Goal: Transaction & Acquisition: Purchase product/service

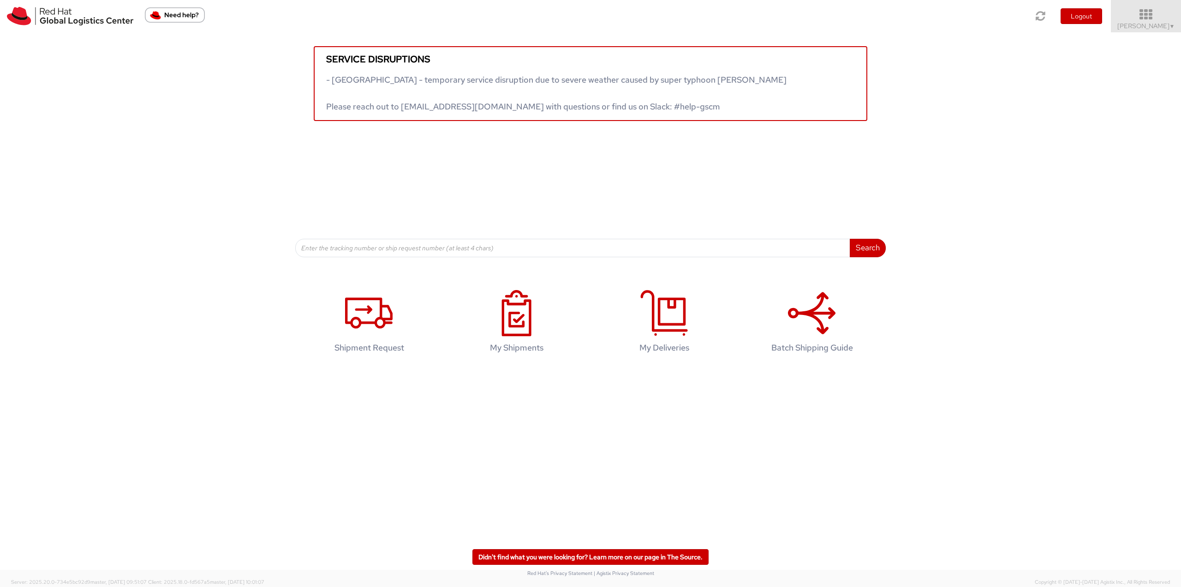
click at [390, 15] on icon at bounding box center [1146, 14] width 81 height 13
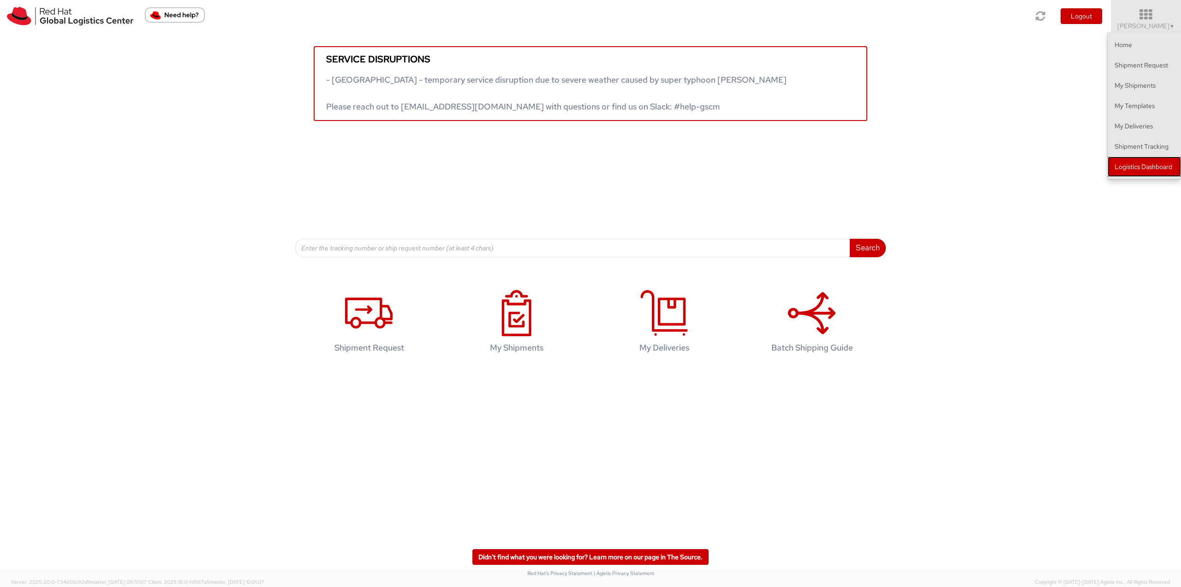
click at [390, 165] on link "Logistics Dashboard" at bounding box center [1144, 166] width 73 height 20
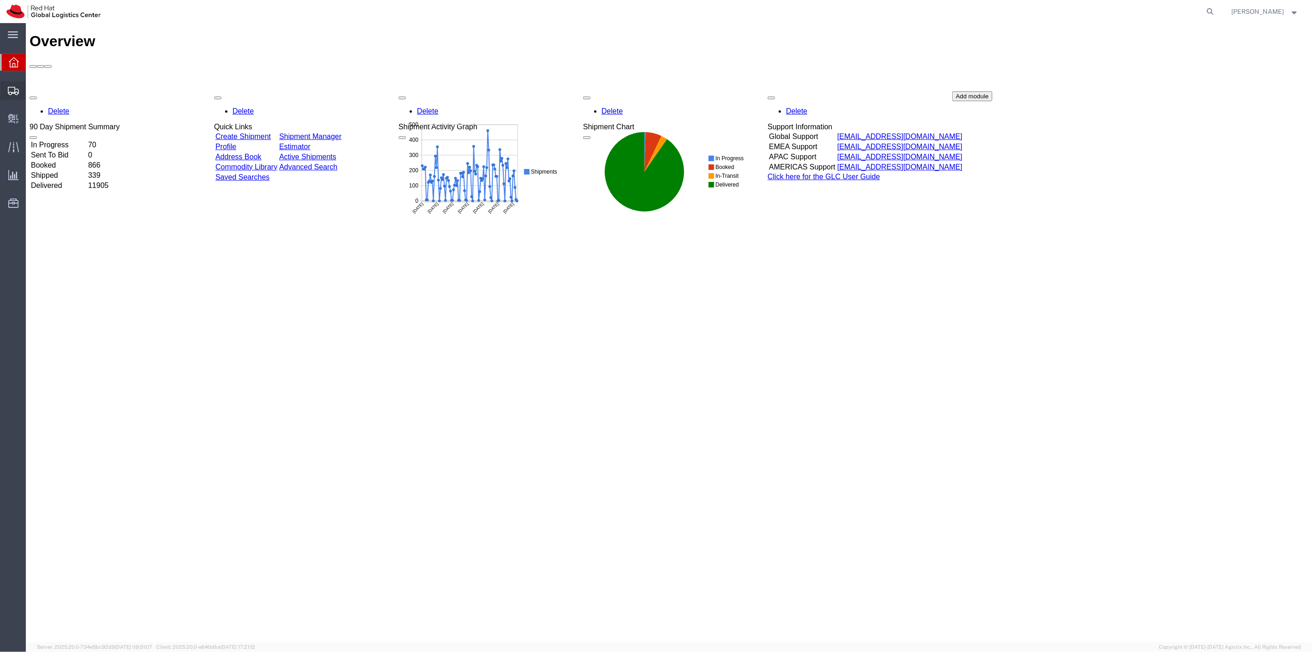
click at [0, 0] on span "Shipment Manager" at bounding box center [0, 0] width 0 height 0
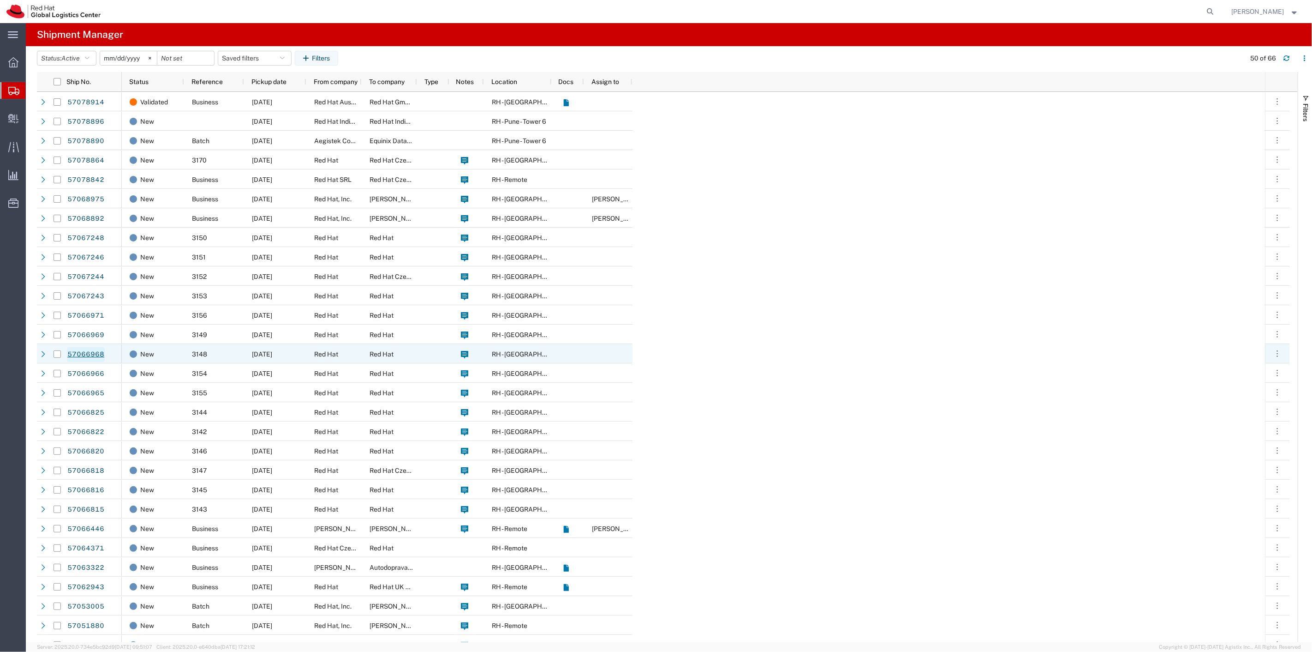
click at [94, 356] on link "57066968" at bounding box center [86, 354] width 38 height 15
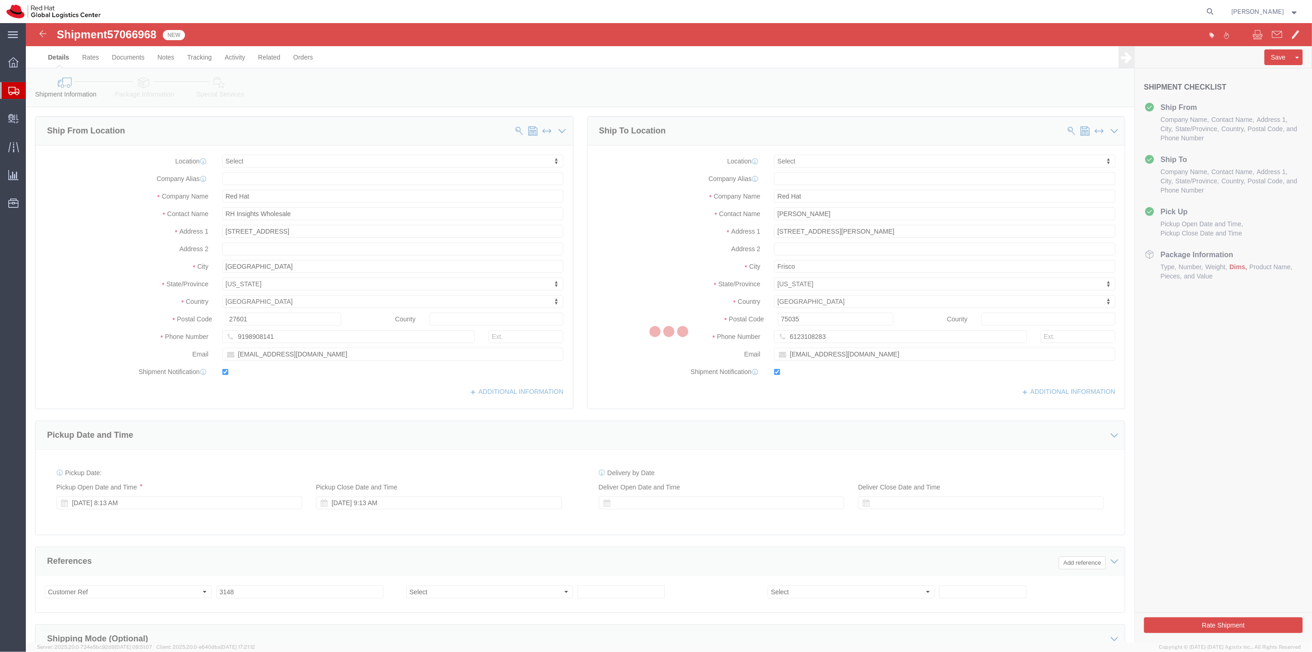
select select
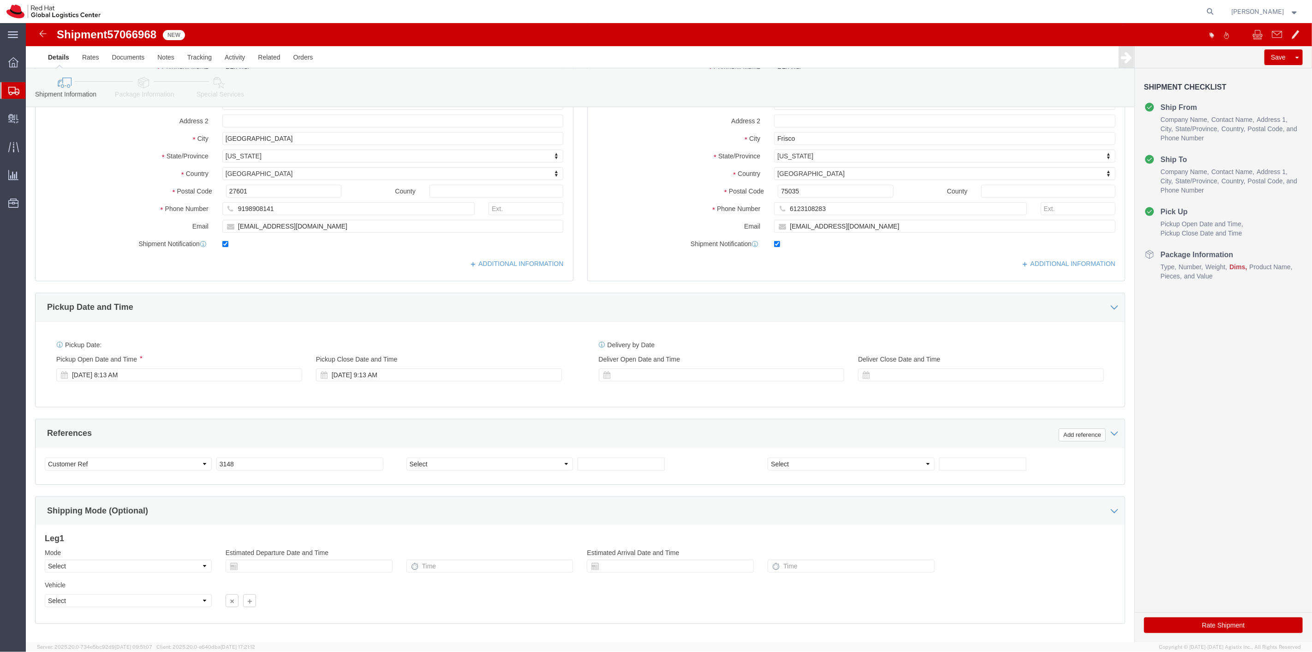
scroll to position [177, 0]
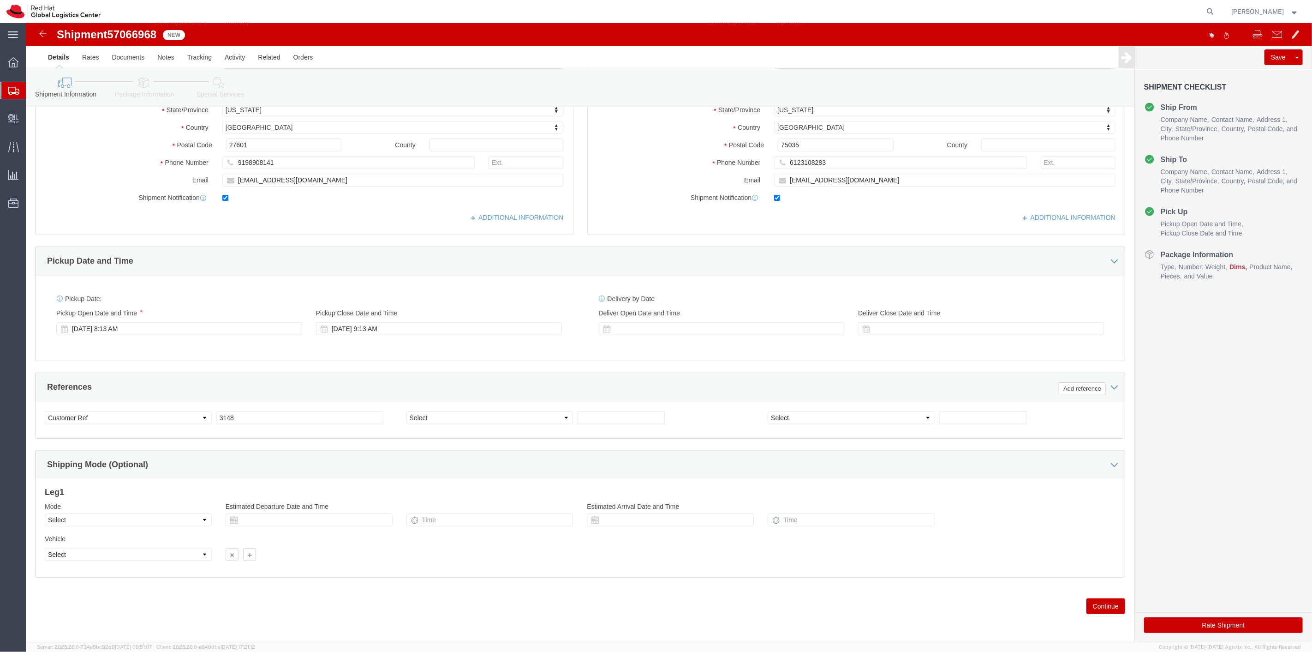
click button "Continue"
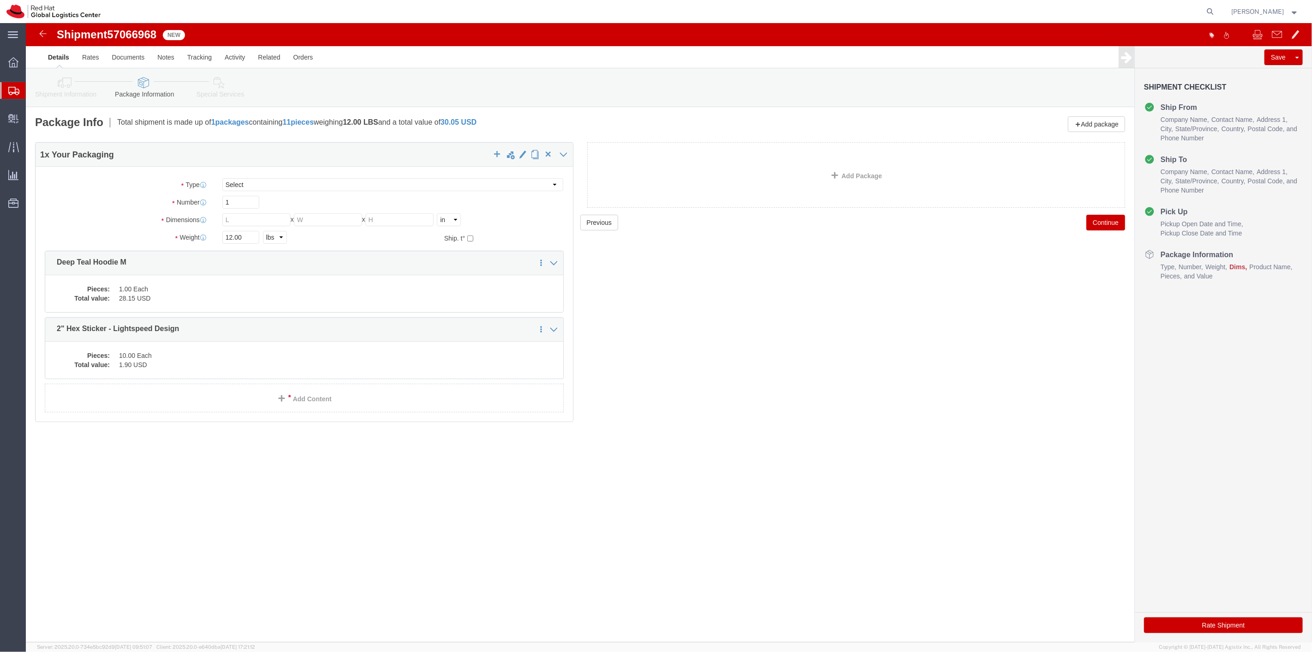
click div "Package Type Select Case(s) Crate(s) Envelope Large Box Medium Box PAK Skid(s) …"
click select "Select Case(s) Crate(s) Envelope Large Box Medium Box PAK Skid(s) Small Box Sma…"
select select "PAK"
click select "Select Case(s) Crate(s) Envelope Large Box Medium Box PAK Skid(s) Small Box Sma…"
drag, startPoint x: 217, startPoint y: 214, endPoint x: 154, endPoint y: 211, distance: 63.3
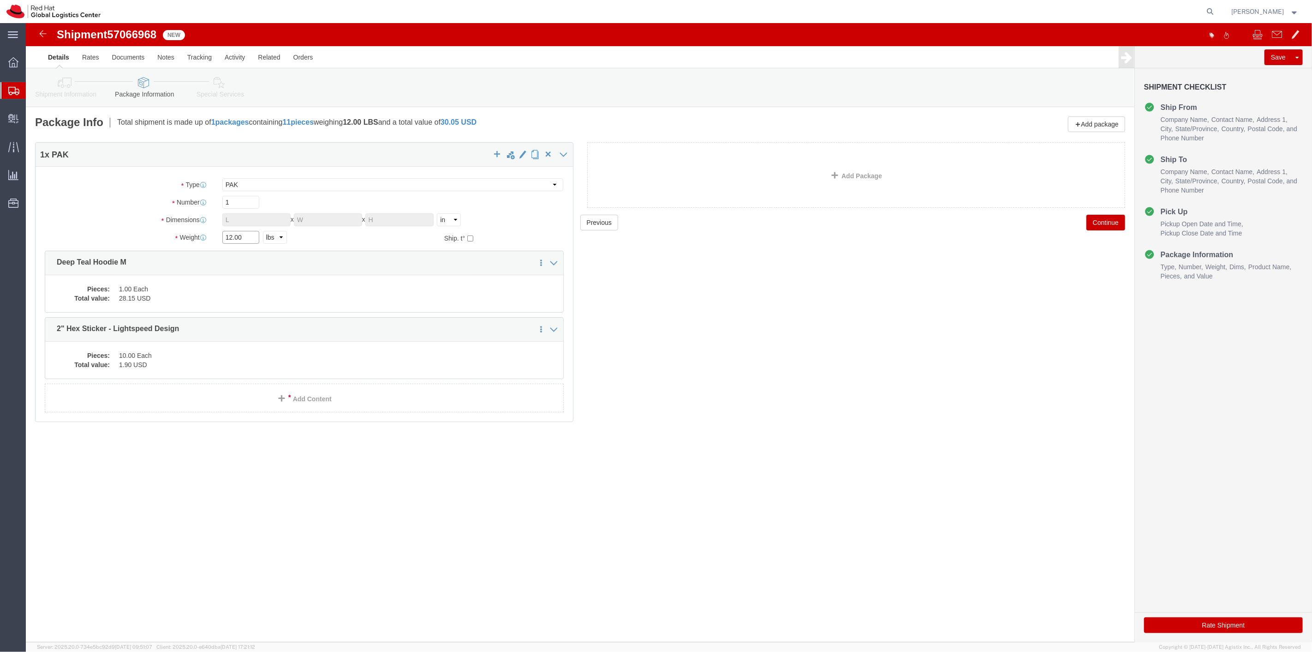
click div "Weight 12.00 Select kgs lbs Ship. t°"
type input "1"
click div "Previous Continue"
click button "Continue"
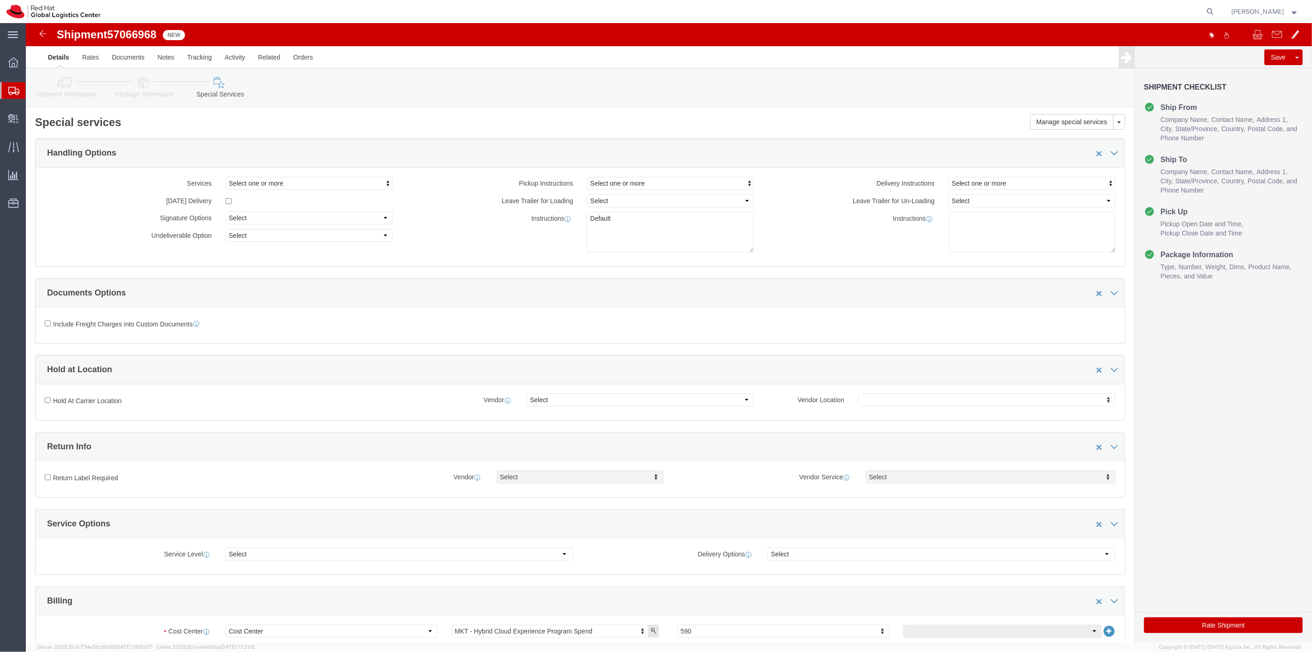
click button "Rate Shipment"
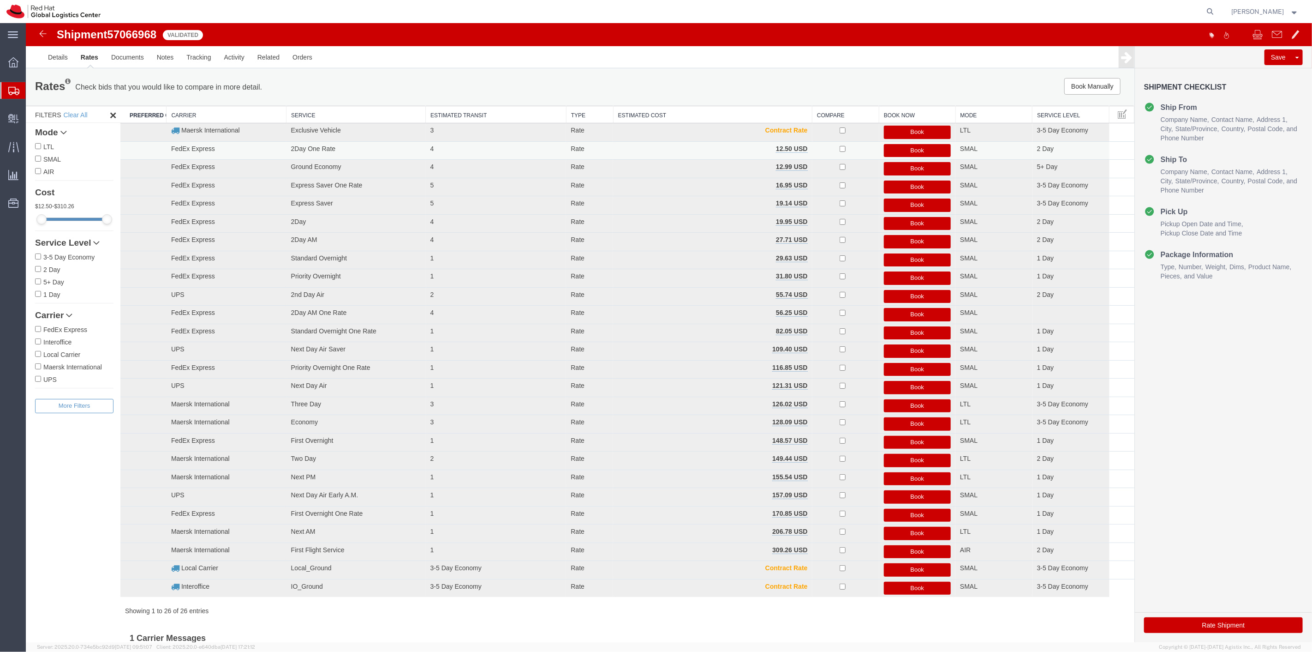
click at [907, 152] on button "Book" at bounding box center [917, 150] width 67 height 13
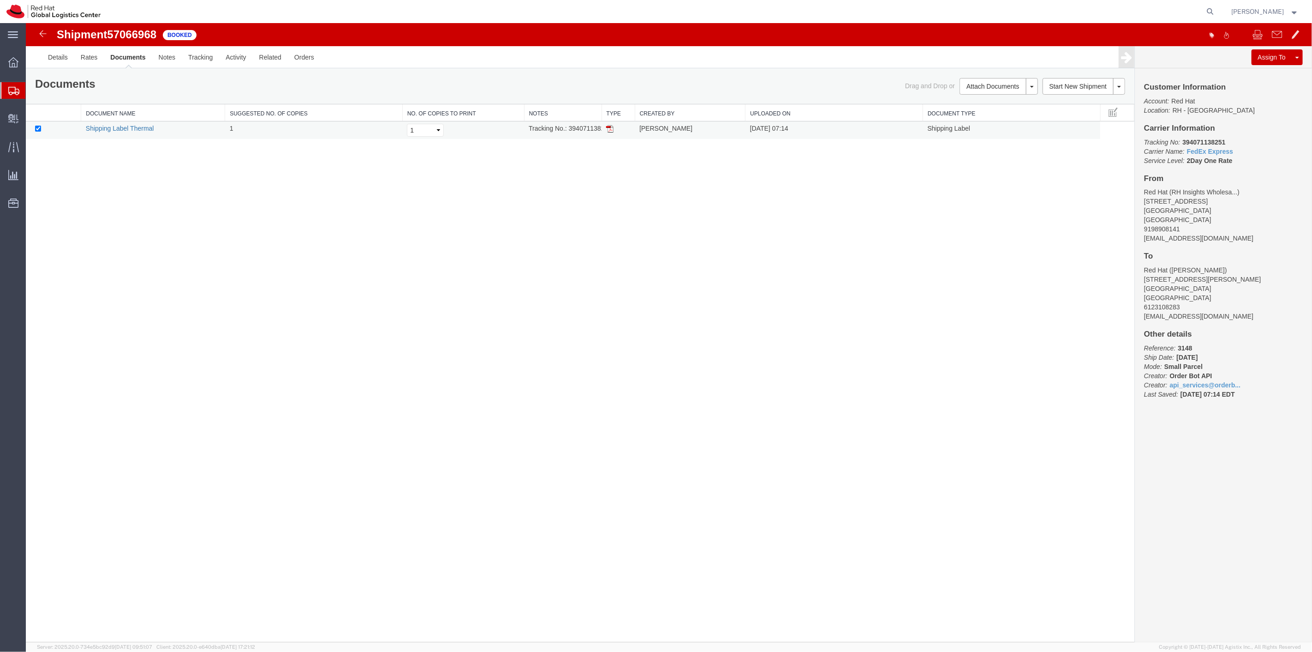
click at [115, 130] on link "Shipping Label Thermal" at bounding box center [119, 128] width 68 height 7
click at [0, 0] on span "Shipment Manager" at bounding box center [0, 0] width 0 height 0
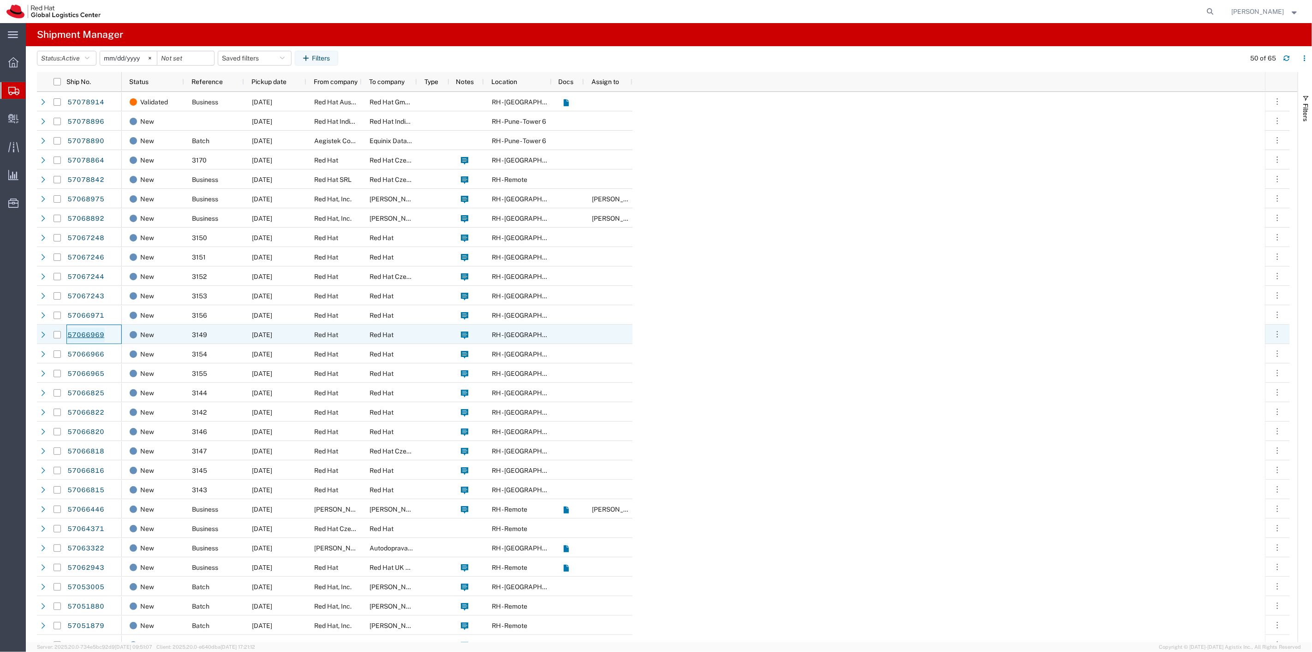
click at [94, 330] on link "57066969" at bounding box center [86, 335] width 38 height 15
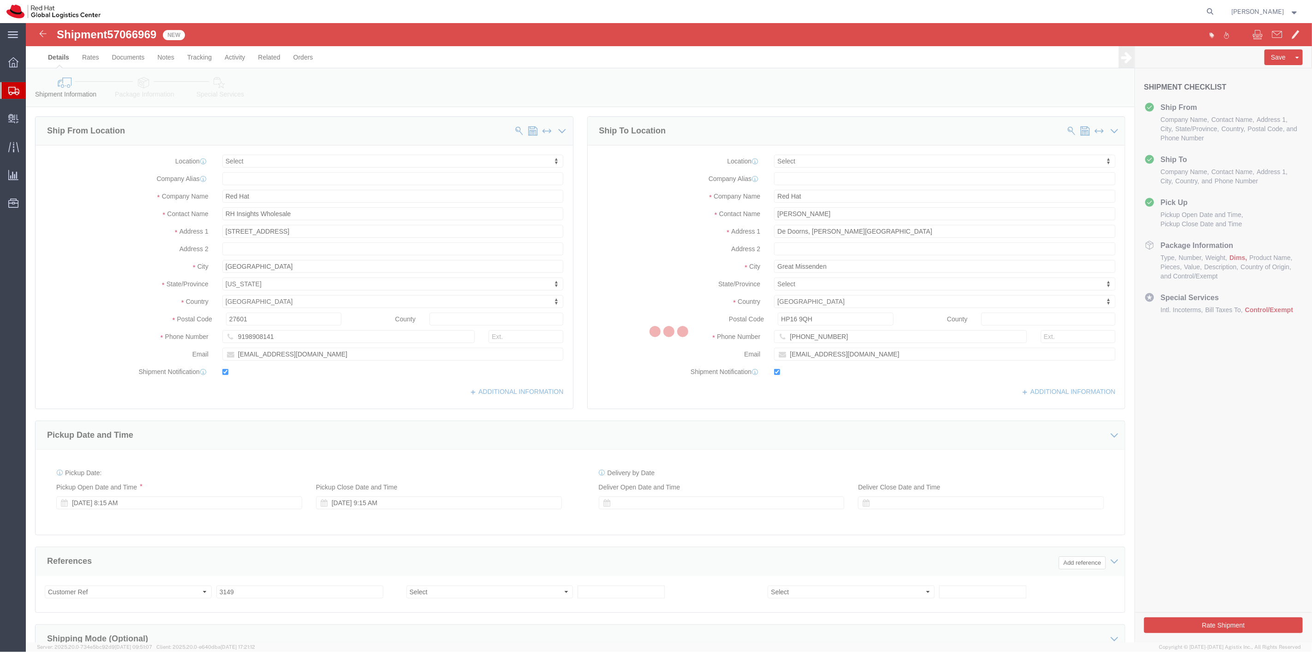
select select
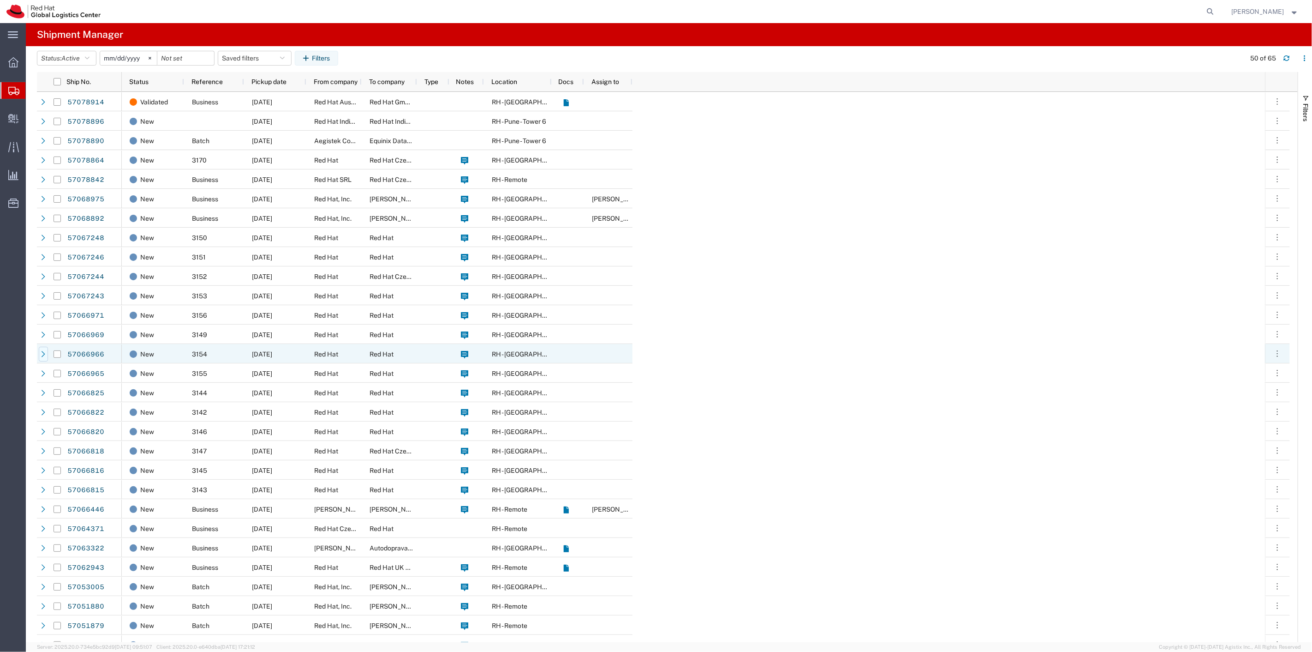
click at [42, 352] on icon at bounding box center [44, 354] width 4 height 6
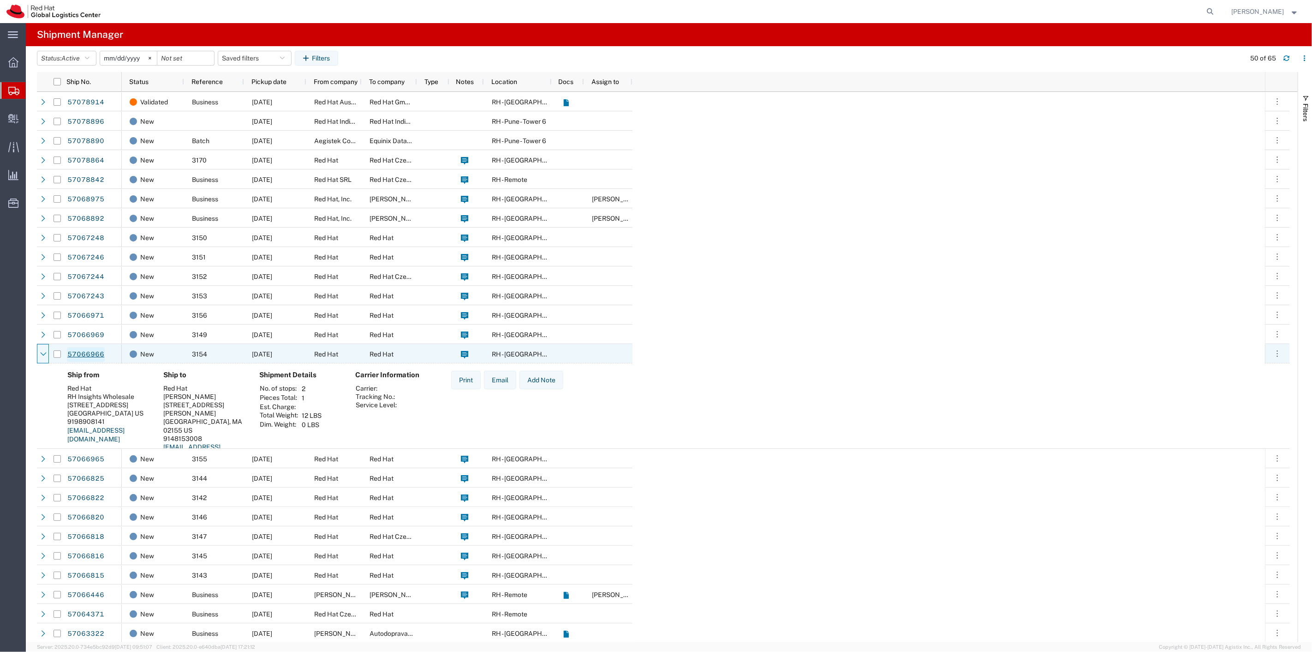
click at [80, 352] on link "57066966" at bounding box center [86, 354] width 38 height 15
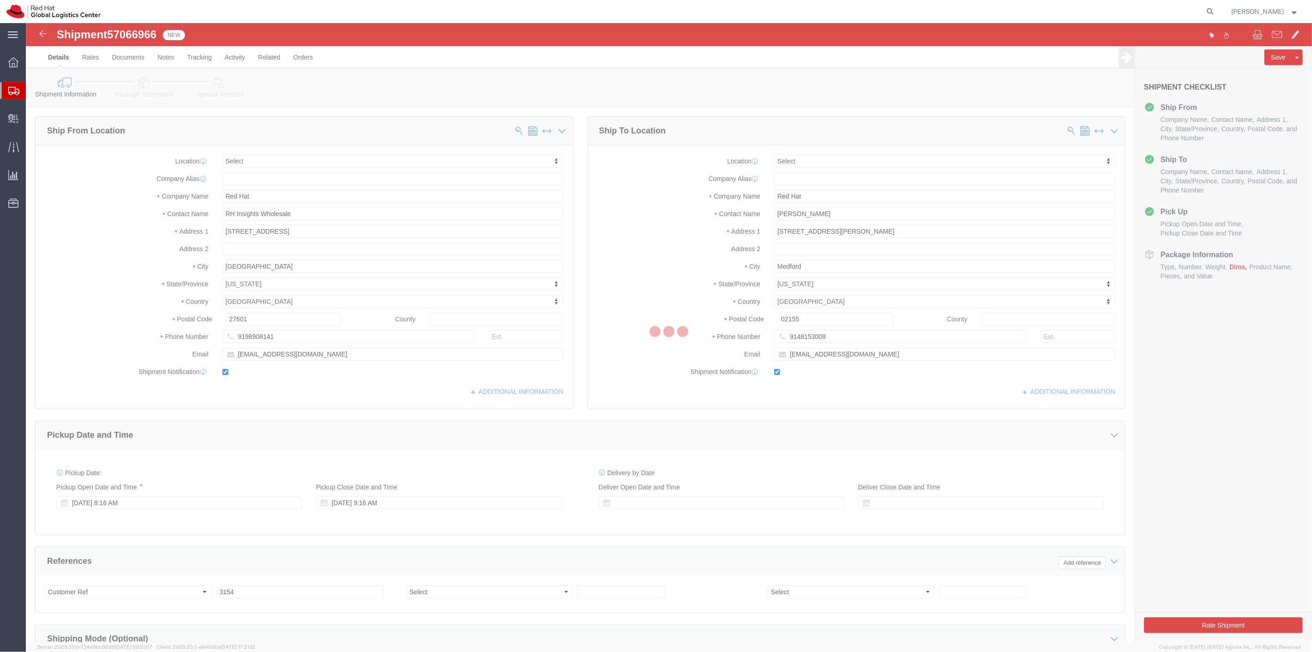
select select
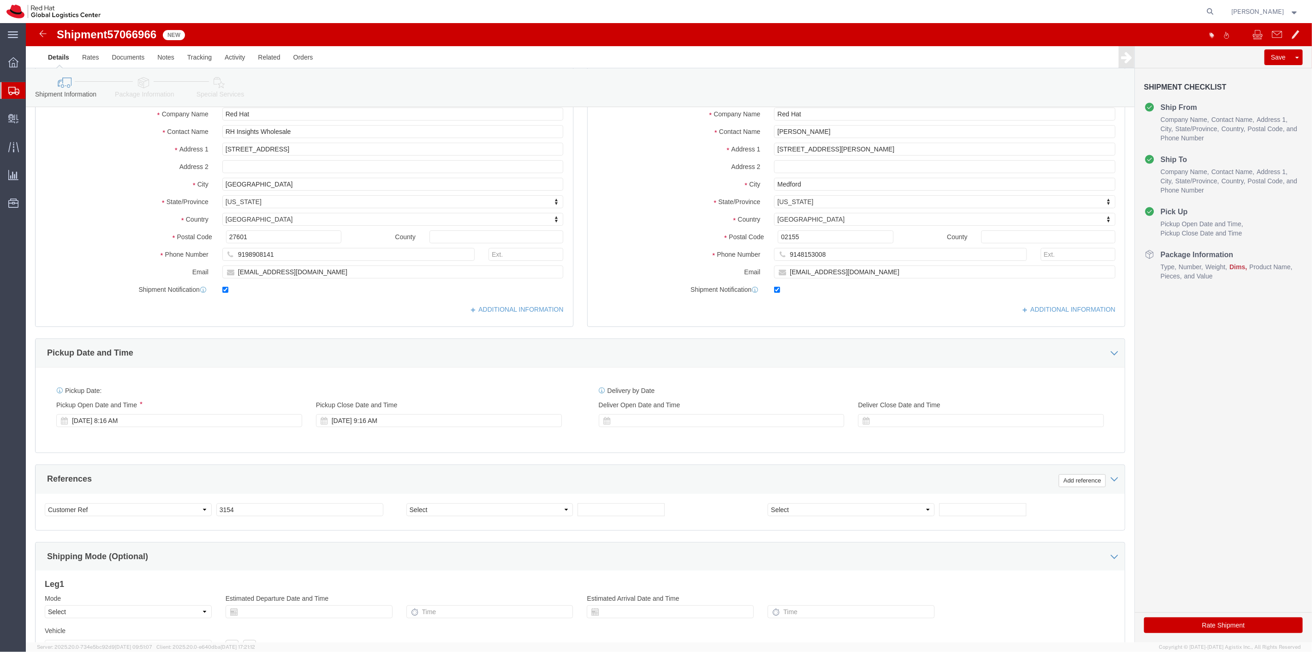
scroll to position [177, 0]
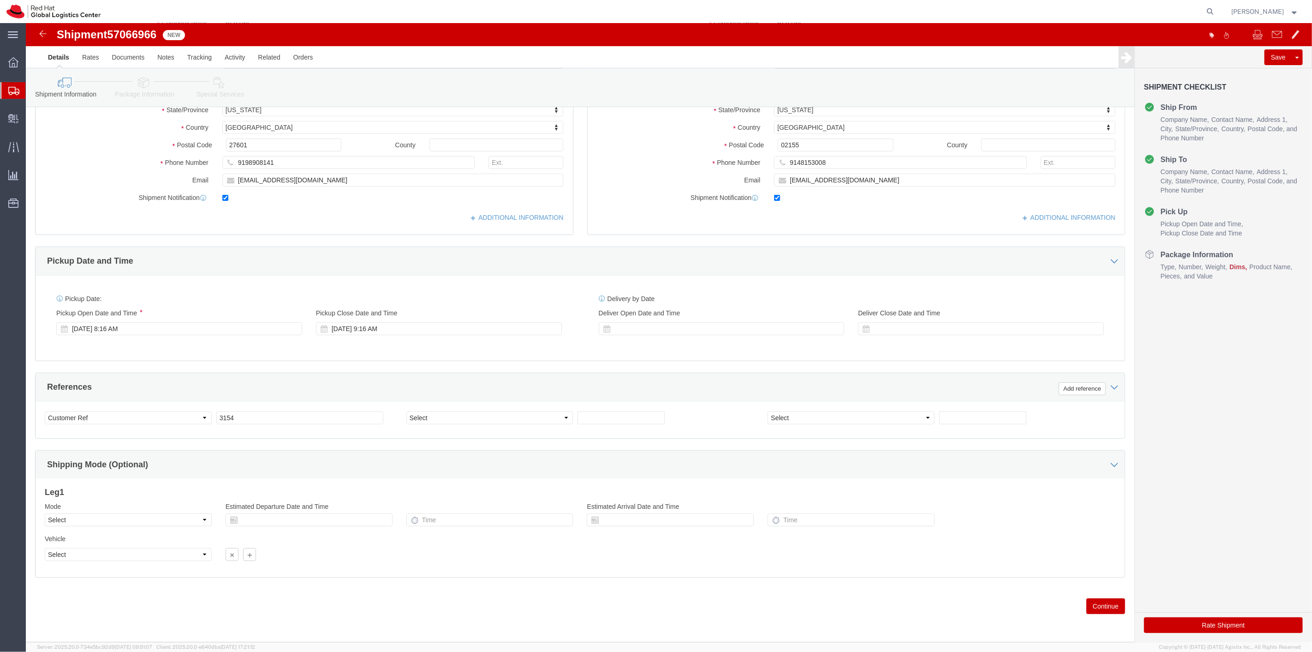
click button "Continue"
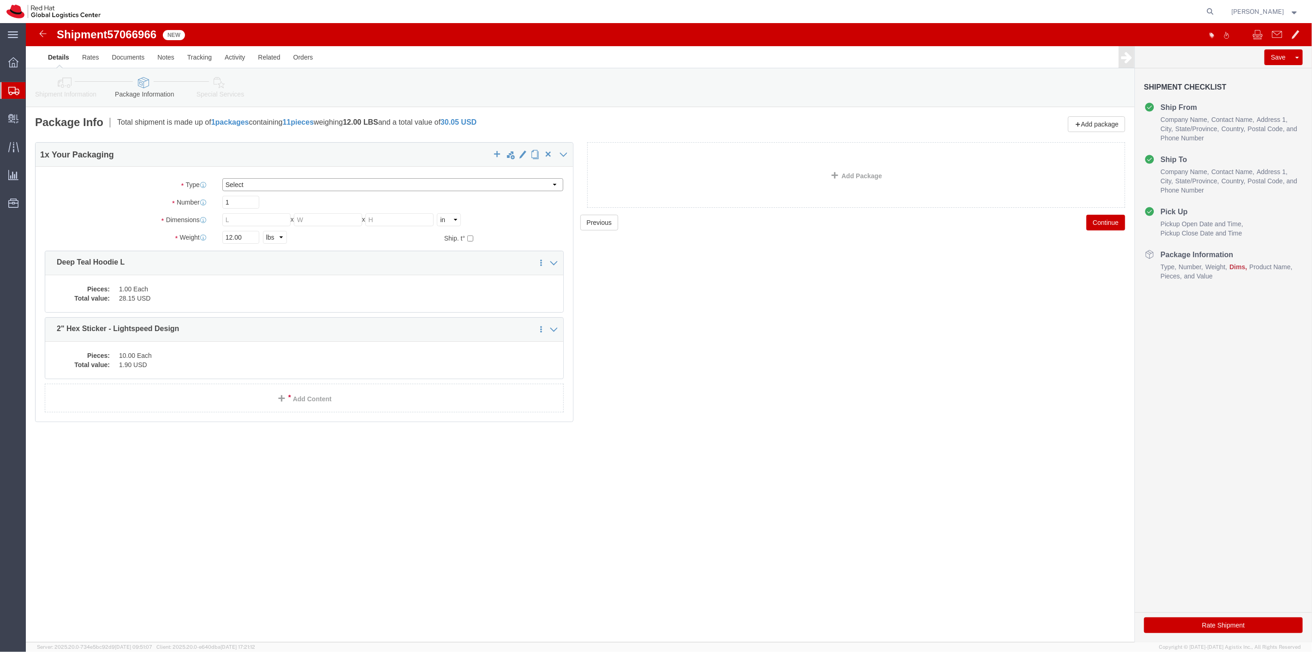
click select "Select Case(s) Crate(s) Envelope Large Box Medium Box PAK Skid(s) Small Box Sma…"
select select "PAK"
click select "Select Case(s) Crate(s) Envelope Large Box Medium Box PAK Skid(s) Small Box Sma…"
drag, startPoint x: 215, startPoint y: 214, endPoint x: 139, endPoint y: 212, distance: 75.7
click div "Weight 12.00 Select kgs lbs Ship. t°"
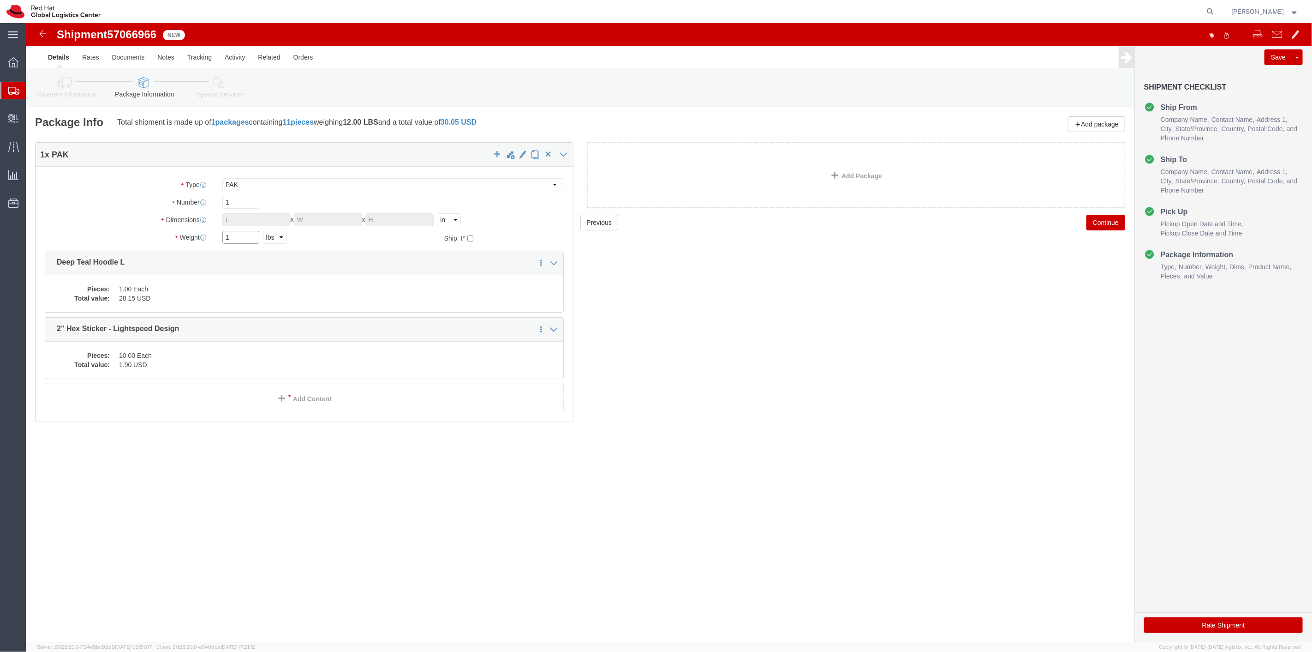
type input "1"
click div "1 Select kgs lbs"
click button "Continue"
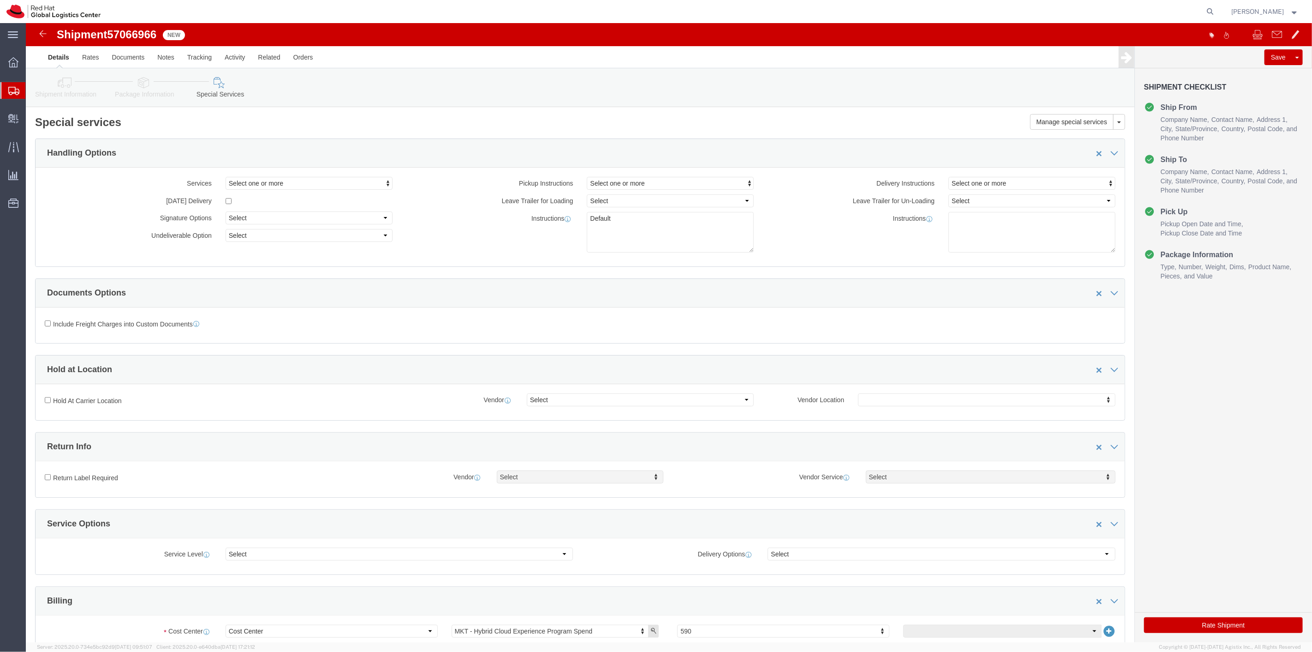
scroll to position [307, 0]
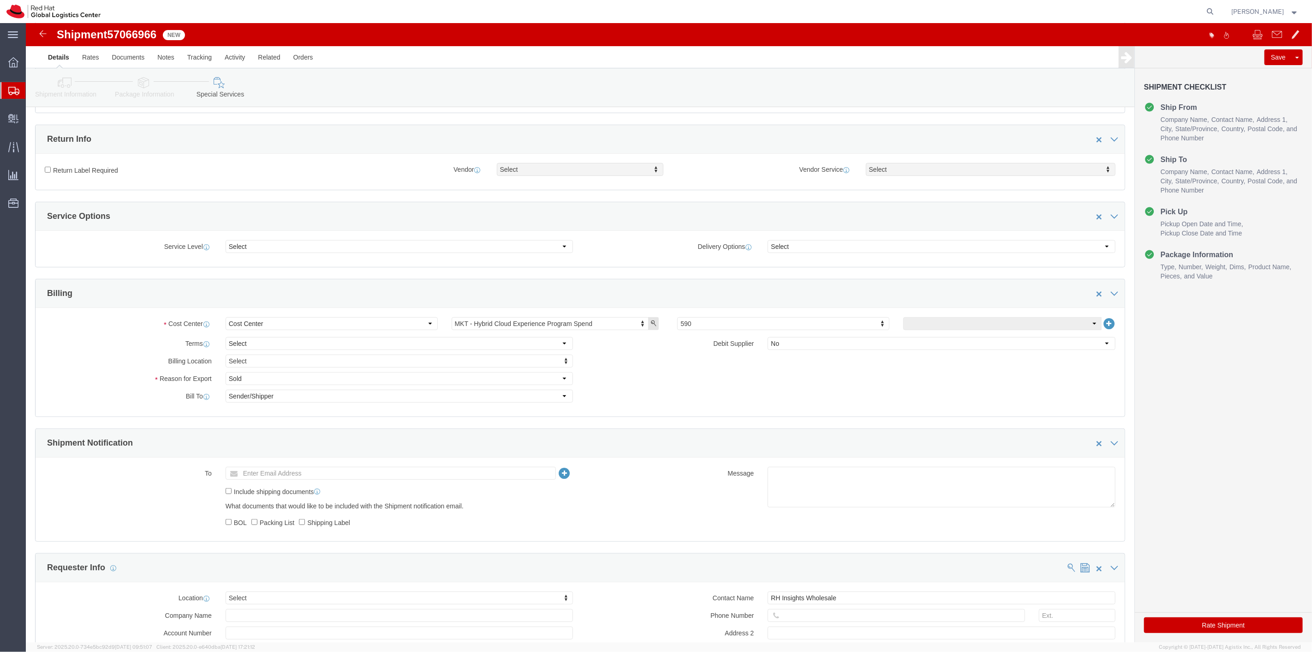
click button "Rate Shipment"
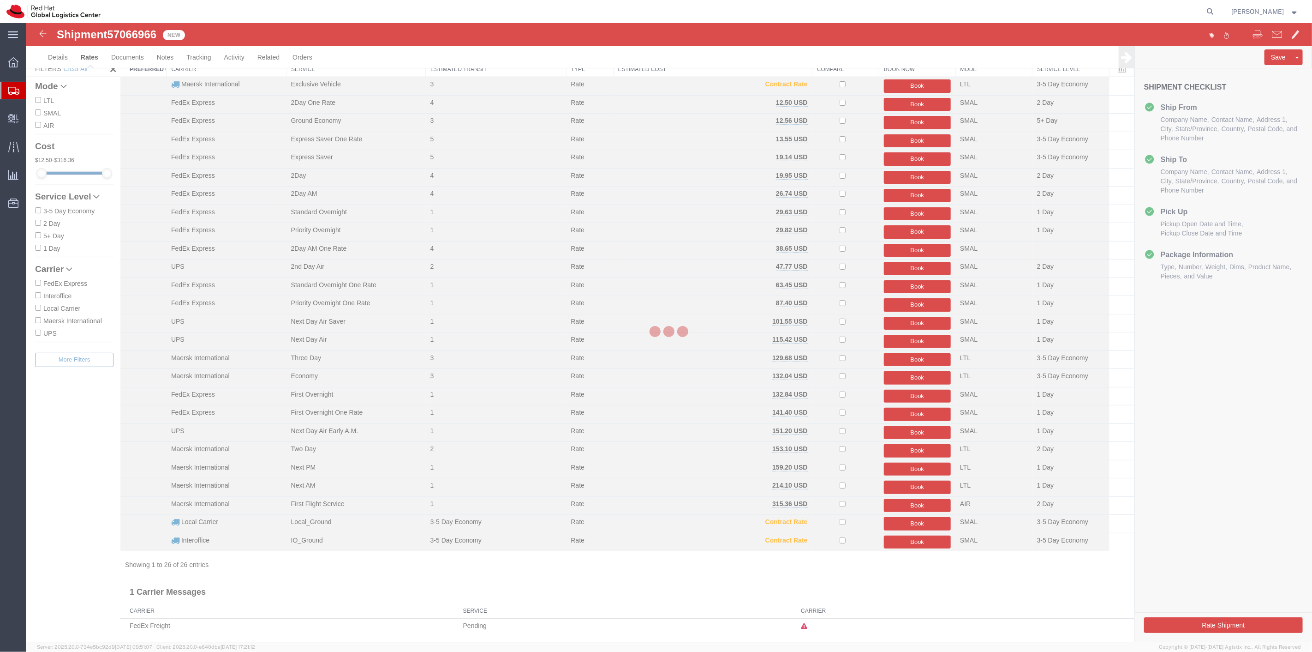
scroll to position [29, 0]
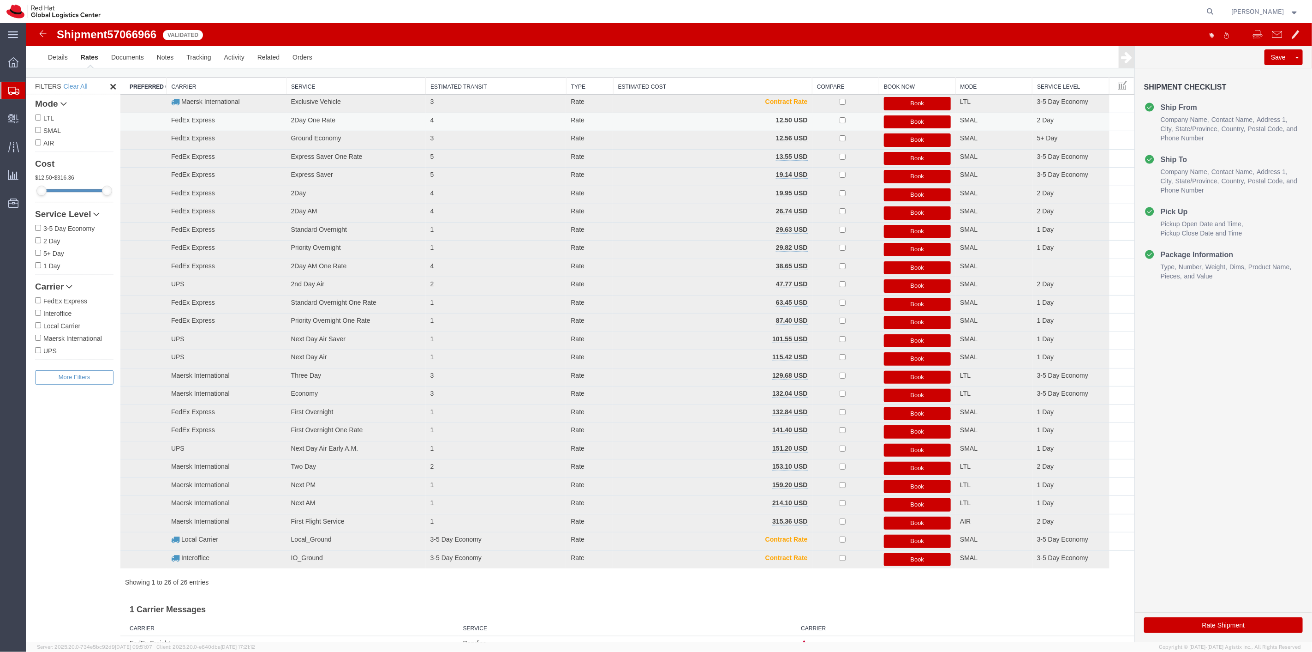
click at [920, 119] on button "Book" at bounding box center [917, 121] width 67 height 13
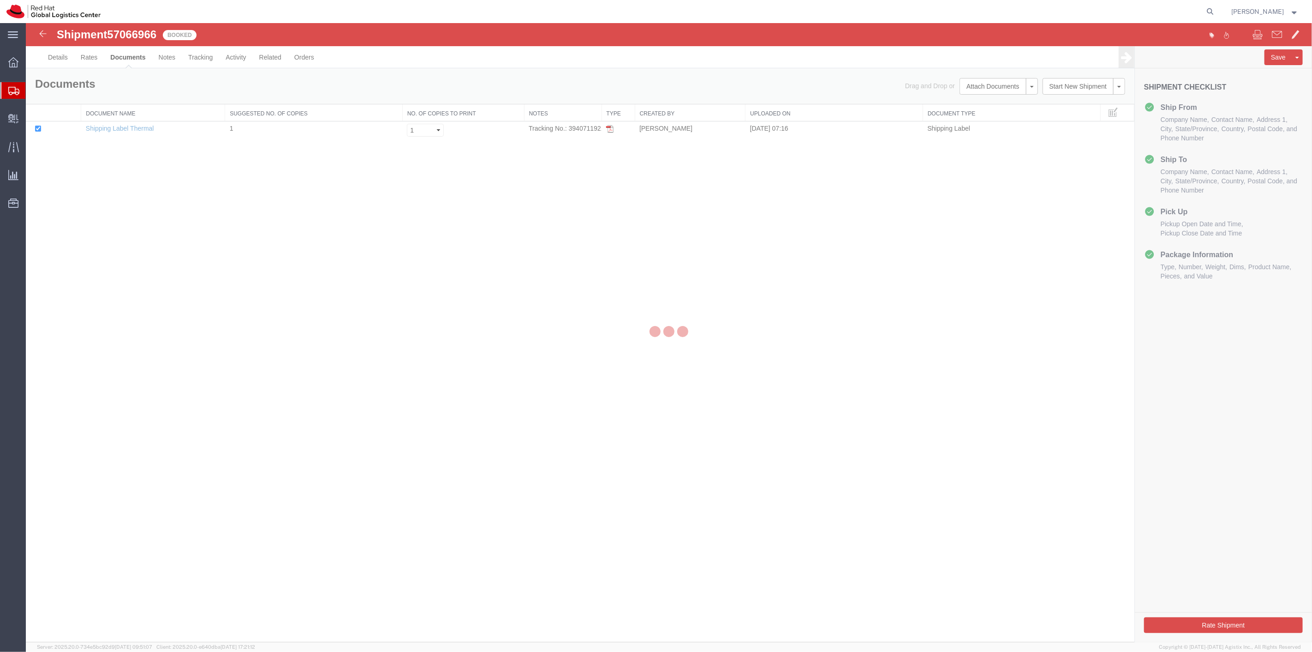
scroll to position [0, 0]
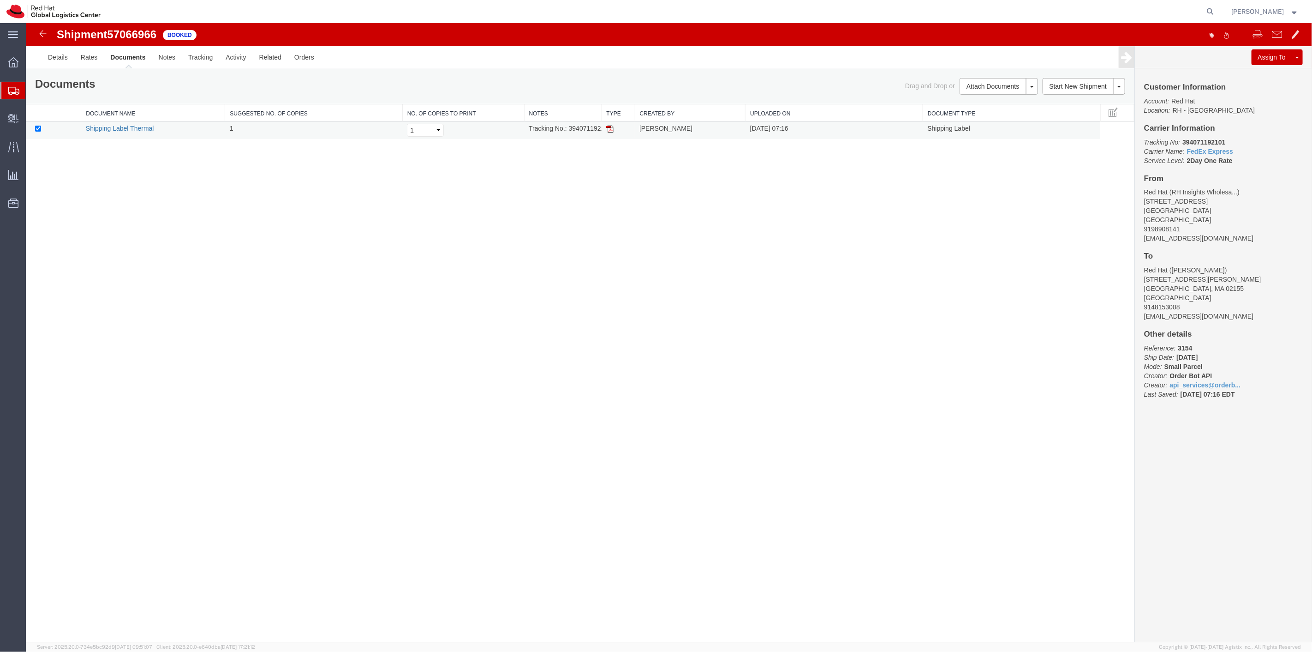
click at [125, 131] on link "Shipping Label Thermal" at bounding box center [119, 128] width 68 height 7
click at [0, 0] on span "Shipment Manager" at bounding box center [0, 0] width 0 height 0
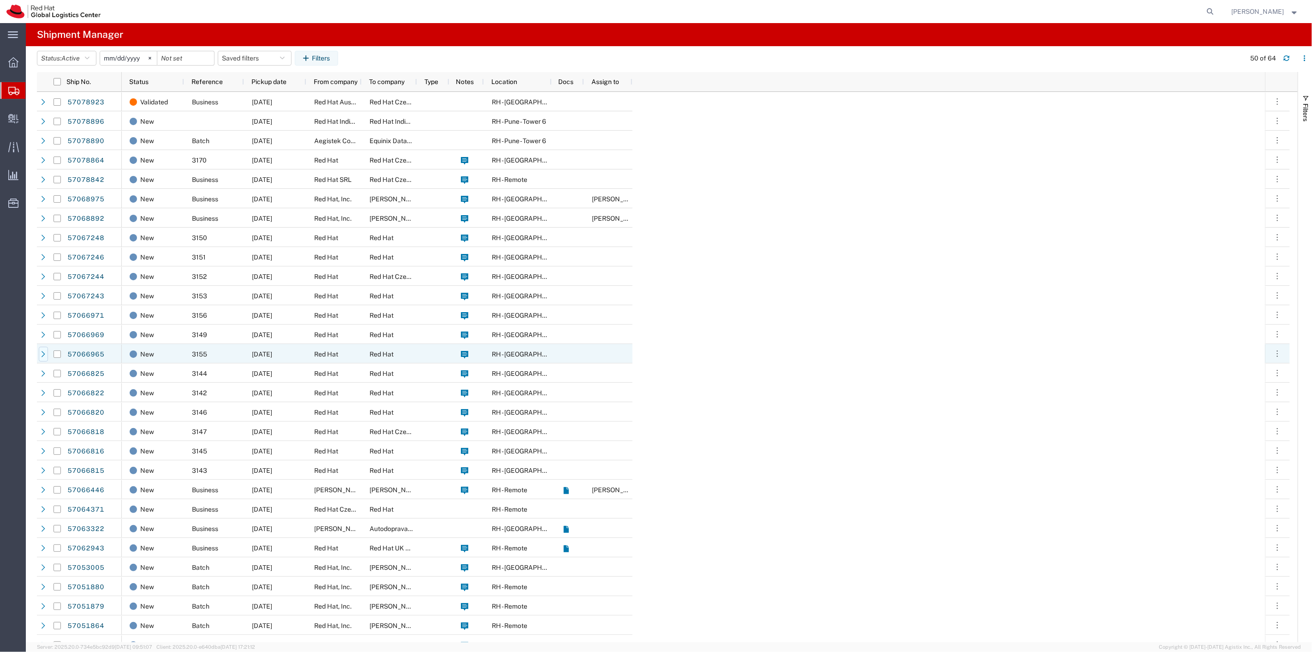
click at [43, 356] on icon at bounding box center [43, 354] width 6 height 6
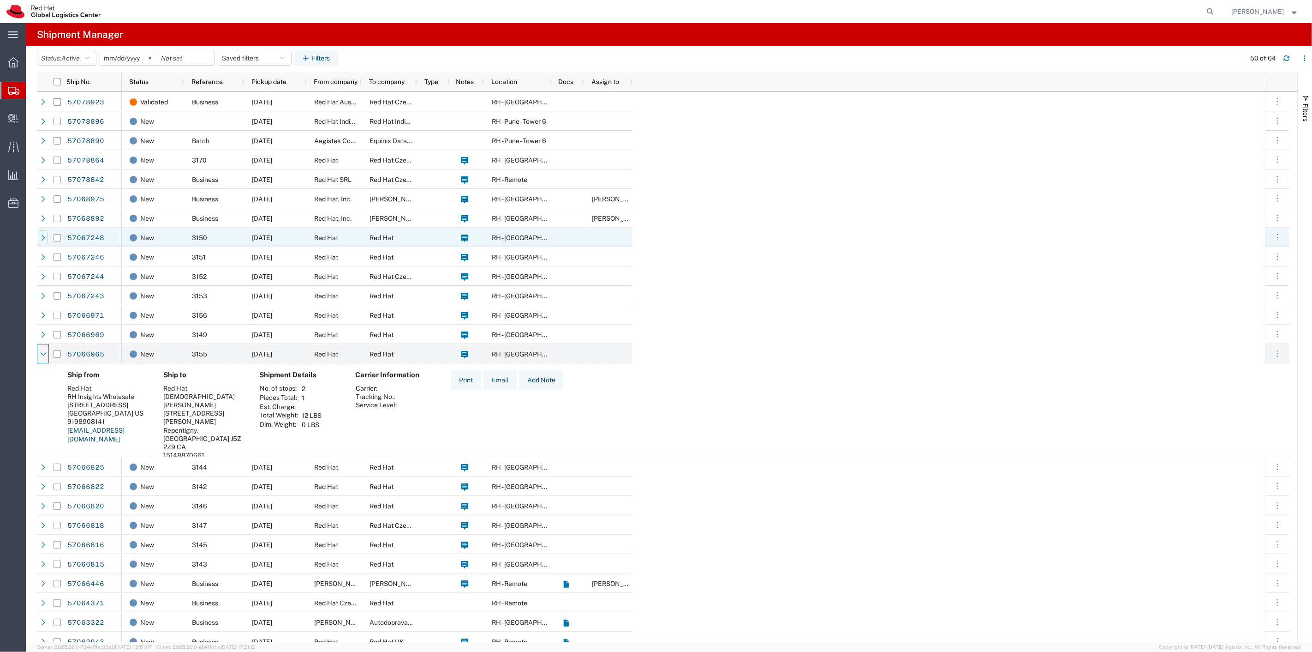
click at [42, 236] on icon at bounding box center [43, 237] width 6 height 6
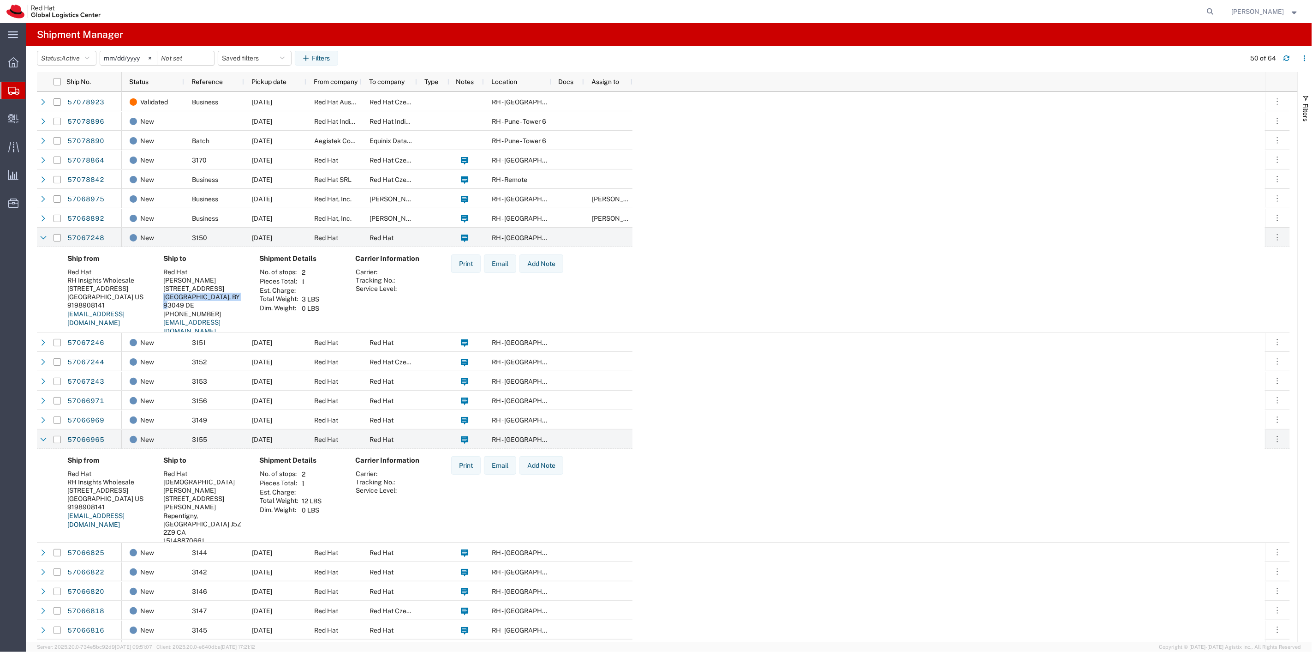
drag, startPoint x: 163, startPoint y: 296, endPoint x: 242, endPoint y: 299, distance: 79.4
click at [242, 299] on div "Regensburg, BY 93049 DE" at bounding box center [203, 301] width 81 height 17
click at [41, 239] on icon at bounding box center [43, 237] width 6 height 6
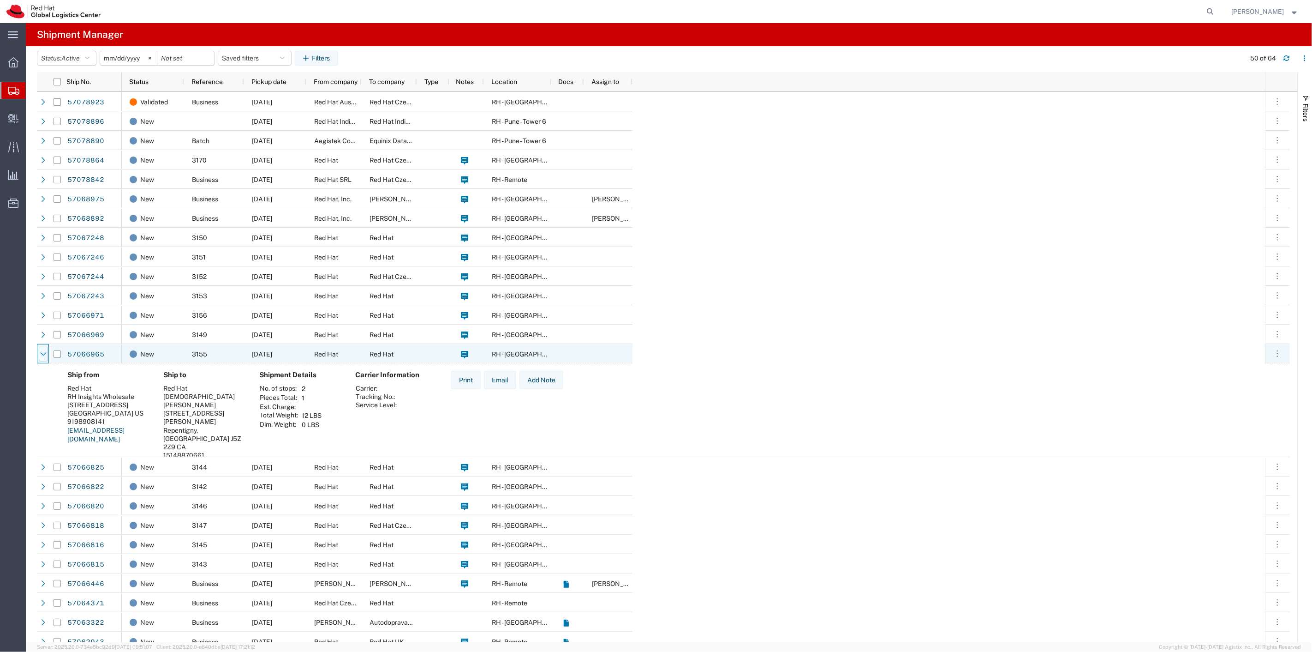
click at [42, 356] on icon at bounding box center [43, 354] width 6 height 6
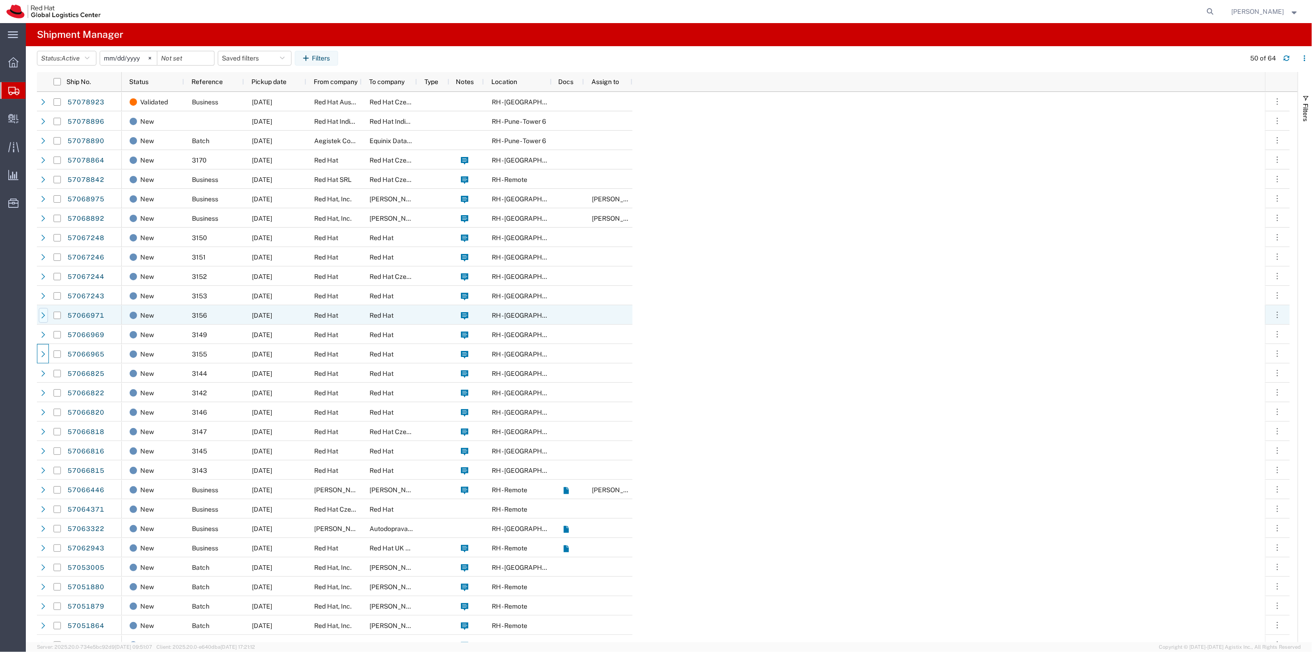
click at [41, 314] on icon at bounding box center [43, 315] width 6 height 6
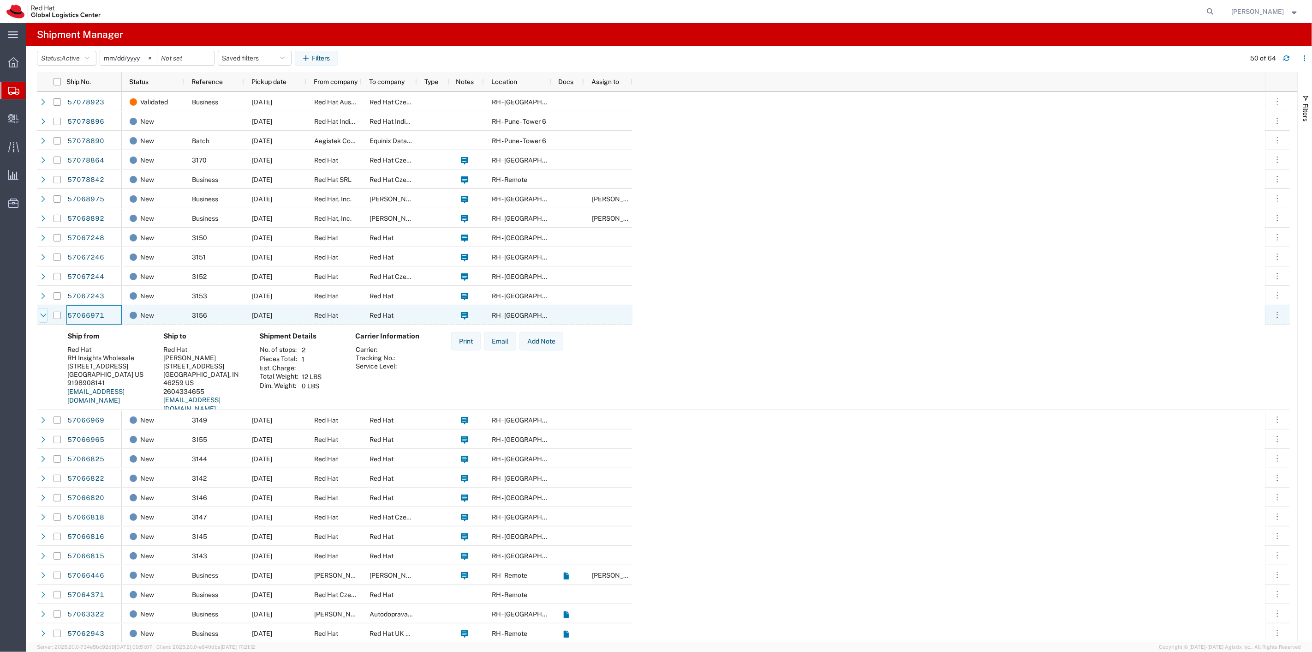
click at [44, 311] on div at bounding box center [43, 315] width 9 height 15
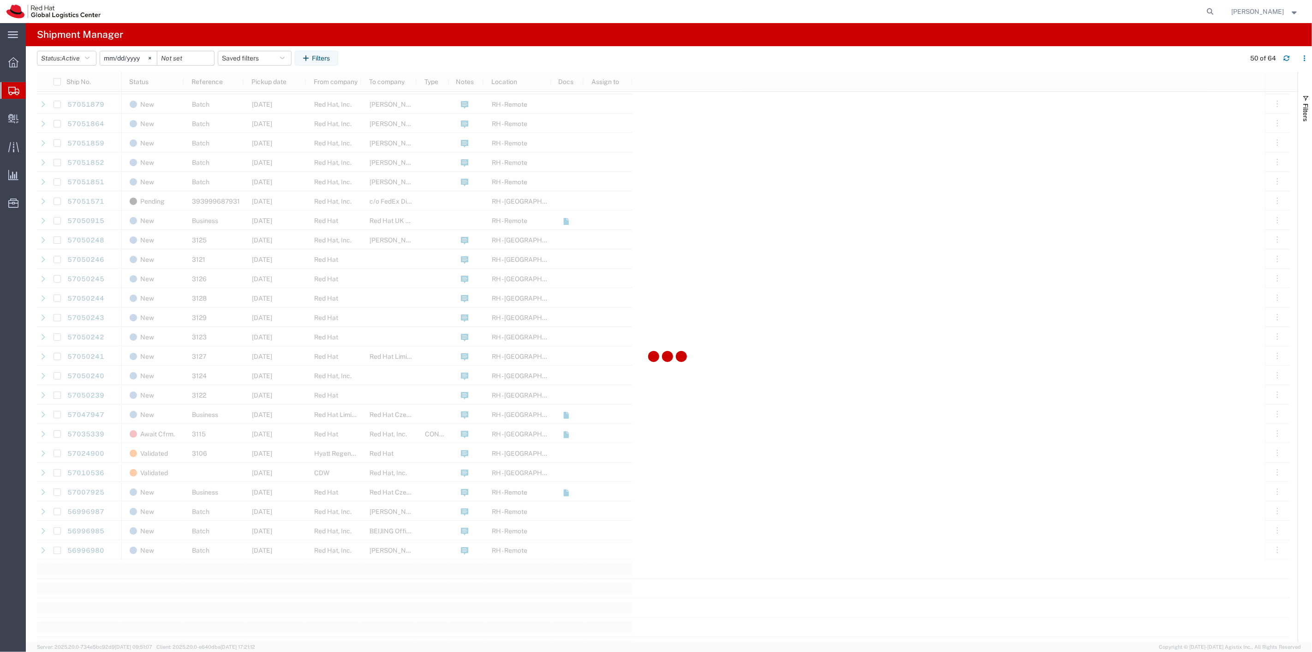
scroll to position [513, 0]
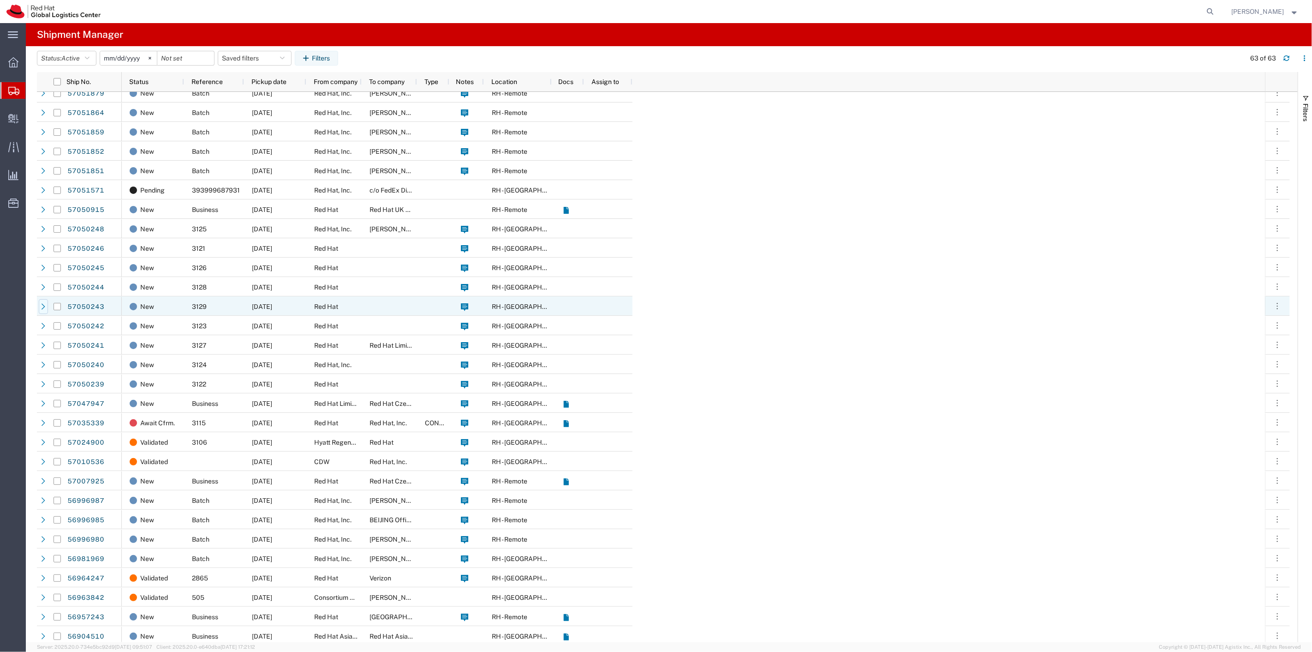
click at [43, 306] on icon at bounding box center [44, 306] width 4 height 6
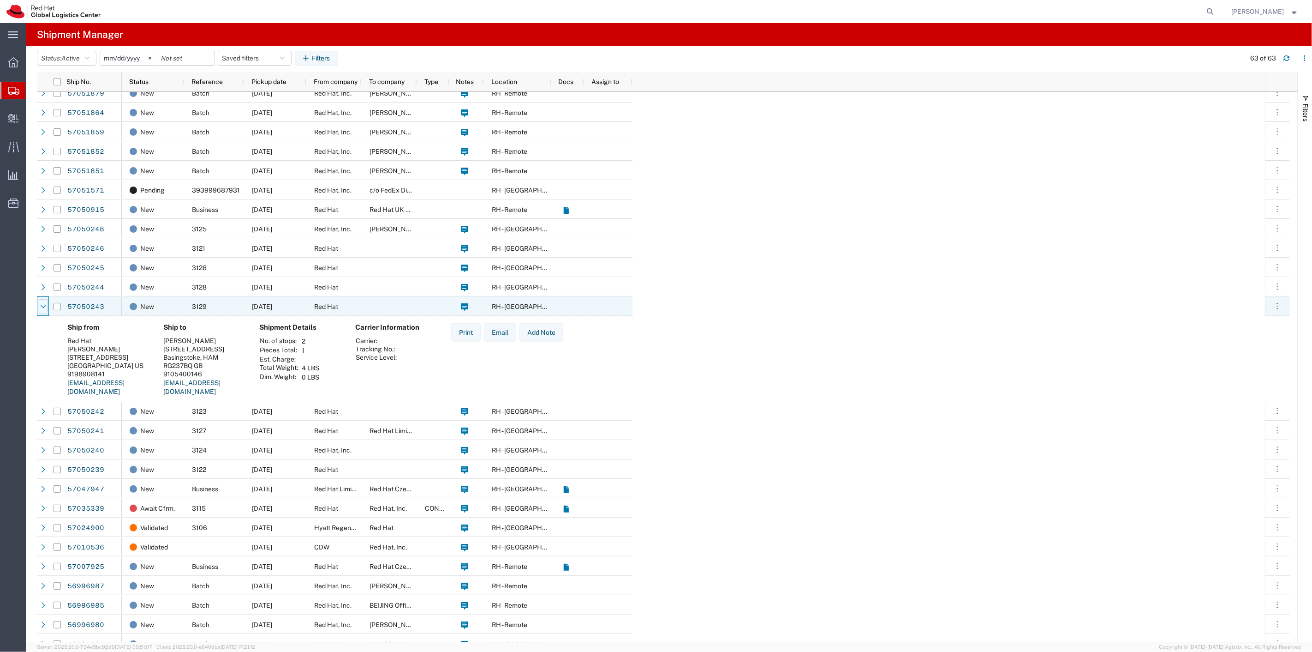
click at [42, 305] on icon at bounding box center [43, 306] width 6 height 6
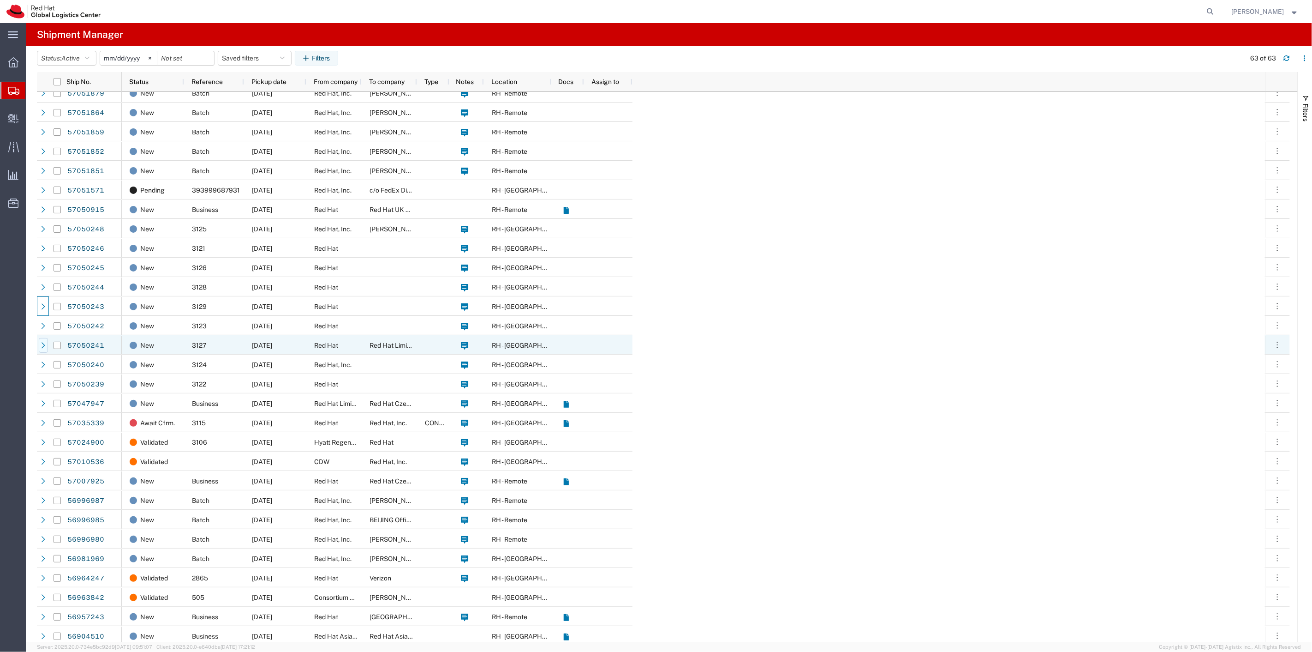
click at [42, 346] on icon at bounding box center [43, 345] width 6 height 6
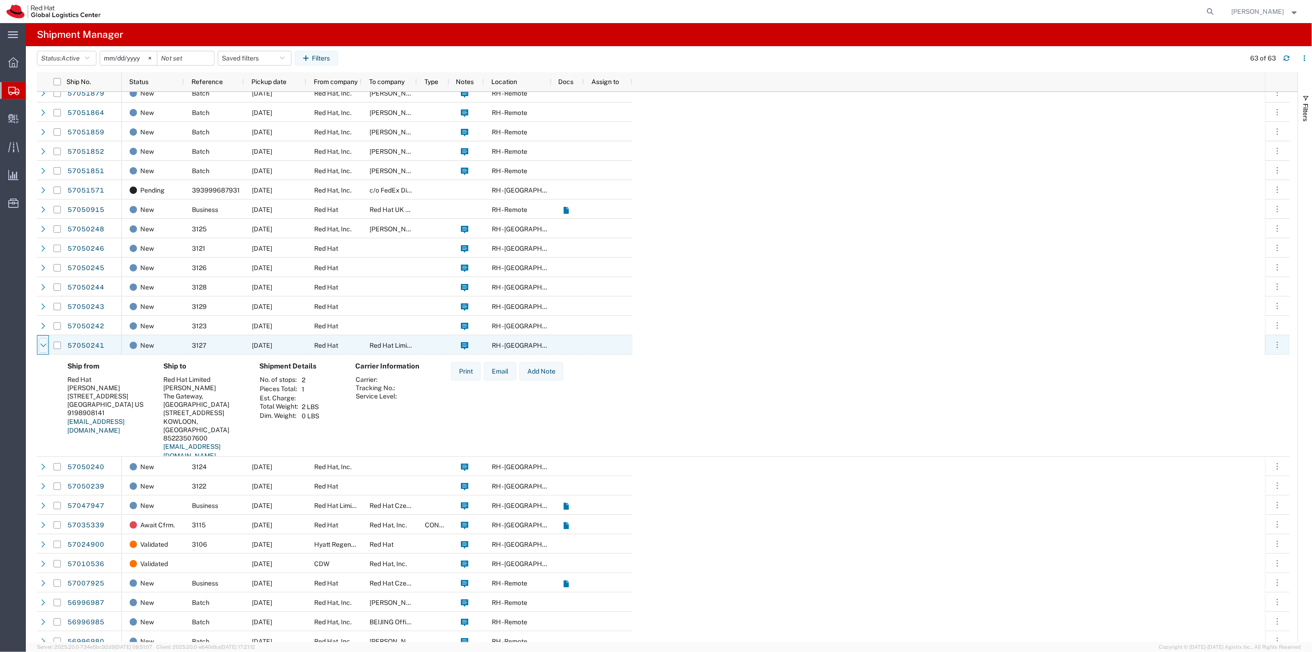
click at [42, 342] on icon at bounding box center [43, 345] width 6 height 6
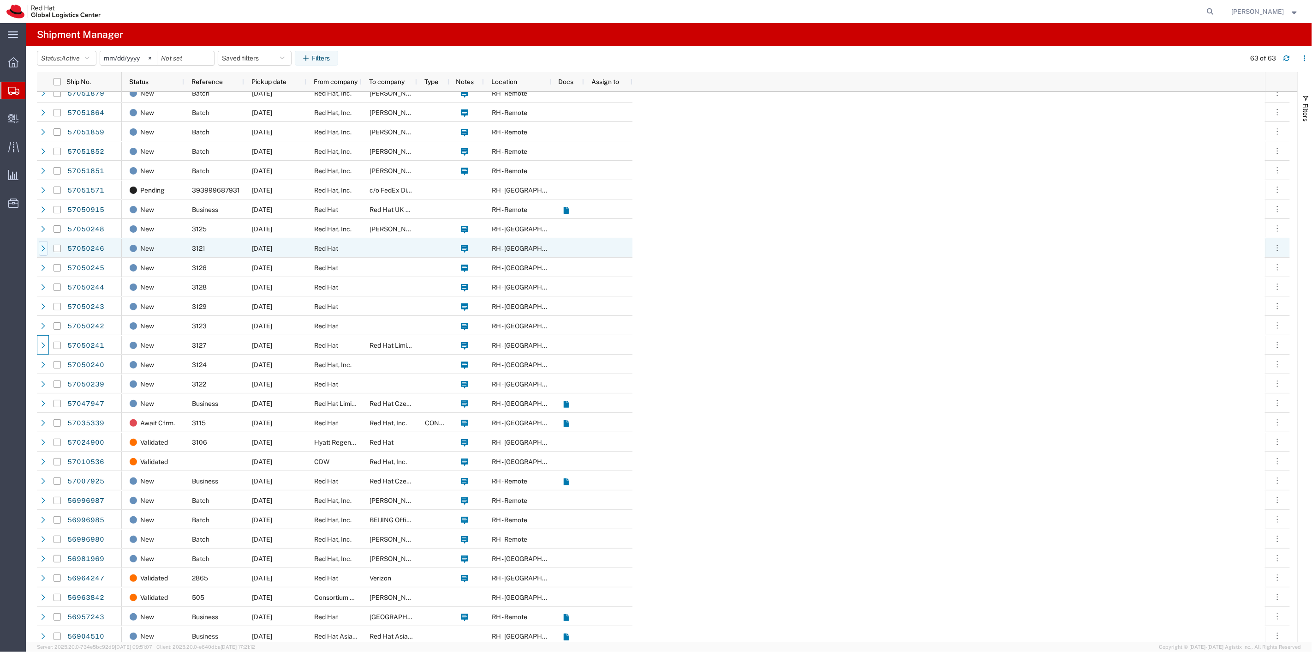
click at [45, 248] on icon at bounding box center [43, 248] width 6 height 6
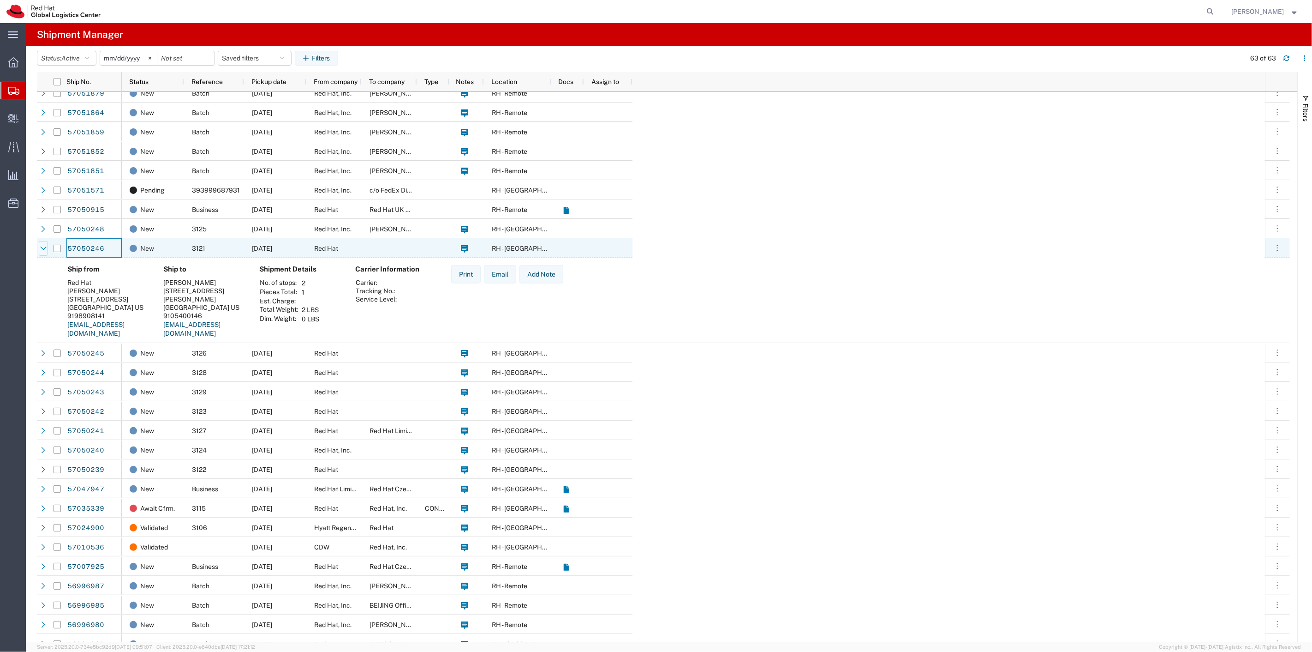
click at [45, 246] on icon at bounding box center [43, 248] width 6 height 6
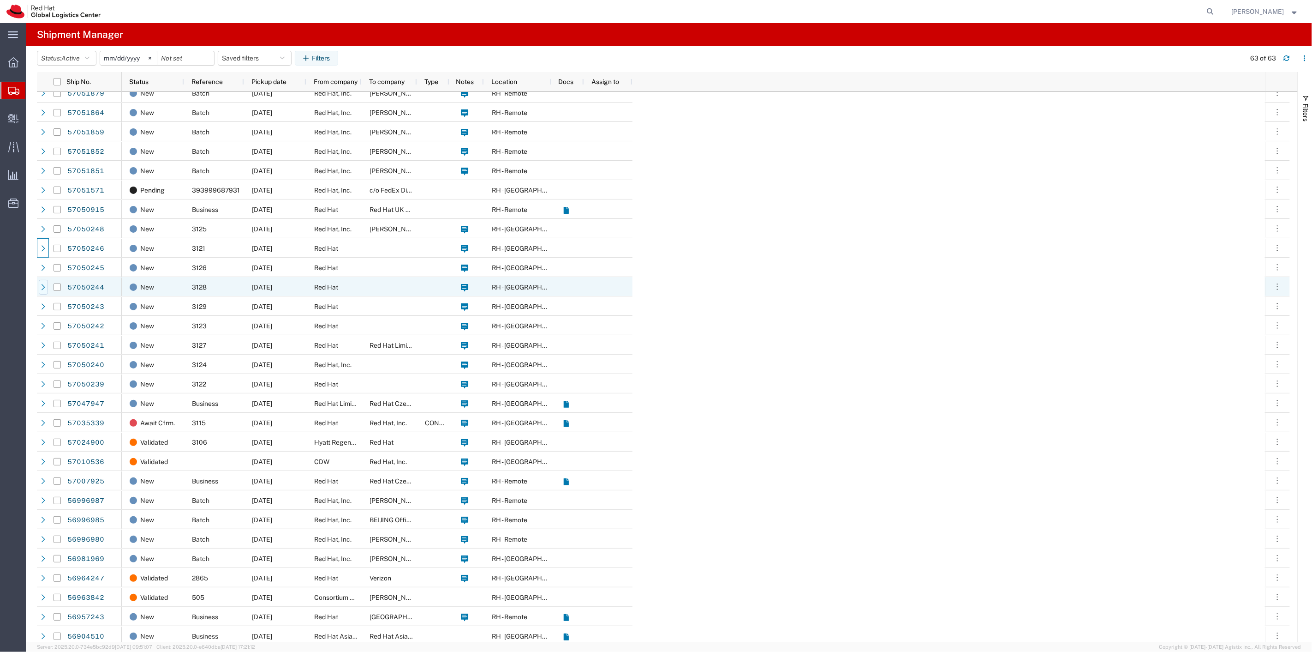
click at [41, 288] on icon at bounding box center [43, 287] width 6 height 6
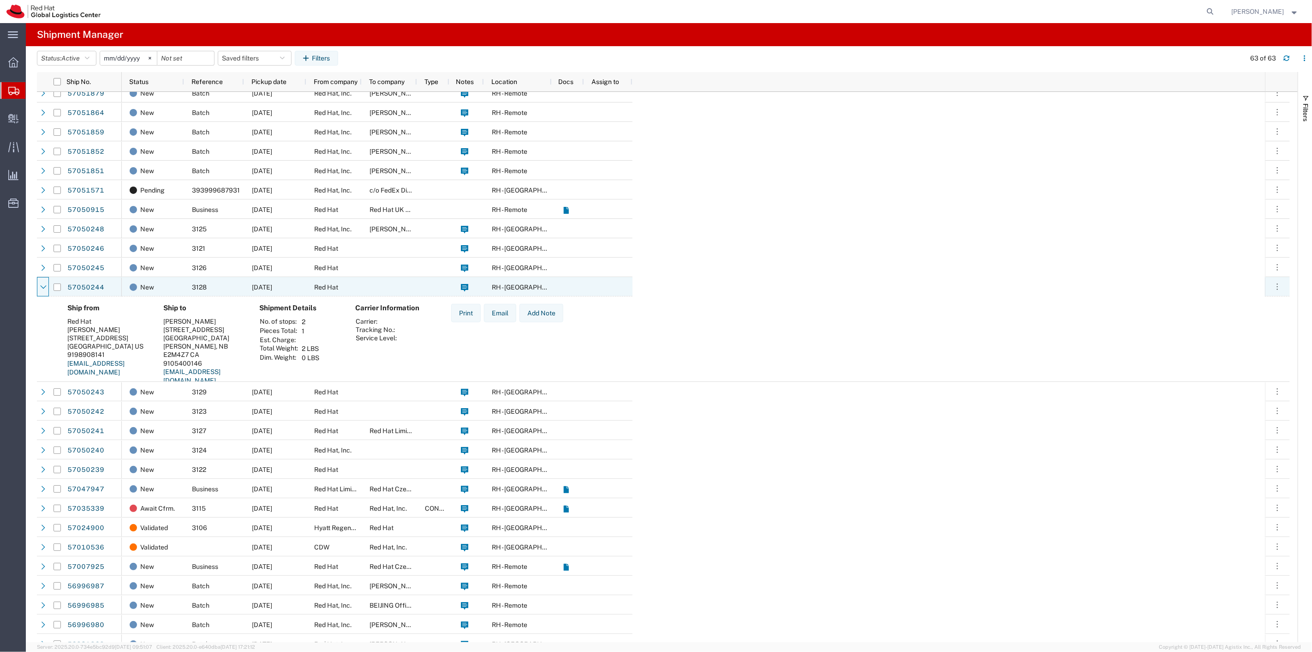
click at [41, 288] on icon at bounding box center [43, 287] width 6 height 6
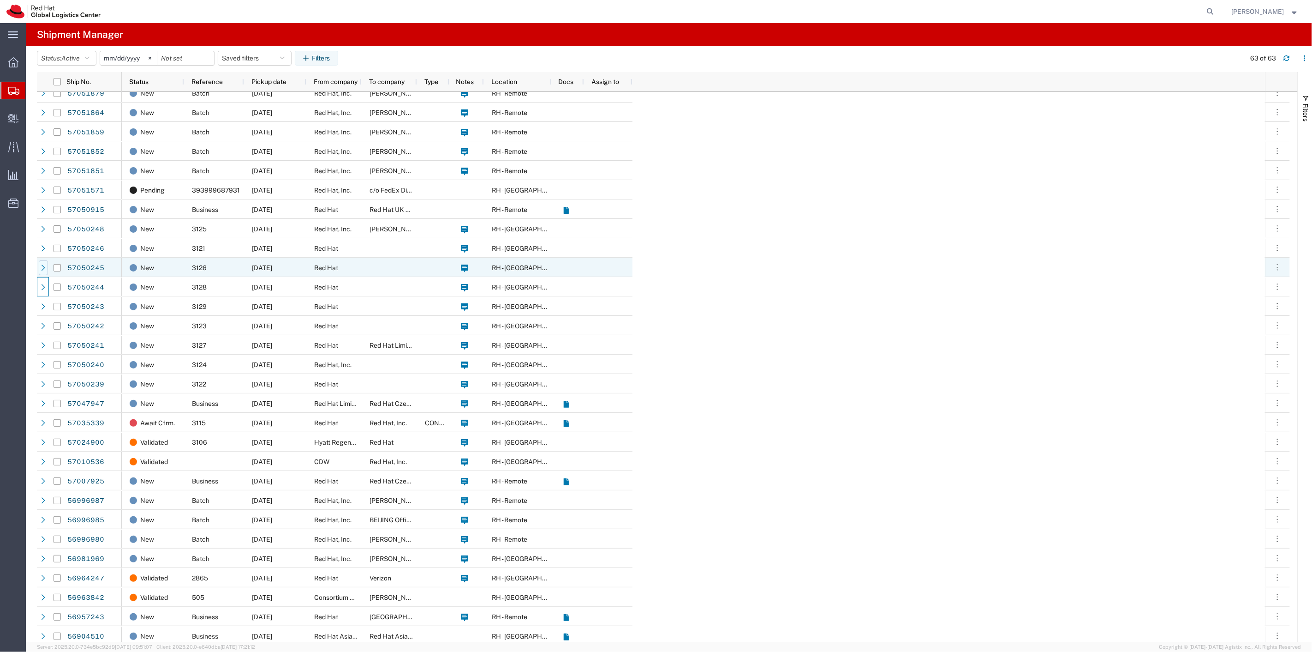
click at [45, 272] on div at bounding box center [43, 267] width 9 height 15
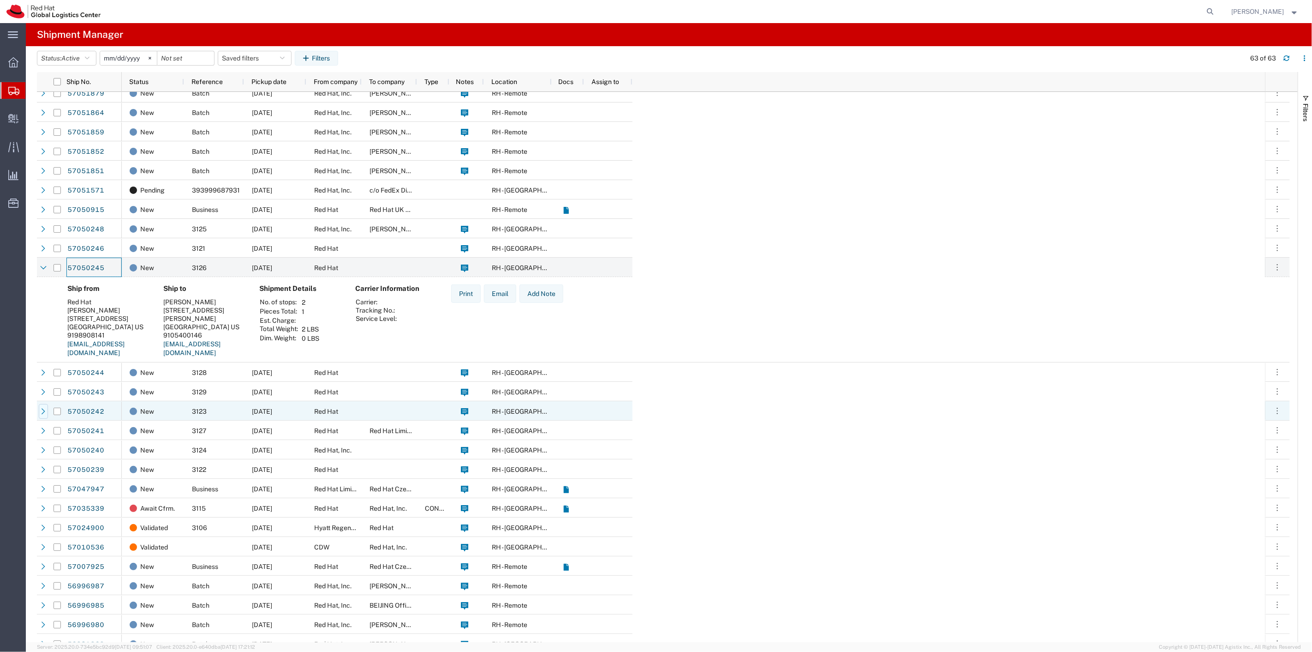
click at [42, 411] on icon at bounding box center [43, 411] width 6 height 6
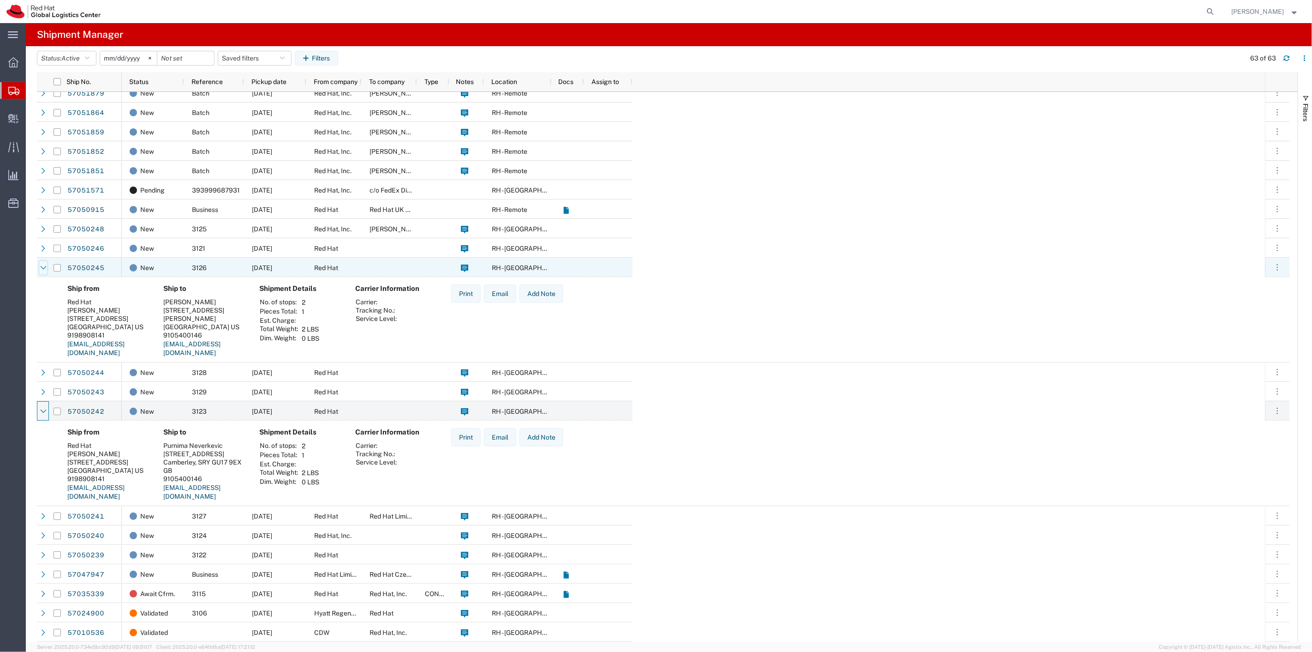
click at [40, 265] on icon at bounding box center [43, 267] width 6 height 6
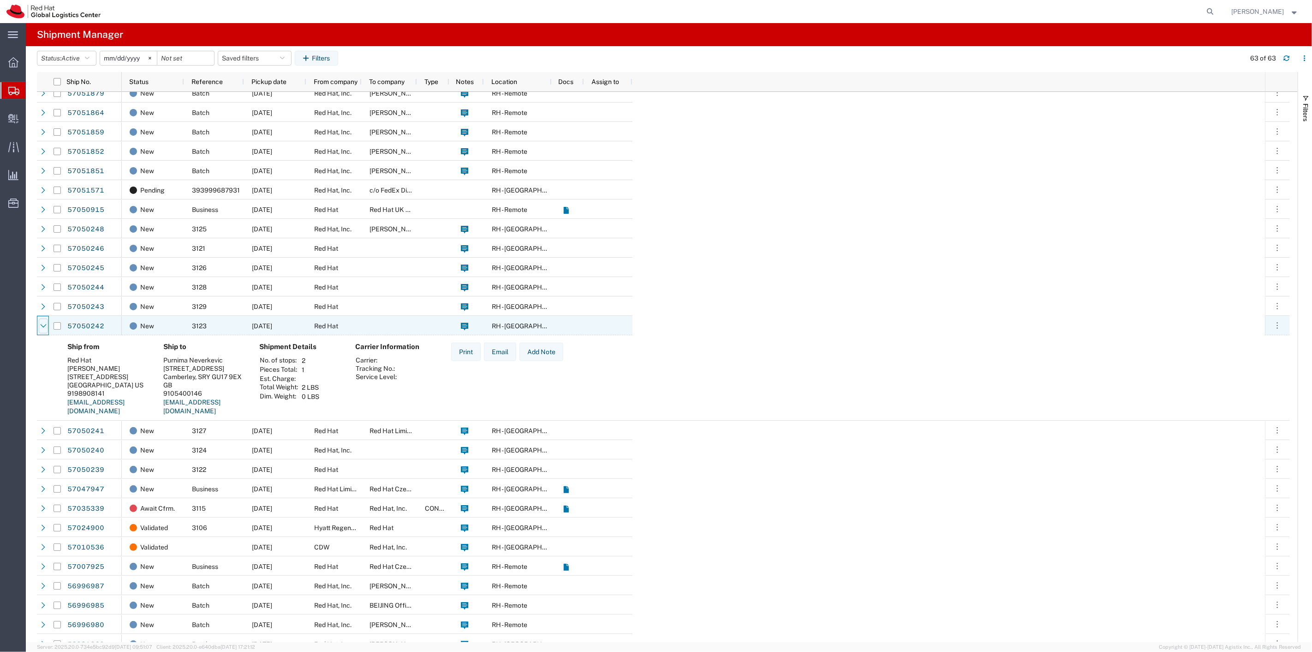
click at [40, 324] on icon at bounding box center [43, 326] width 6 height 6
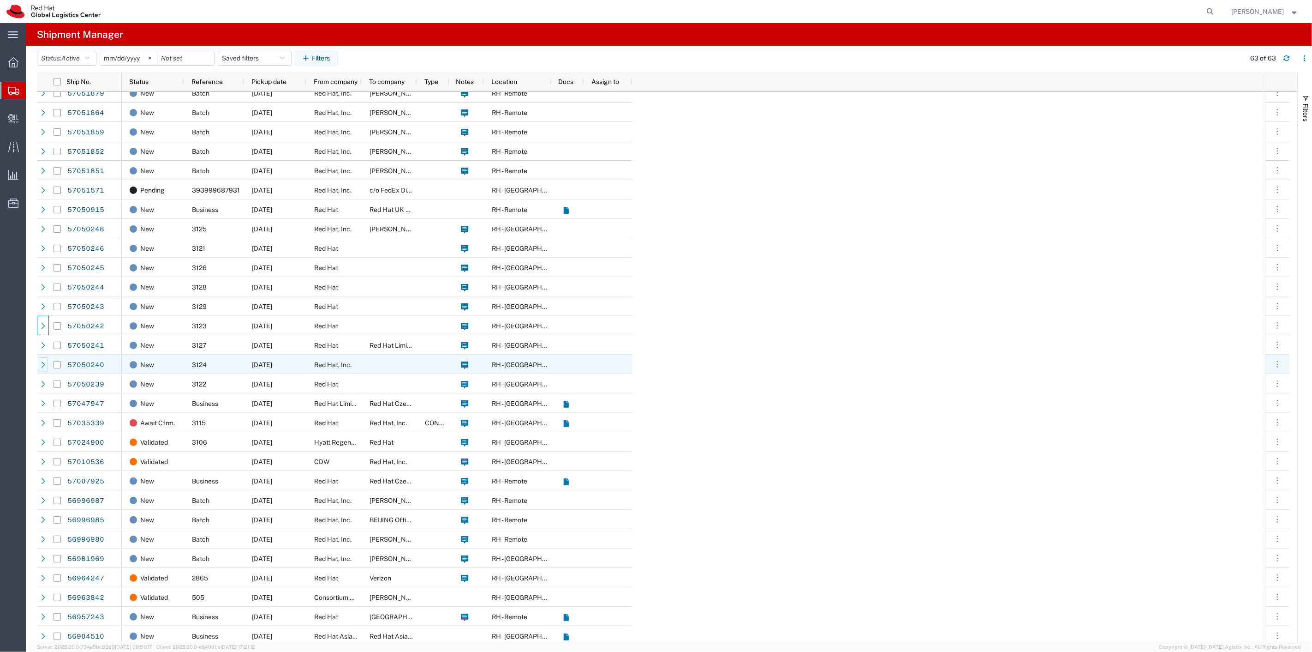
click at [43, 362] on icon at bounding box center [43, 364] width 6 height 6
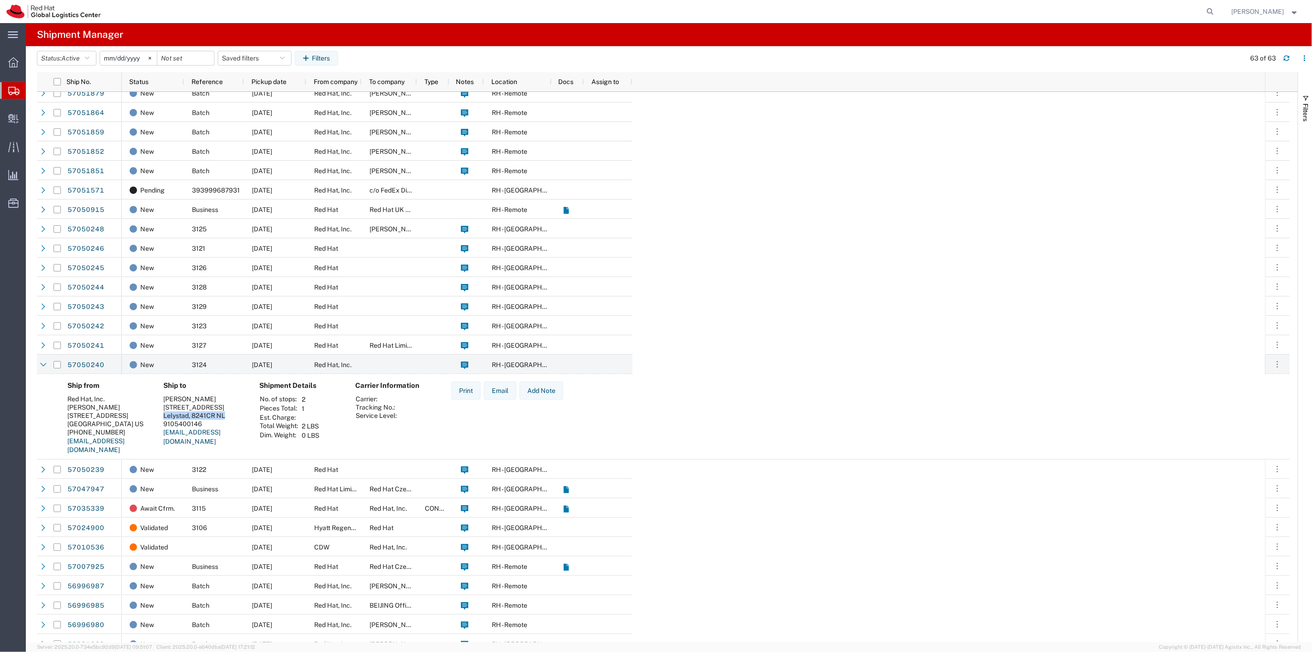
drag, startPoint x: 163, startPoint y: 414, endPoint x: 225, endPoint y: 414, distance: 61.8
click at [225, 414] on div "Lelystad, 8241CR NL" at bounding box center [203, 415] width 81 height 8
click at [42, 363] on icon at bounding box center [43, 364] width 6 height 6
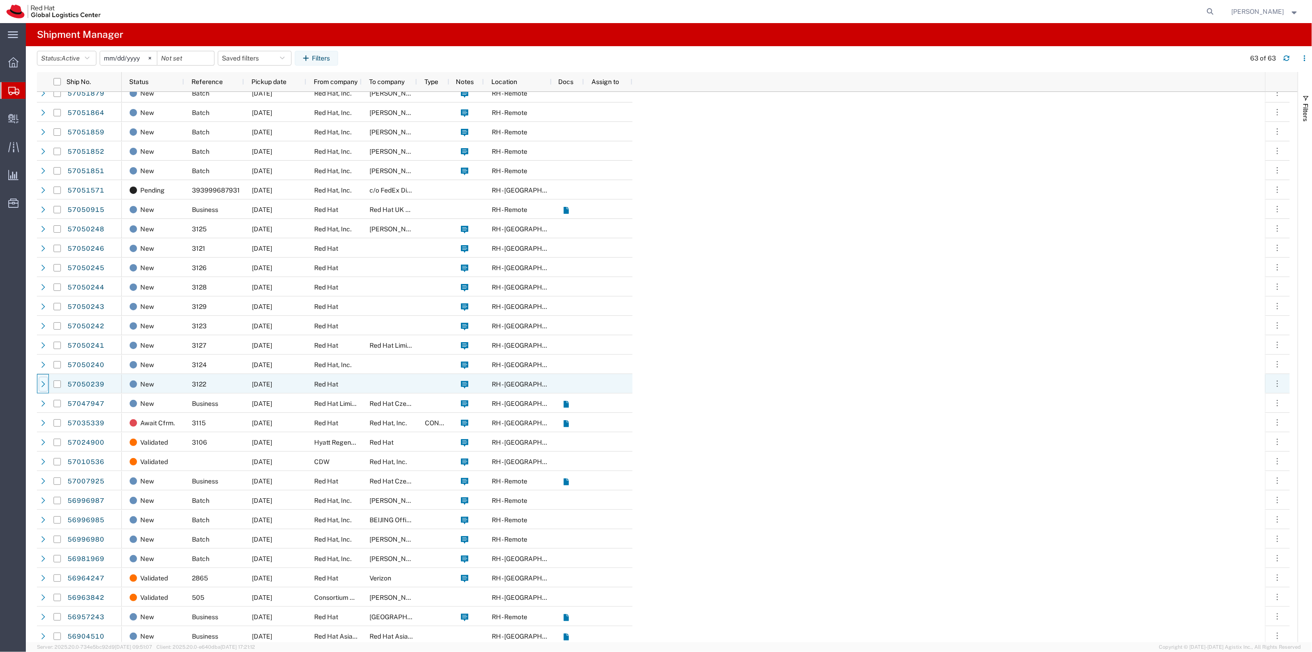
click at [42, 384] on icon at bounding box center [43, 384] width 6 height 6
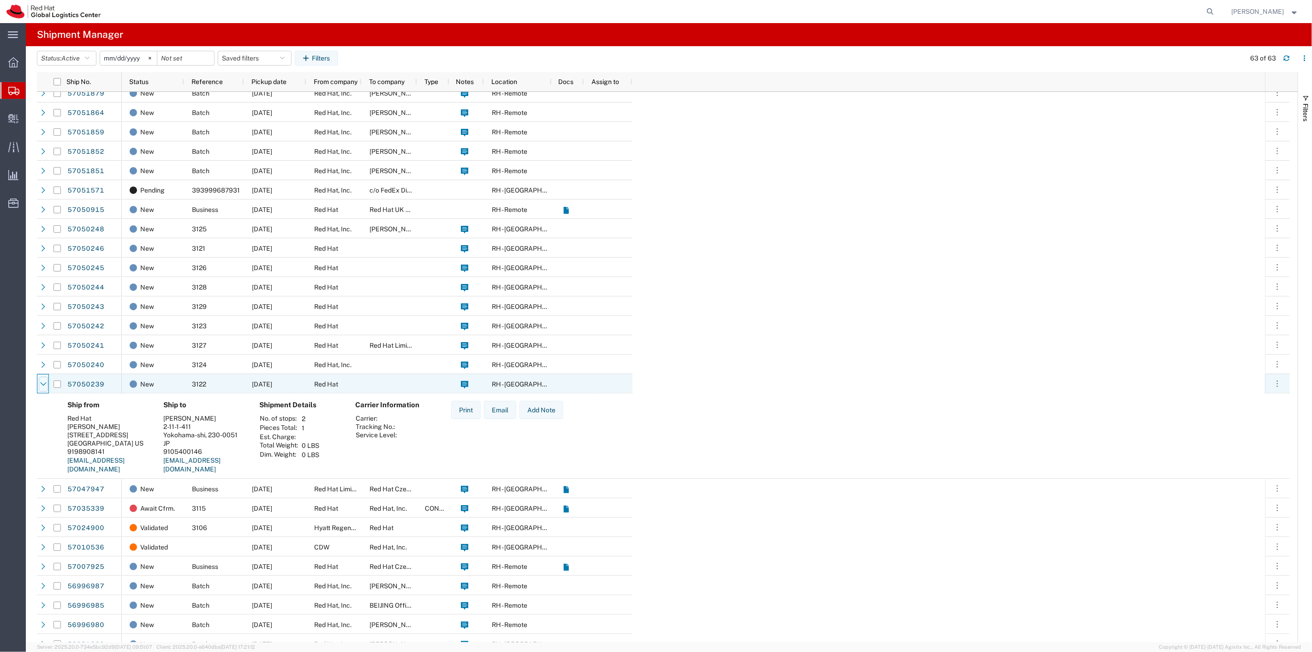
click at [42, 381] on icon at bounding box center [43, 384] width 6 height 6
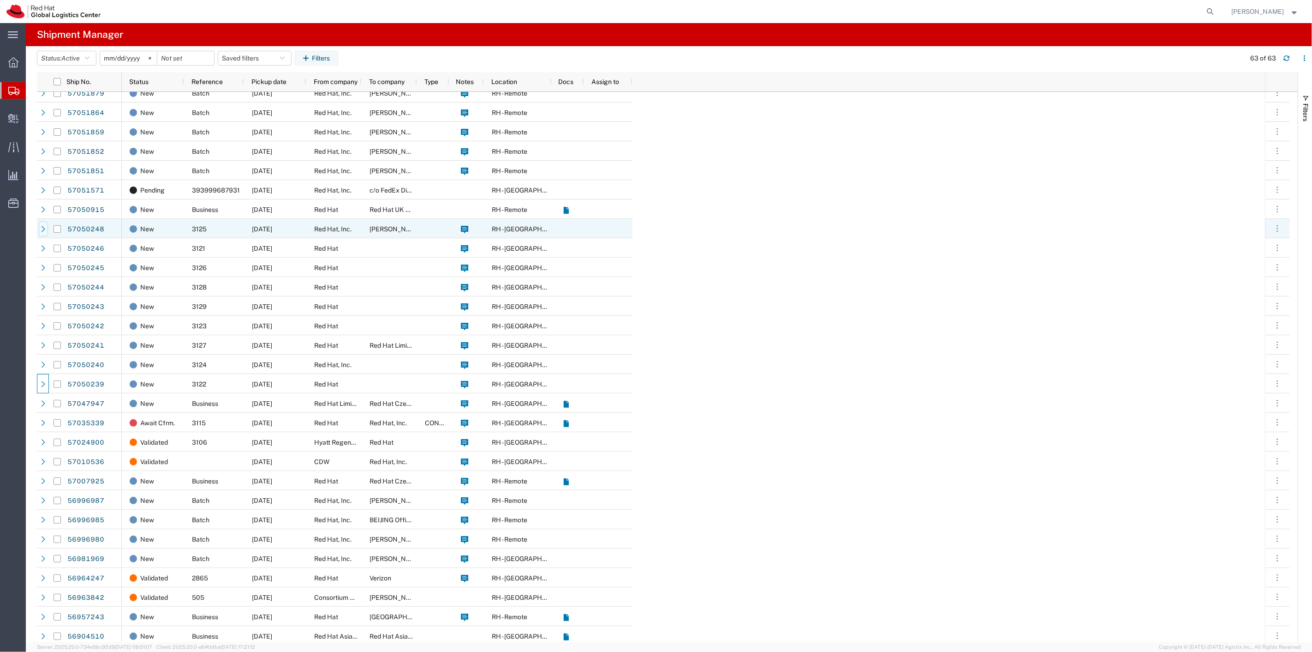
click at [47, 226] on div at bounding box center [43, 229] width 9 height 15
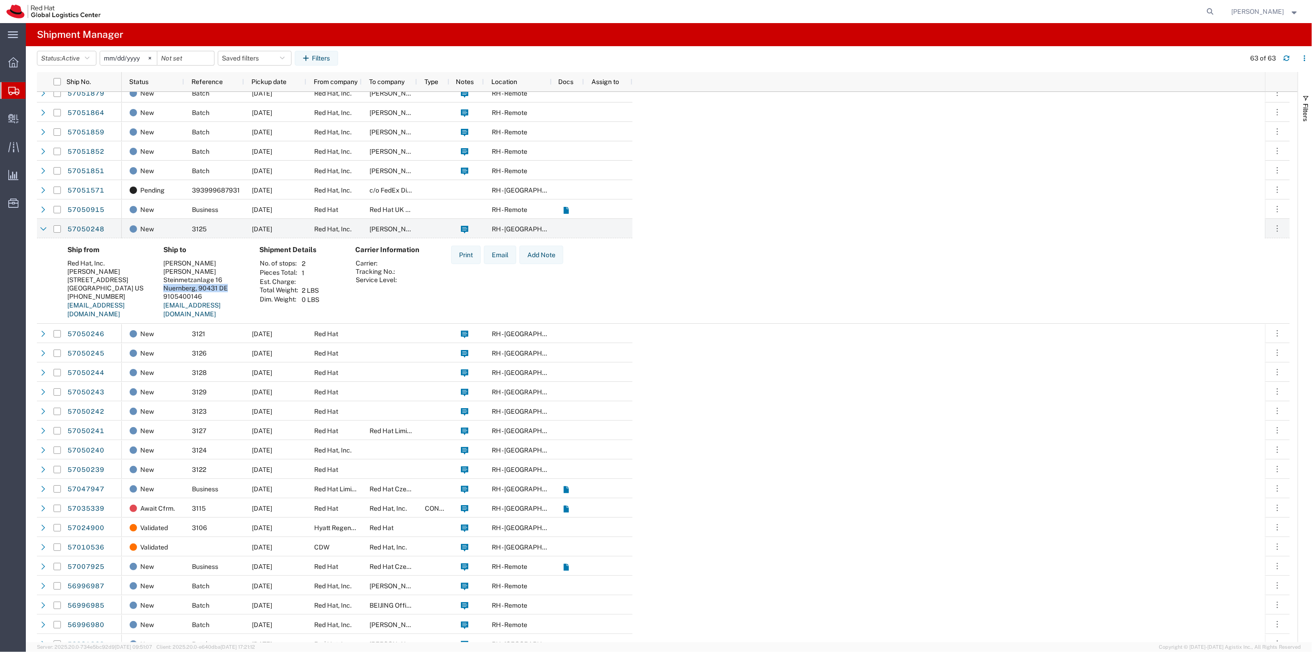
drag, startPoint x: 160, startPoint y: 287, endPoint x: 228, endPoint y: 288, distance: 67.8
click at [228, 288] on div "Ship to Dominik Bittl Dominik Bittl Steinmetzanlage 16 Nuernberg, 90431 DE 9105…" at bounding box center [204, 286] width 96 height 80
click at [40, 234] on div at bounding box center [43, 229] width 9 height 15
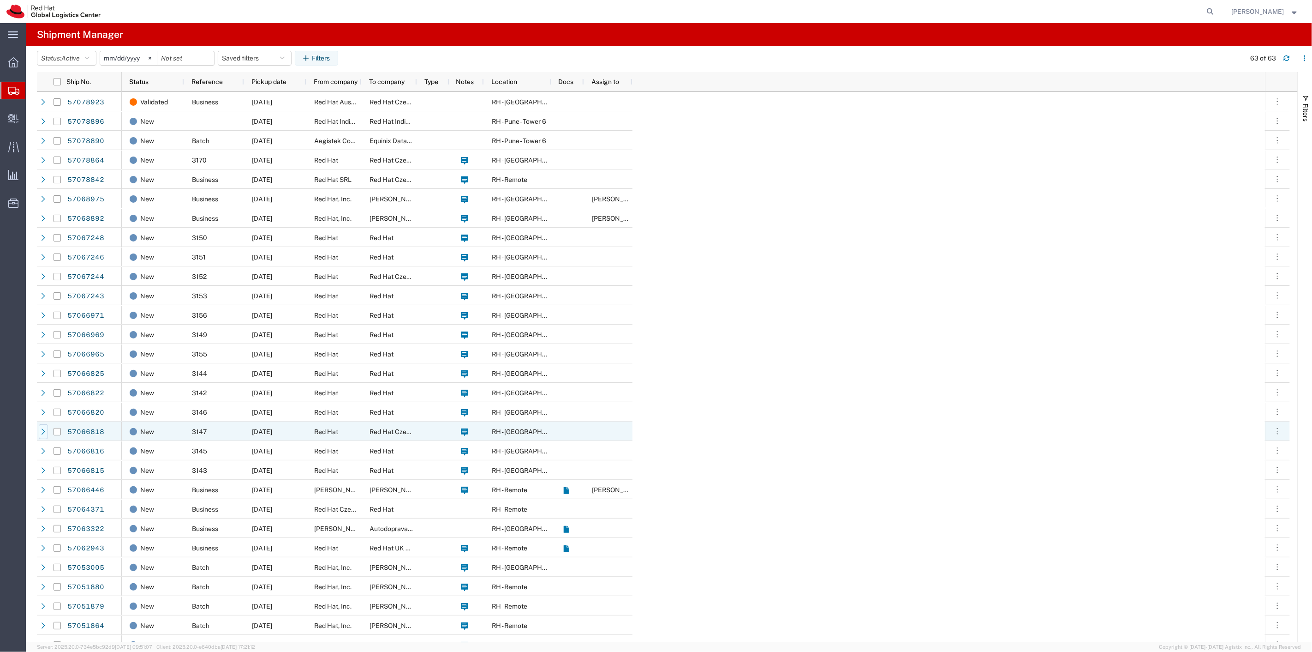
click at [44, 431] on icon at bounding box center [44, 431] width 4 height 6
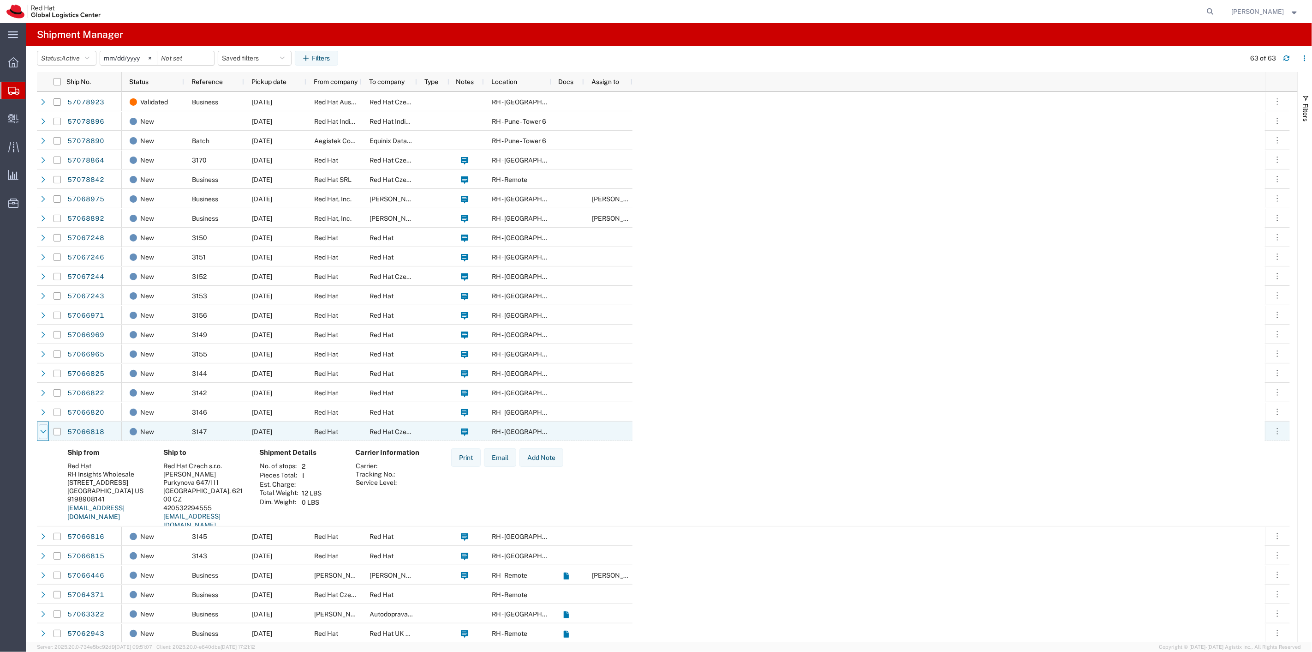
click at [40, 431] on icon at bounding box center [43, 431] width 6 height 6
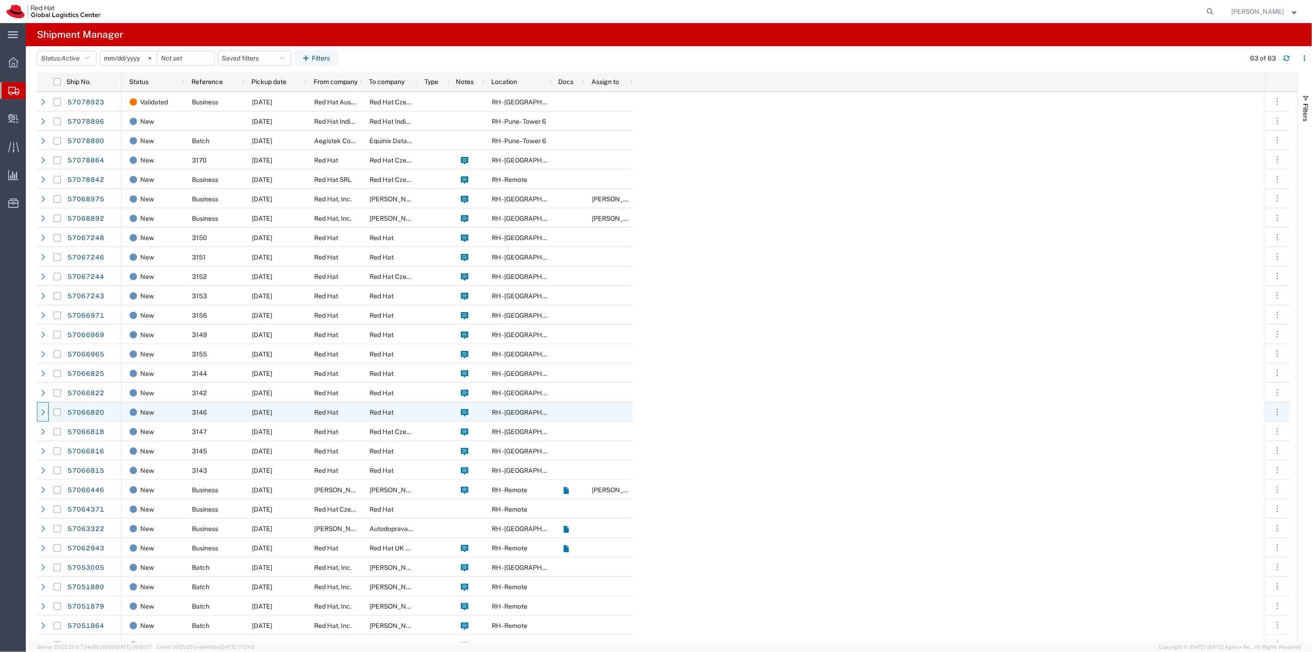
click at [41, 413] on icon at bounding box center [43, 412] width 6 height 6
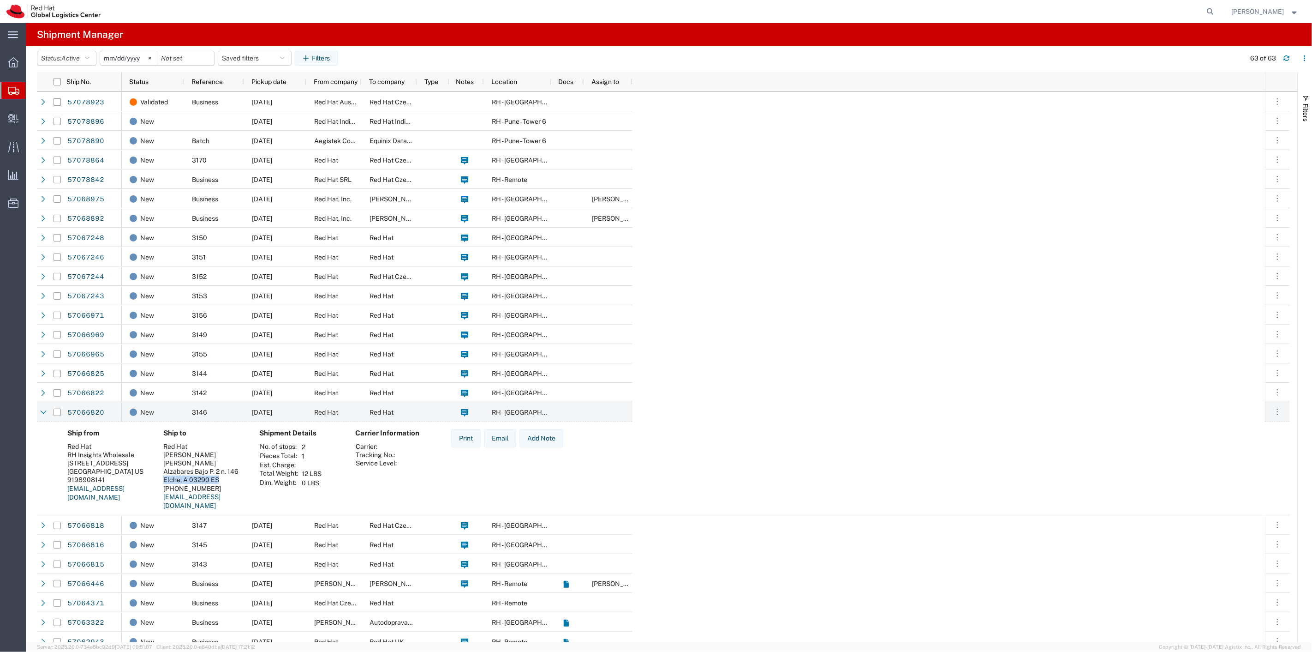
drag, startPoint x: 162, startPoint y: 479, endPoint x: 217, endPoint y: 481, distance: 54.5
click at [217, 481] on div "Ship to Red Hat Pau Garcia Quiles Partida Alzabares Bajo P. 2 n. 146 Elche, A 0…" at bounding box center [204, 473] width 96 height 88
click at [39, 413] on div at bounding box center [43, 412] width 9 height 15
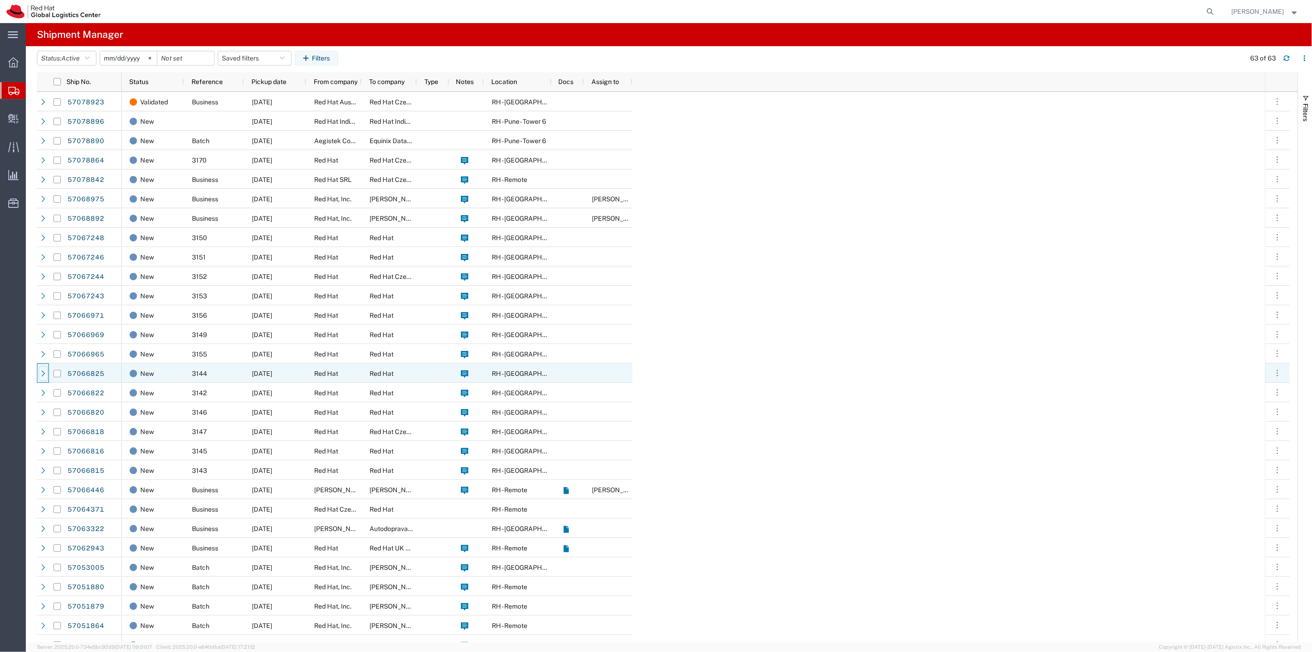
click at [41, 376] on icon at bounding box center [43, 373] width 6 height 6
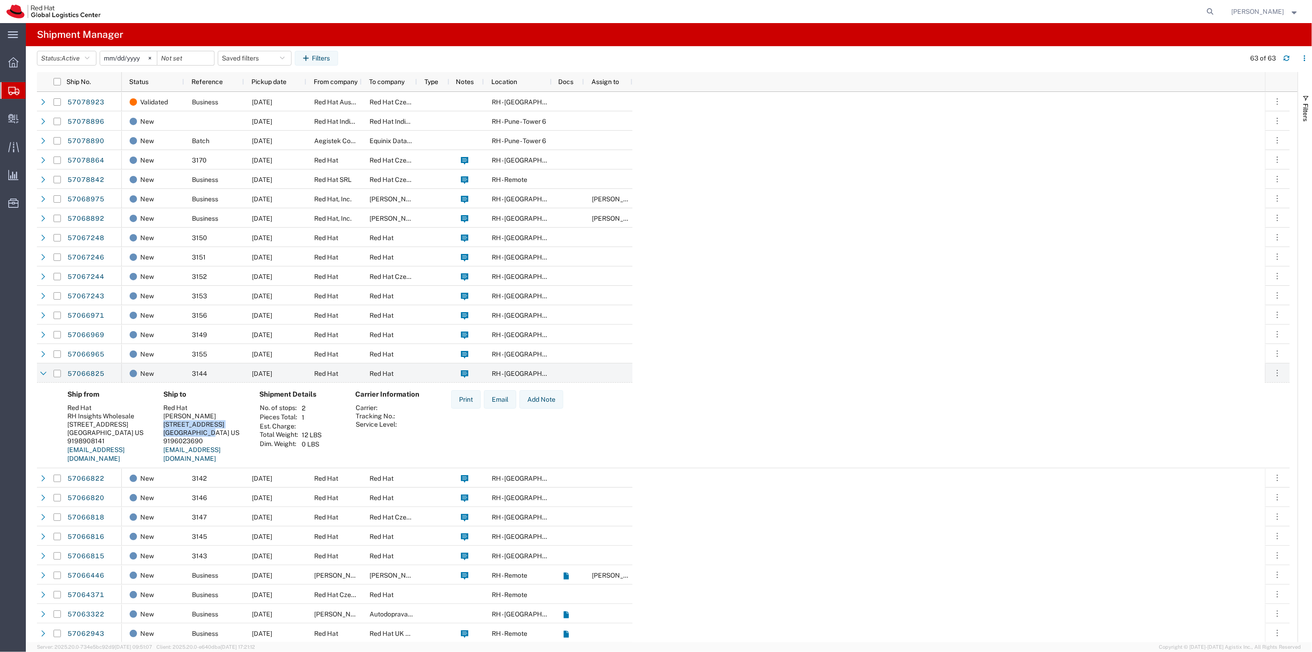
drag, startPoint x: 168, startPoint y: 428, endPoint x: 200, endPoint y: 428, distance: 32.3
click at [200, 428] on div "Ship to Red Hat Shane McDowell 120 Fairbrook Street Northville, MI 48167 US 919…" at bounding box center [204, 430] width 96 height 80
click at [214, 438] on div "9196023690" at bounding box center [203, 441] width 81 height 8
click at [43, 372] on icon at bounding box center [43, 373] width 6 height 6
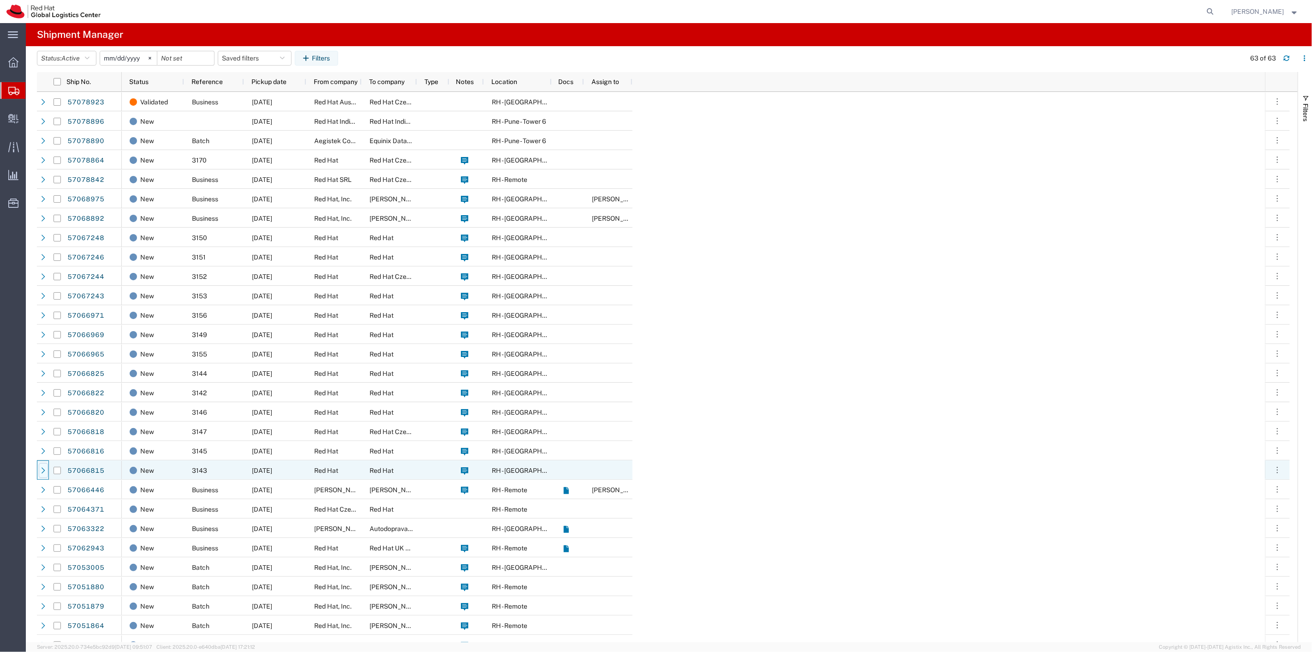
click at [39, 473] on div at bounding box center [43, 470] width 9 height 15
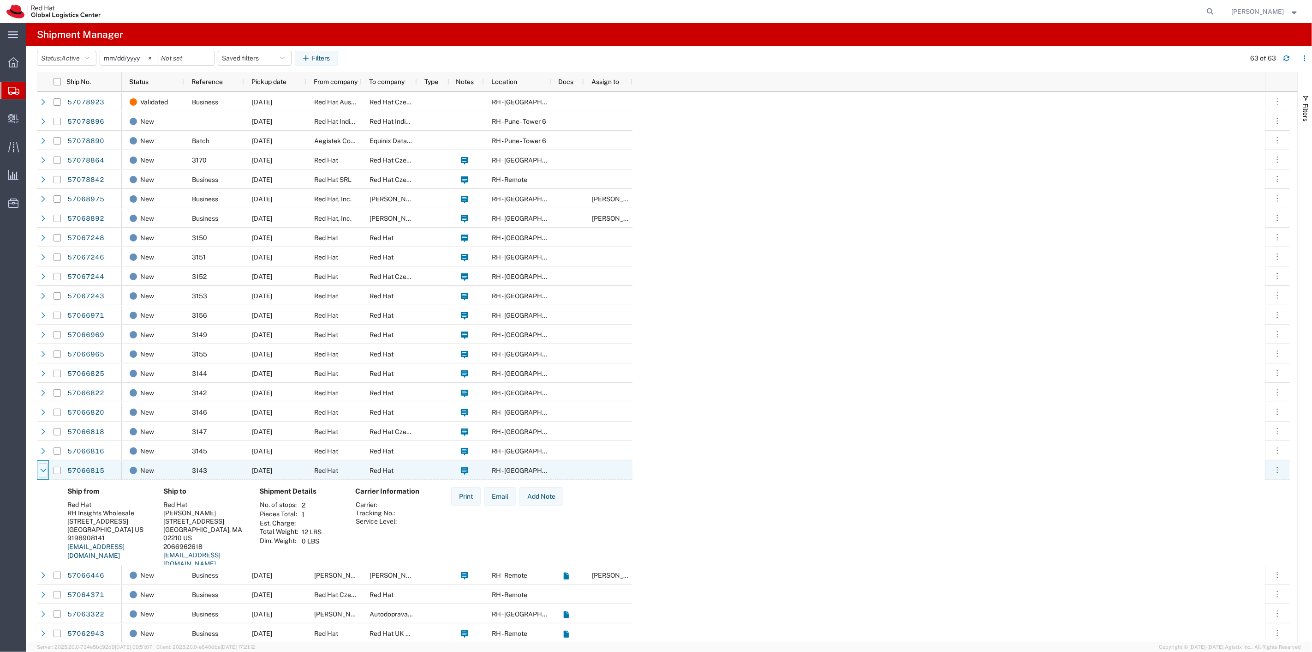
click at [40, 468] on icon at bounding box center [43, 470] width 6 height 6
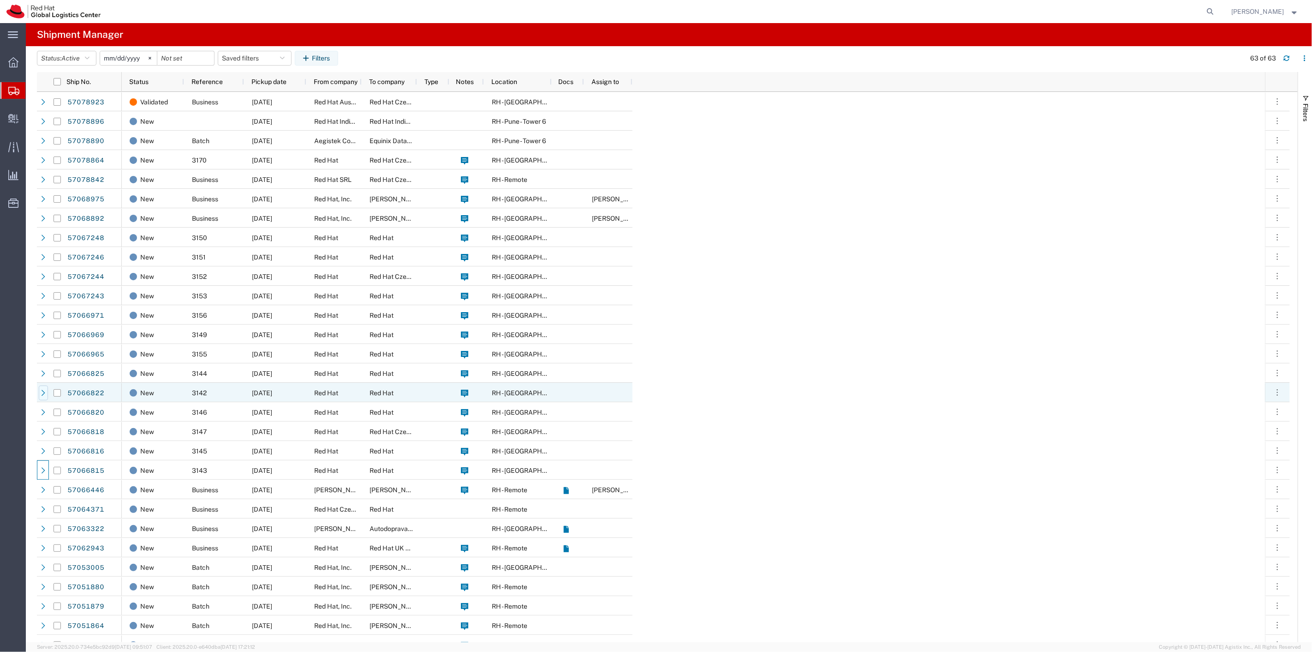
click at [43, 391] on icon at bounding box center [44, 392] width 4 height 6
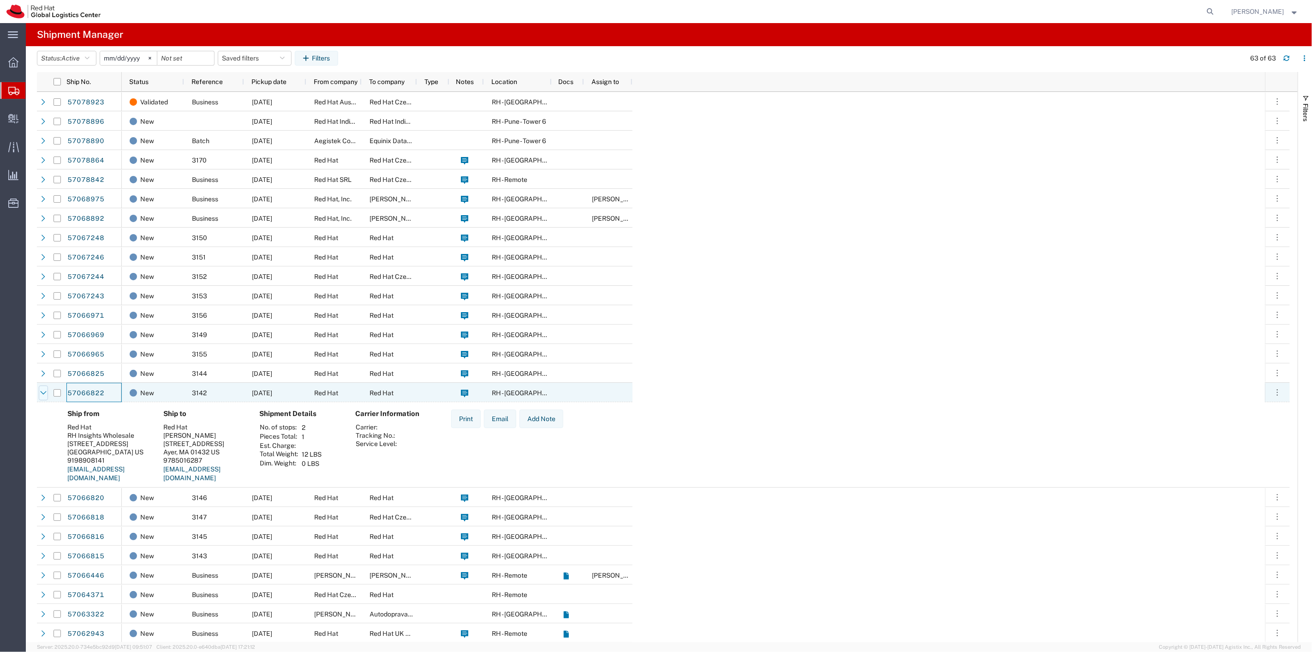
click at [40, 391] on icon at bounding box center [43, 392] width 6 height 6
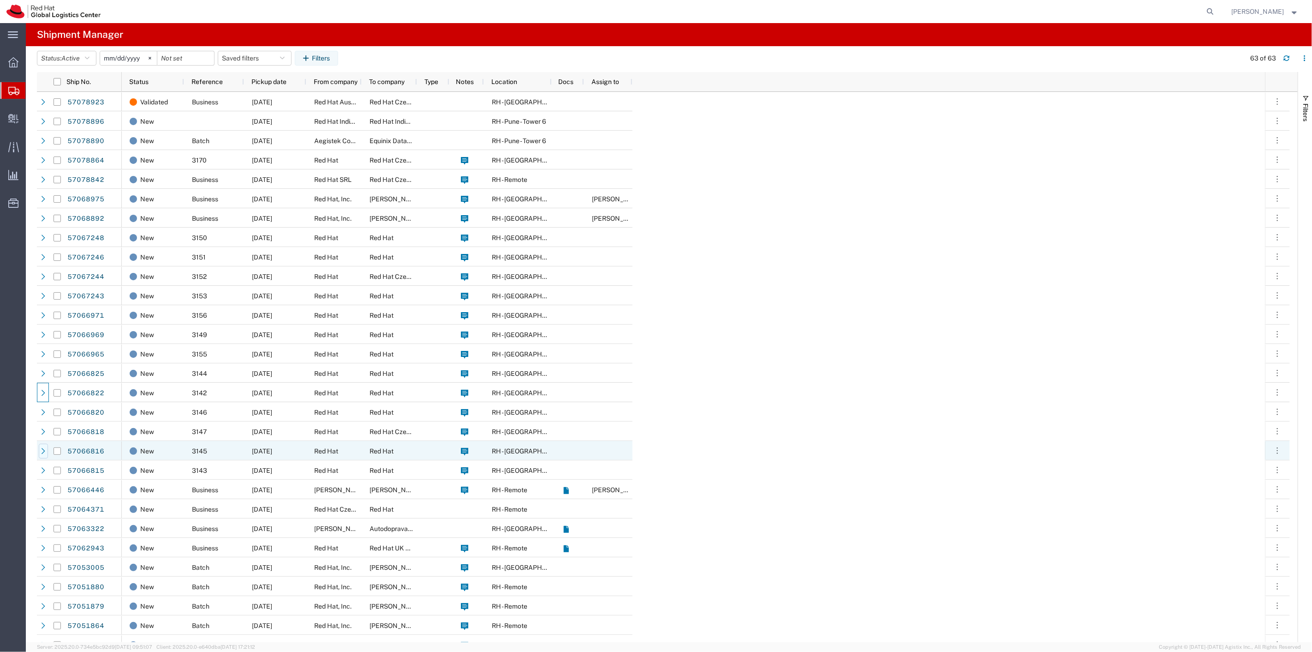
click at [46, 451] on icon at bounding box center [43, 451] width 6 height 6
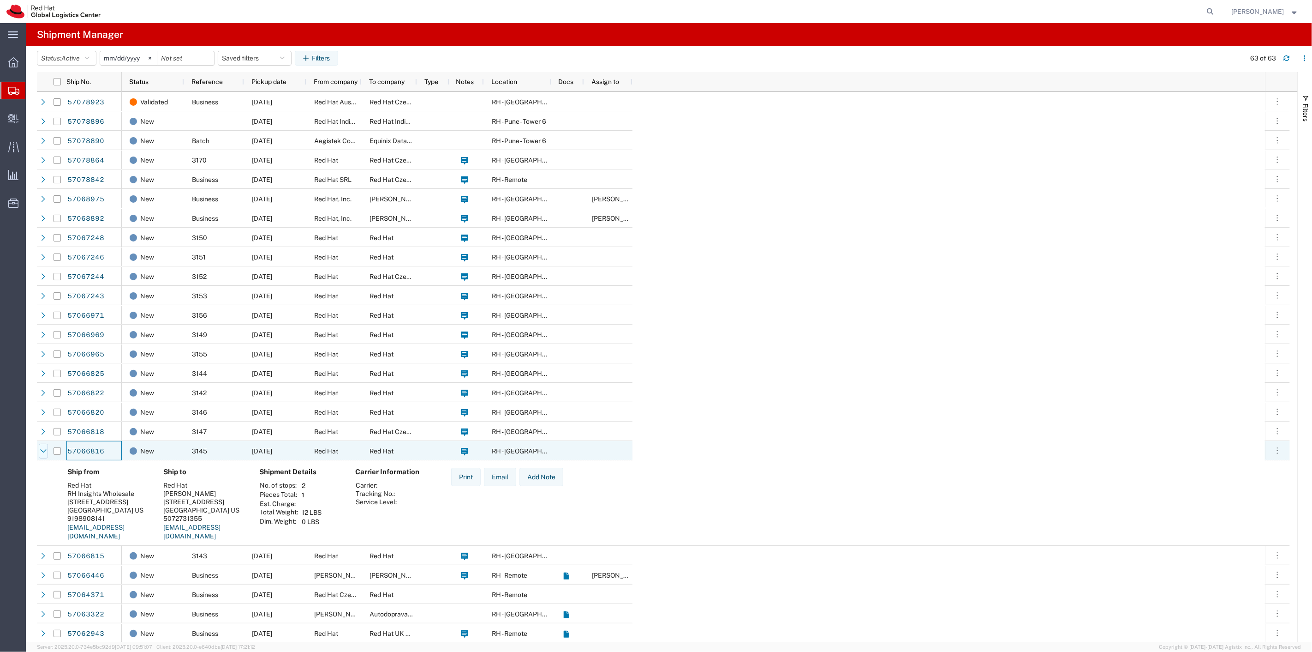
click at [42, 449] on icon at bounding box center [43, 451] width 6 height 6
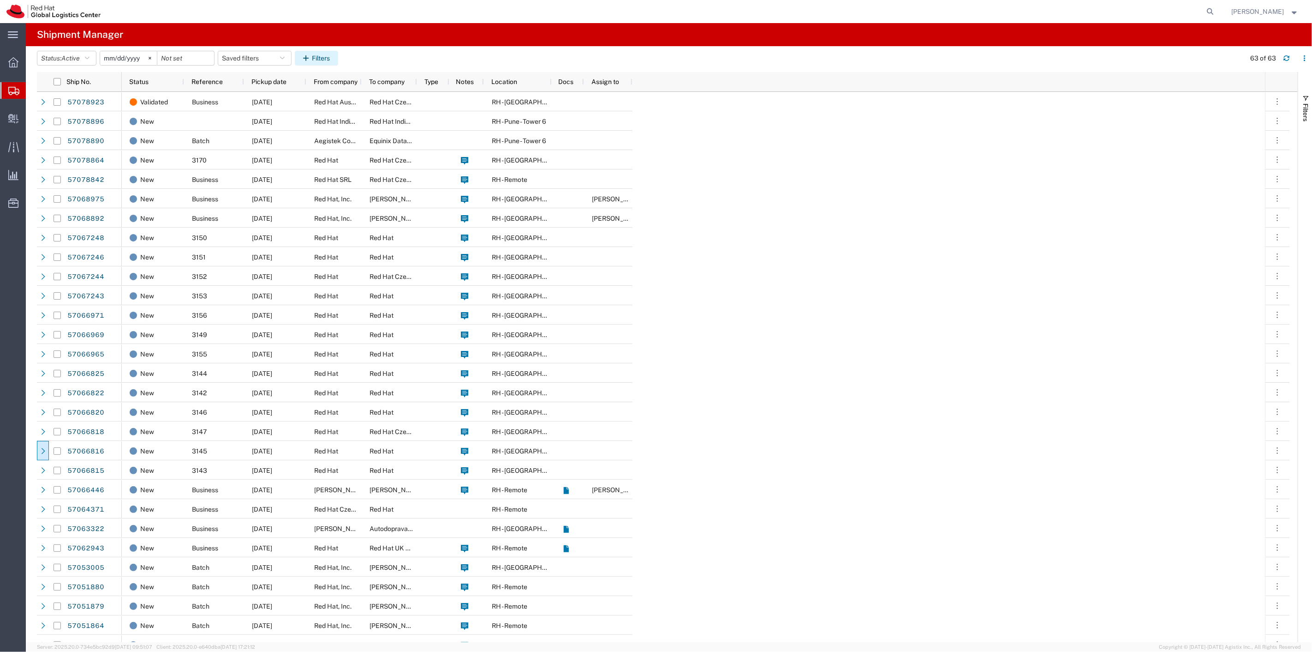
click at [318, 57] on button "Filters" at bounding box center [316, 58] width 43 height 15
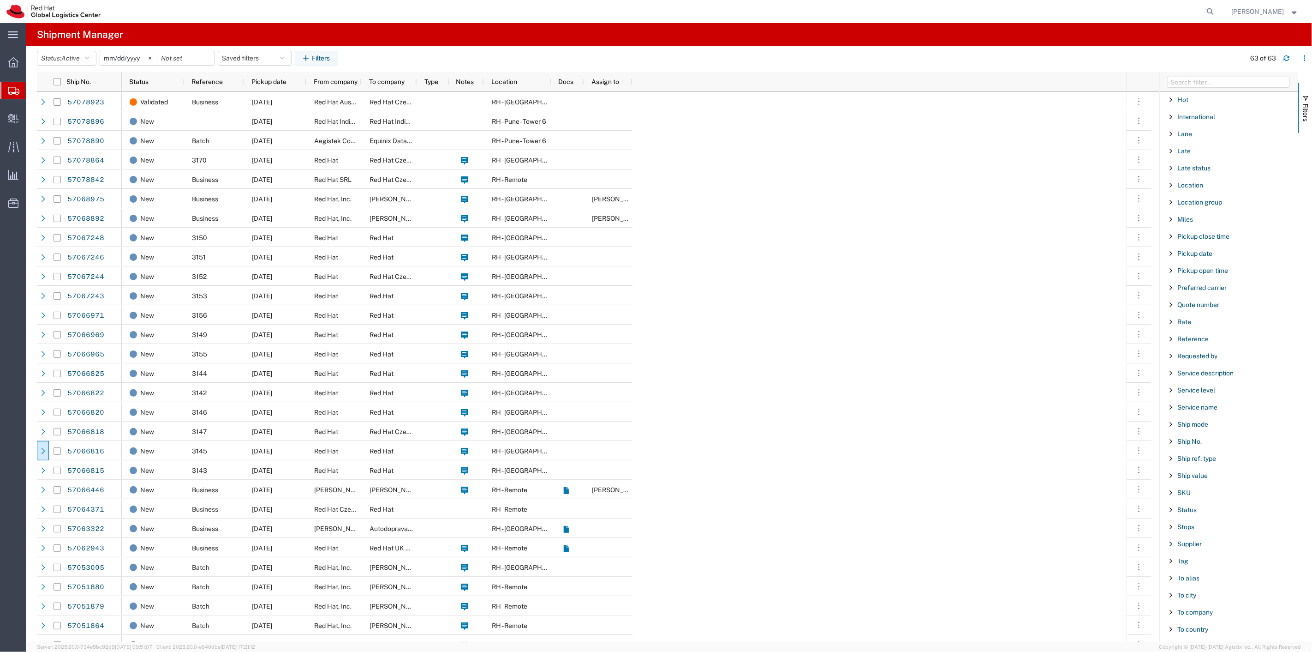
scroll to position [426, 0]
click at [1186, 357] on span "Reference" at bounding box center [1193, 357] width 31 height 7
click at [1195, 397] on input "Filter Value" at bounding box center [1232, 396] width 121 height 11
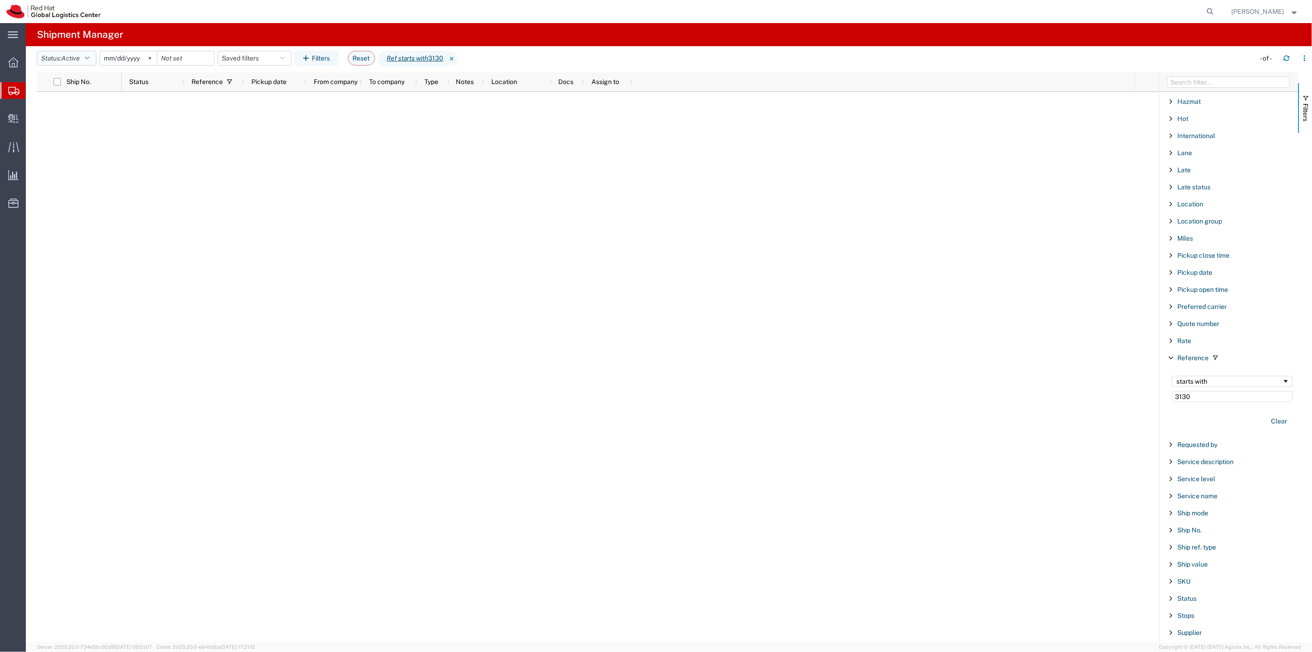
type input "3130"
click at [88, 53] on button "Status: Active" at bounding box center [67, 58] width 60 height 15
click at [74, 109] on span "All" at bounding box center [91, 107] width 108 height 14
drag, startPoint x: 1270, startPoint y: 425, endPoint x: 1204, endPoint y: 387, distance: 76.5
click at [1270, 422] on button "Clear" at bounding box center [1279, 420] width 27 height 15
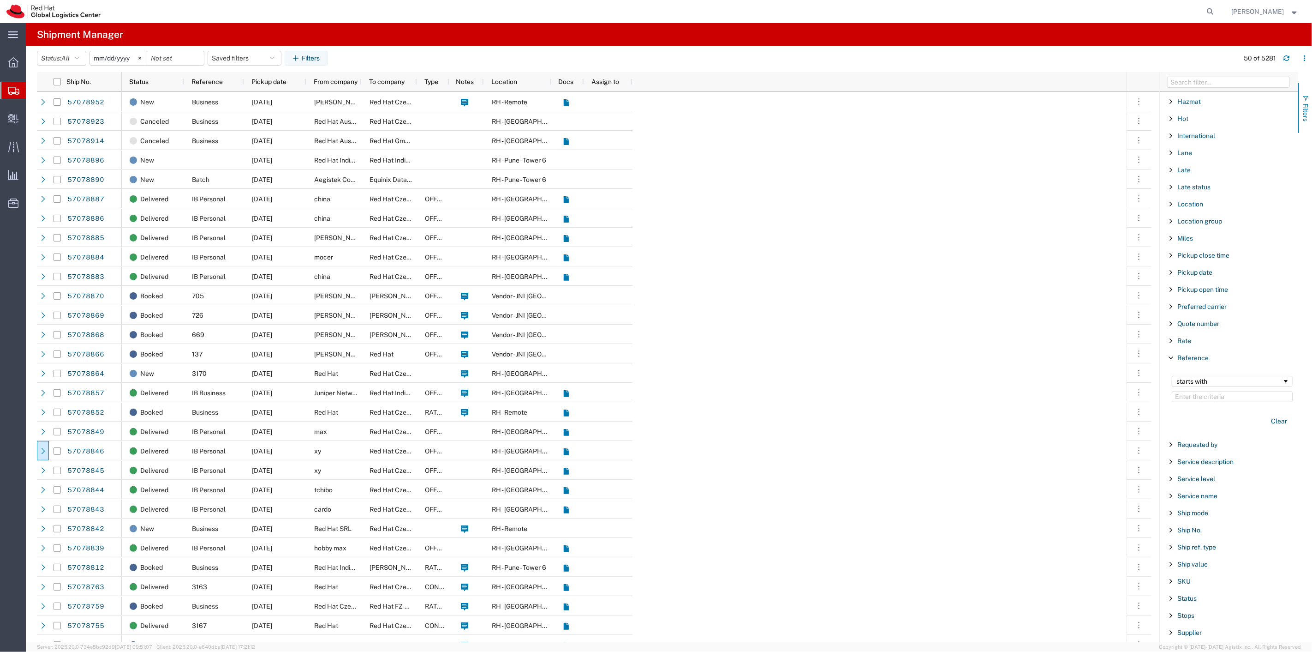
click at [1307, 107] on span "Filters" at bounding box center [1305, 112] width 7 height 18
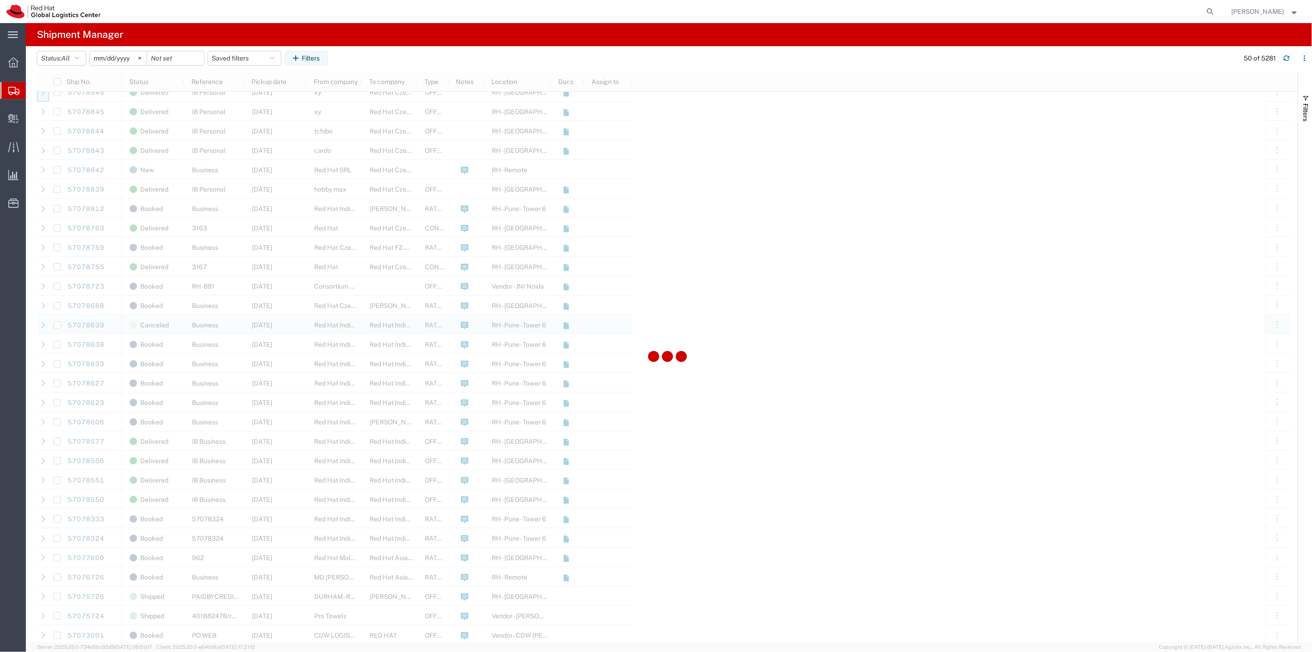
scroll to position [395, 0]
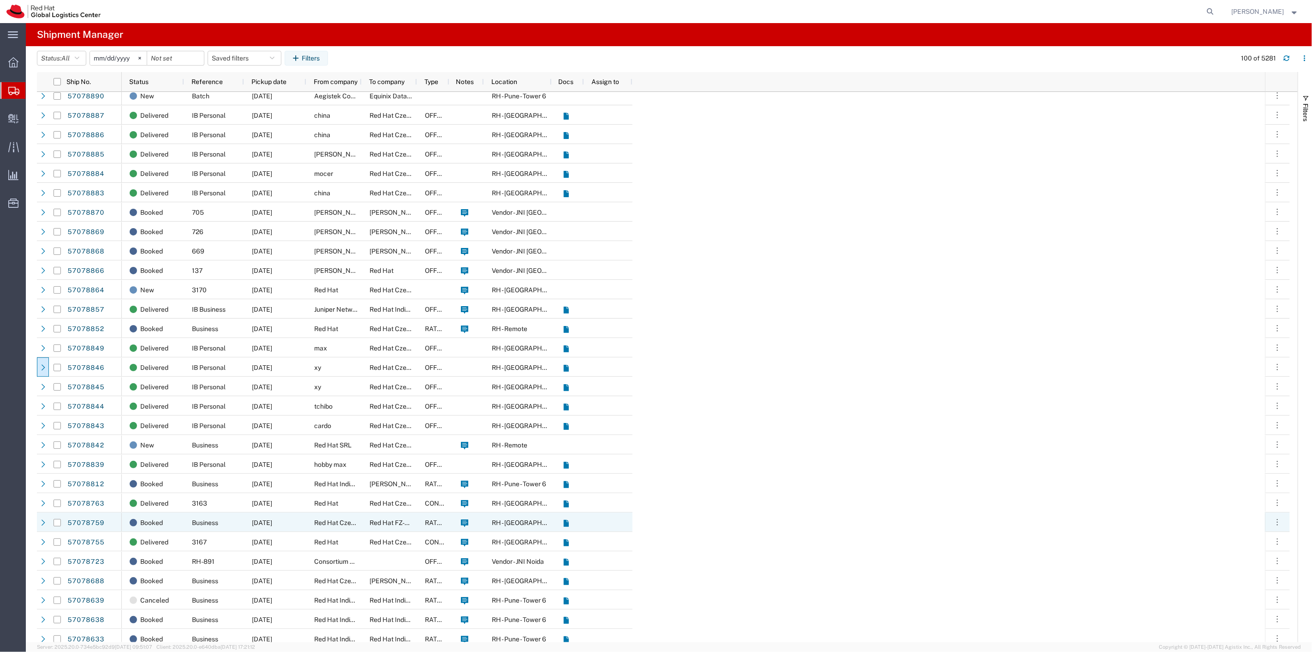
scroll to position [144, 0]
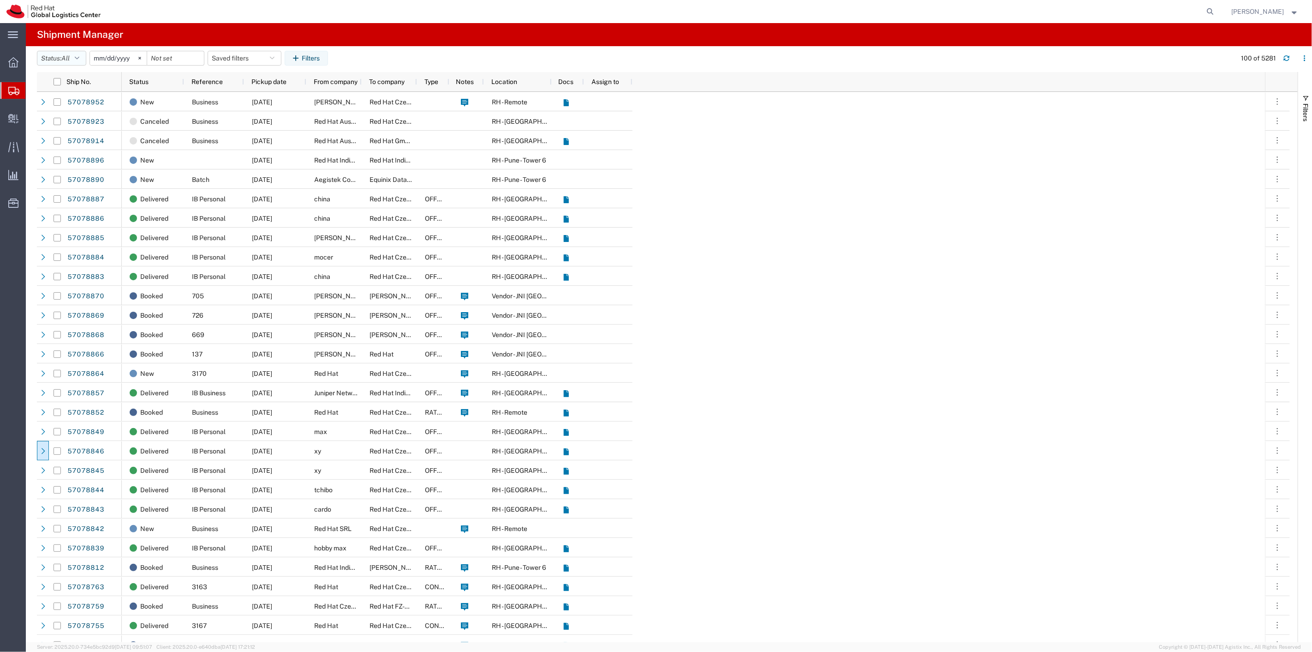
click at [78, 55] on icon "button" at bounding box center [77, 58] width 5 height 6
click at [66, 96] on span "Active" at bounding box center [91, 92] width 108 height 14
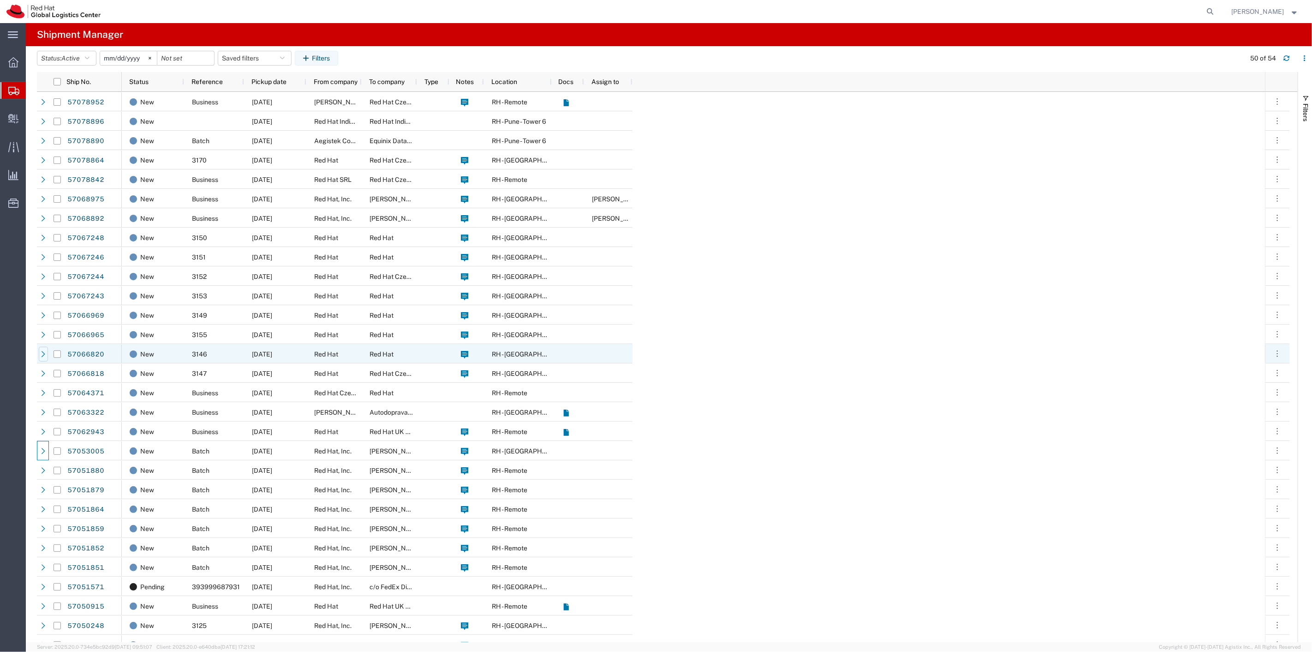
click at [45, 356] on icon at bounding box center [43, 354] width 6 height 6
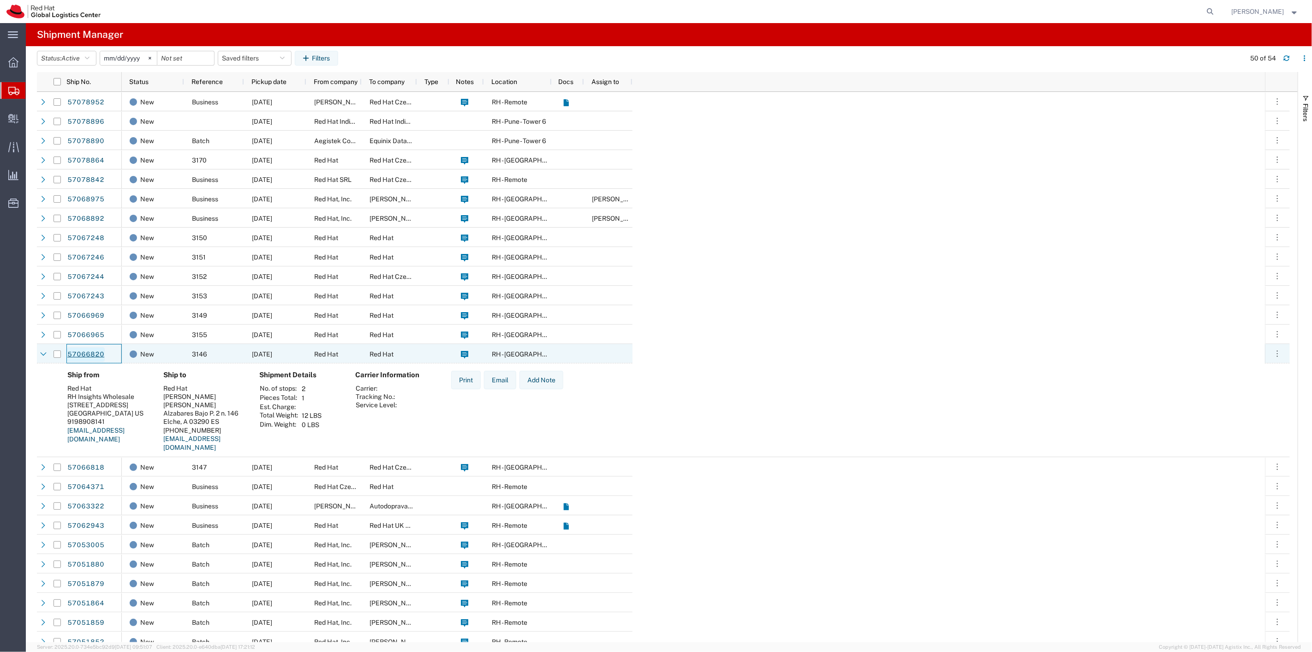
click at [81, 354] on link "57066820" at bounding box center [86, 354] width 38 height 15
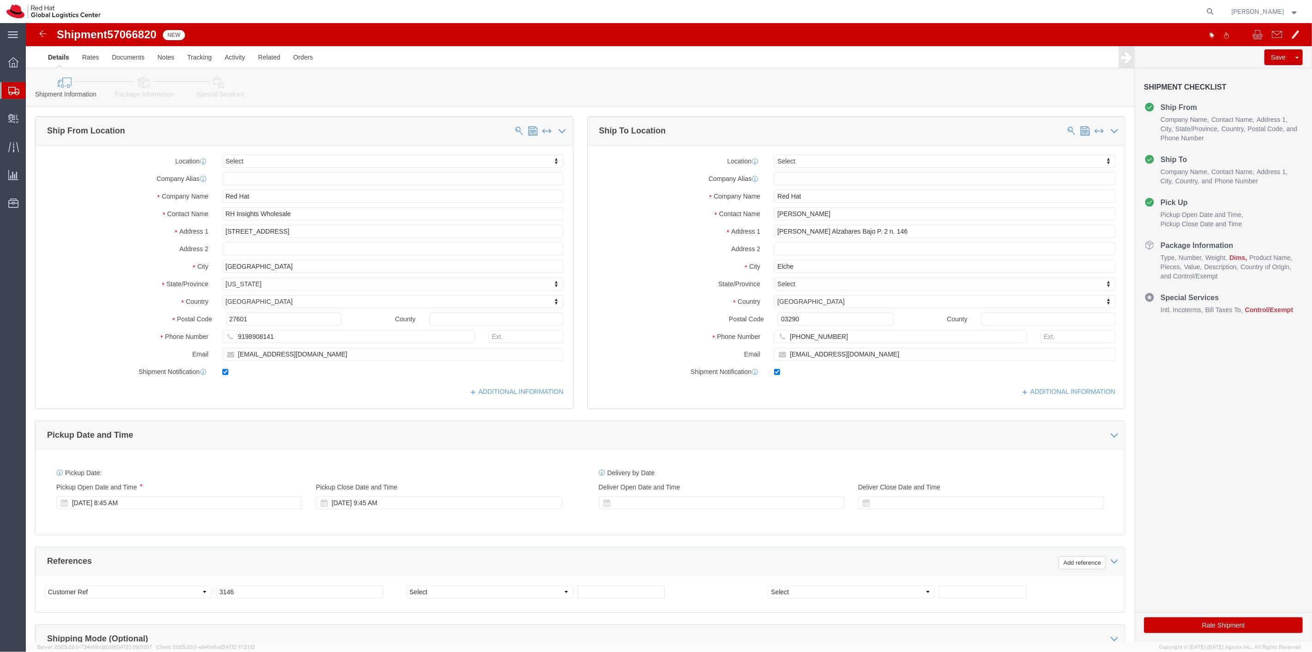
select select
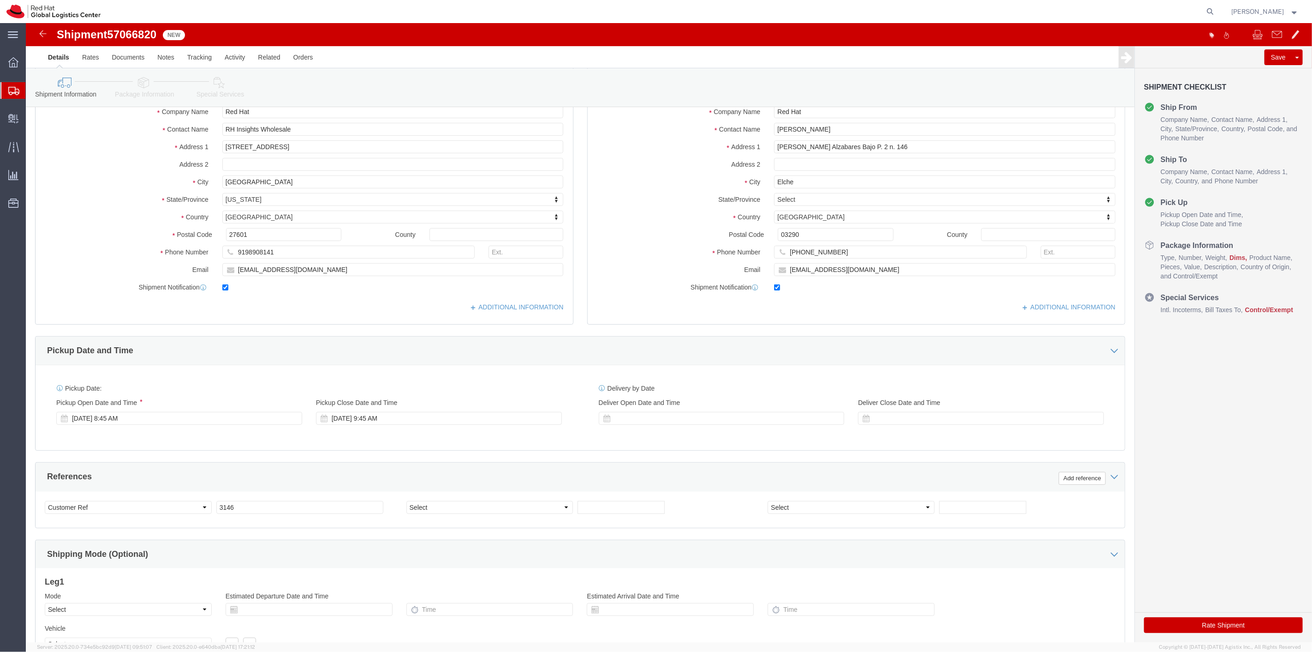
scroll to position [154, 0]
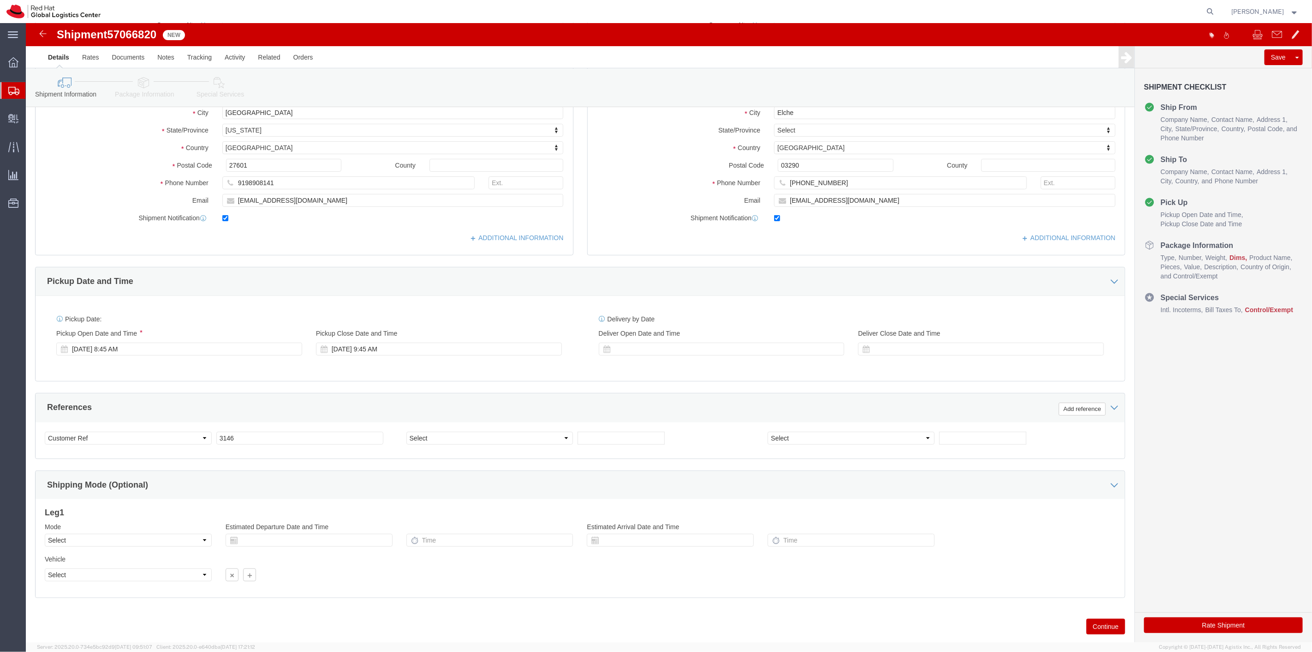
click button "Continue"
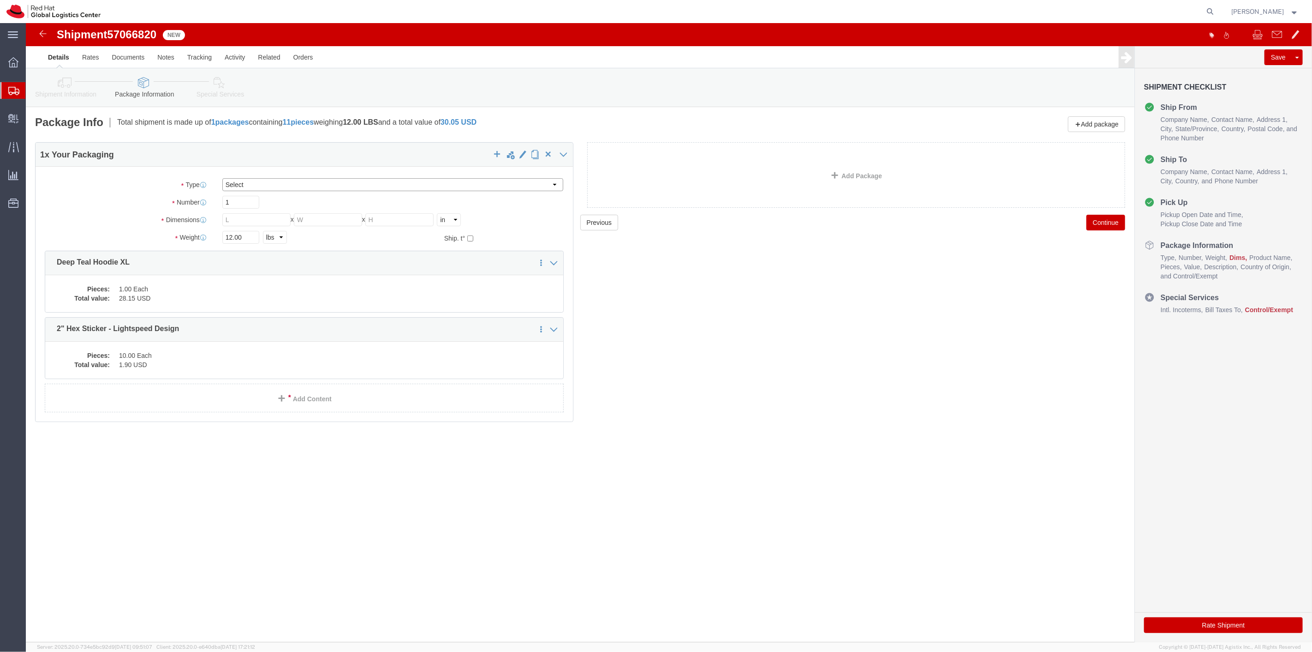
click select "Select Case(s) Crate(s) Envelope Large Box Medium Box PAK Skid(s) Small Box Sma…"
select select "PAK"
click select "Select Case(s) Crate(s) Envelope Large Box Medium Box PAK Skid(s) Small Box Sma…"
drag, startPoint x: 220, startPoint y: 216, endPoint x: 178, endPoint y: 217, distance: 42.0
click div "Weight Total weight of packages in pounds or kilograms 12.00 Select kgs lbs Shi…"
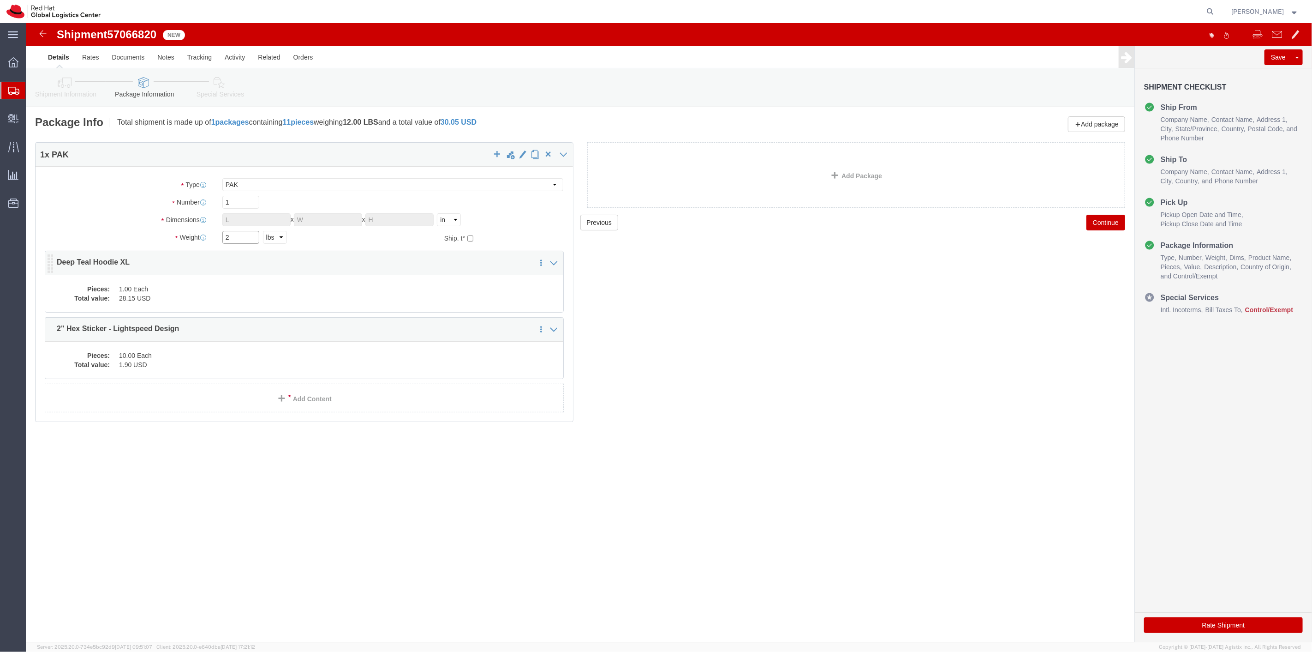
type input "2"
click p "Deep Teal Hoodie XL"
click link "Documents"
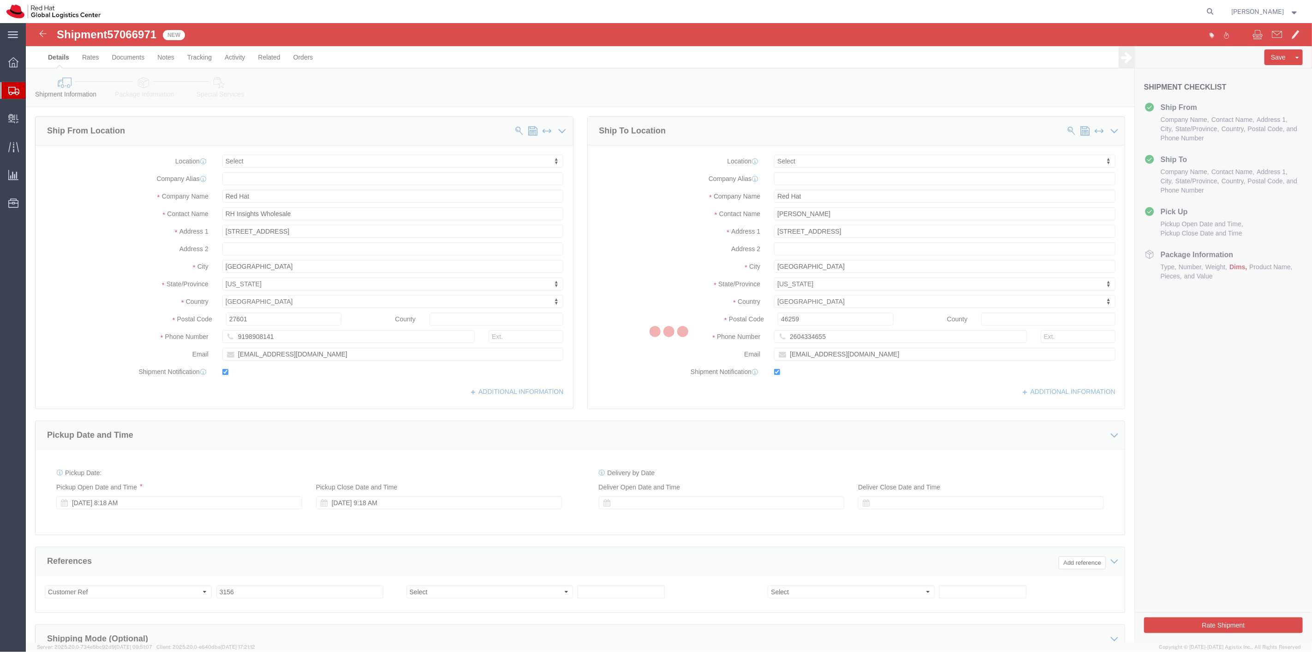
select select
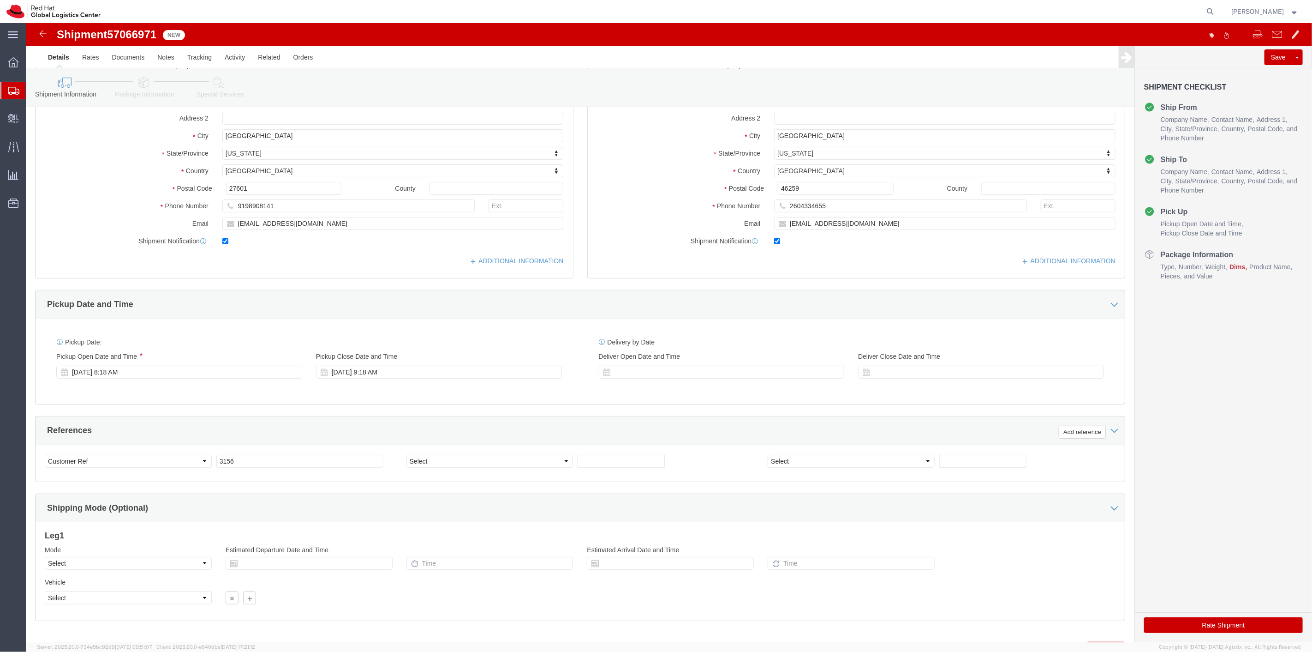
scroll to position [177, 0]
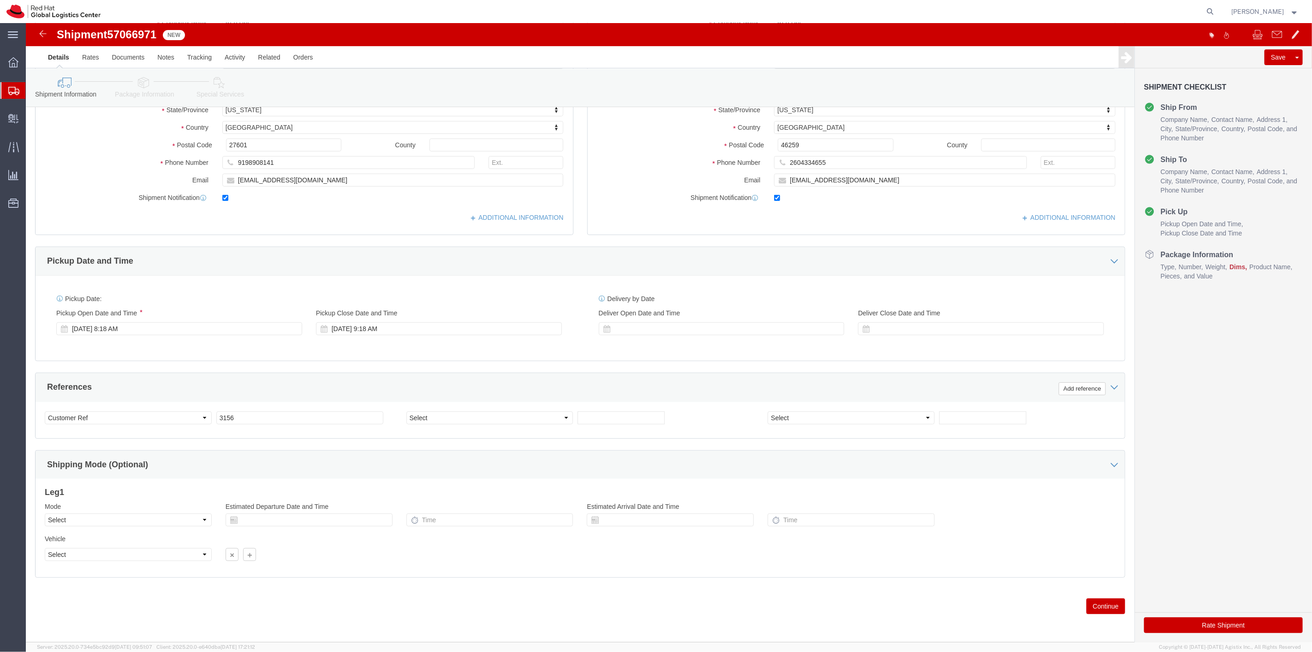
click button "Continue"
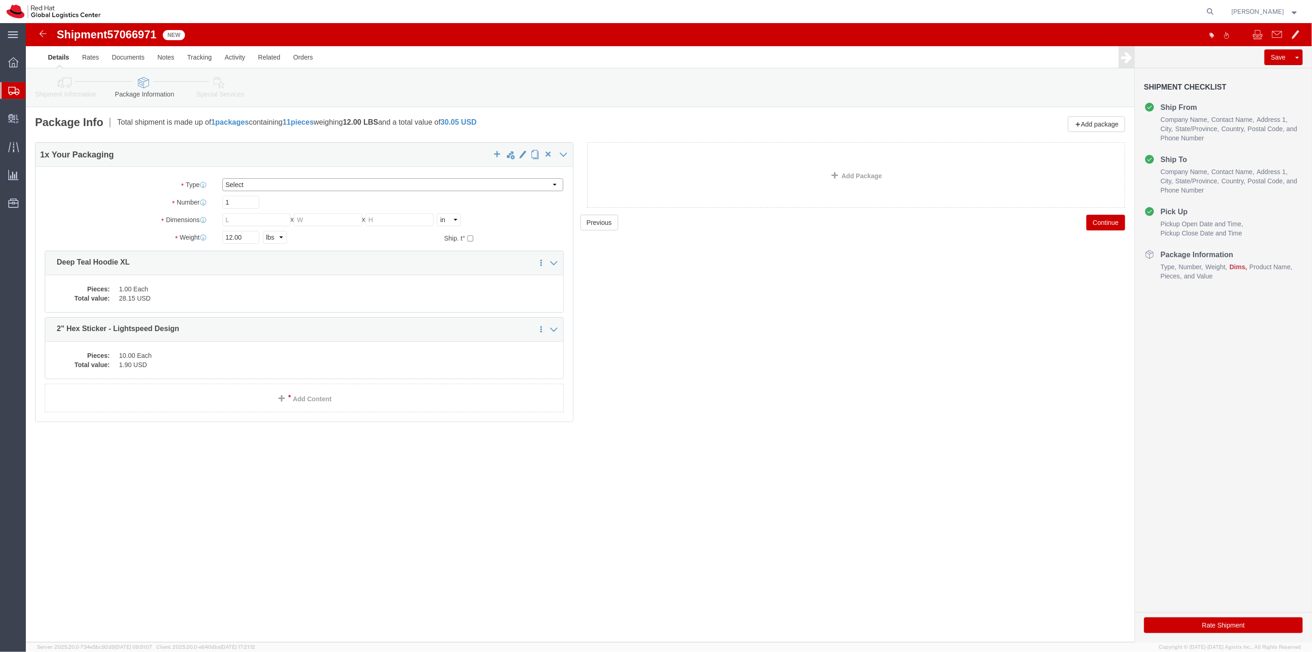
click select "Select Case(s) Crate(s) Envelope Large Box Medium Box PAK Skid(s) Small Box Sma…"
select select "PAK"
click select "Select Case(s) Crate(s) Envelope Large Box Medium Box PAK Skid(s) Small Box Sma…"
drag, startPoint x: 213, startPoint y: 217, endPoint x: 80, endPoint y: 209, distance: 132.7
click div "Weight Total weight of packages in pounds or kilograms 12.00 Select kgs lbs Shi…"
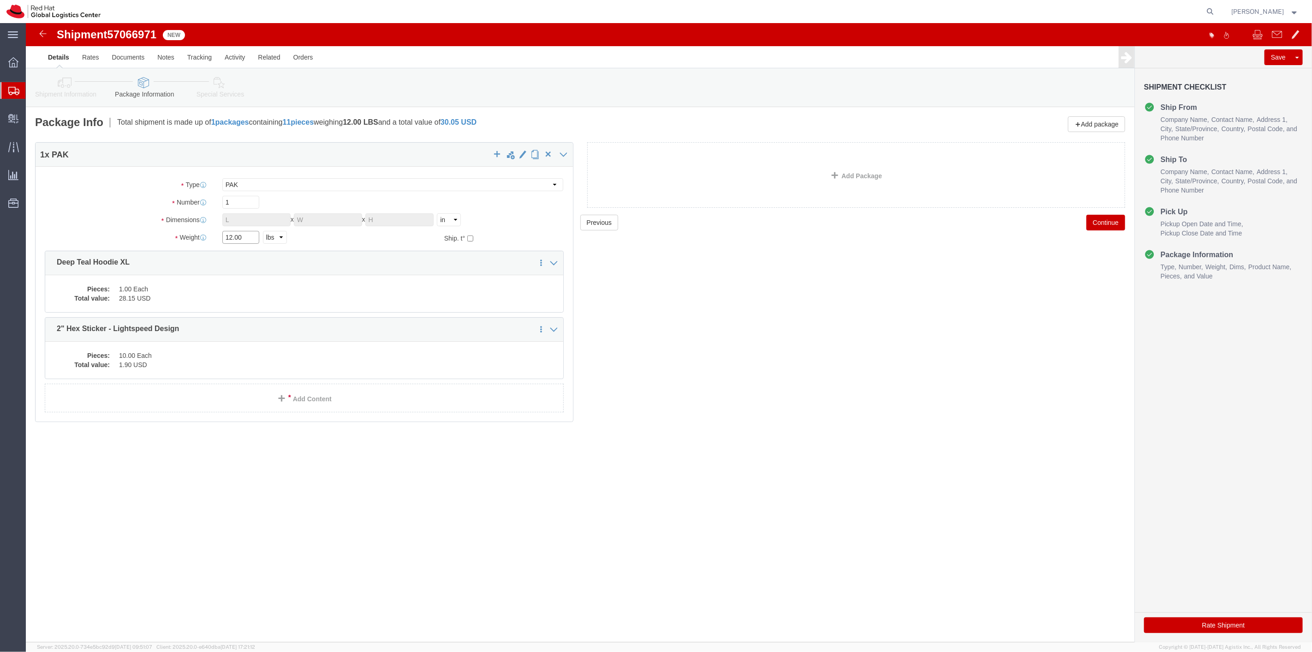
type input "0"
type input "1"
drag, startPoint x: 607, startPoint y: 372, endPoint x: 1088, endPoint y: 242, distance: 498.6
click div "Previous Continue"
click button "Continue"
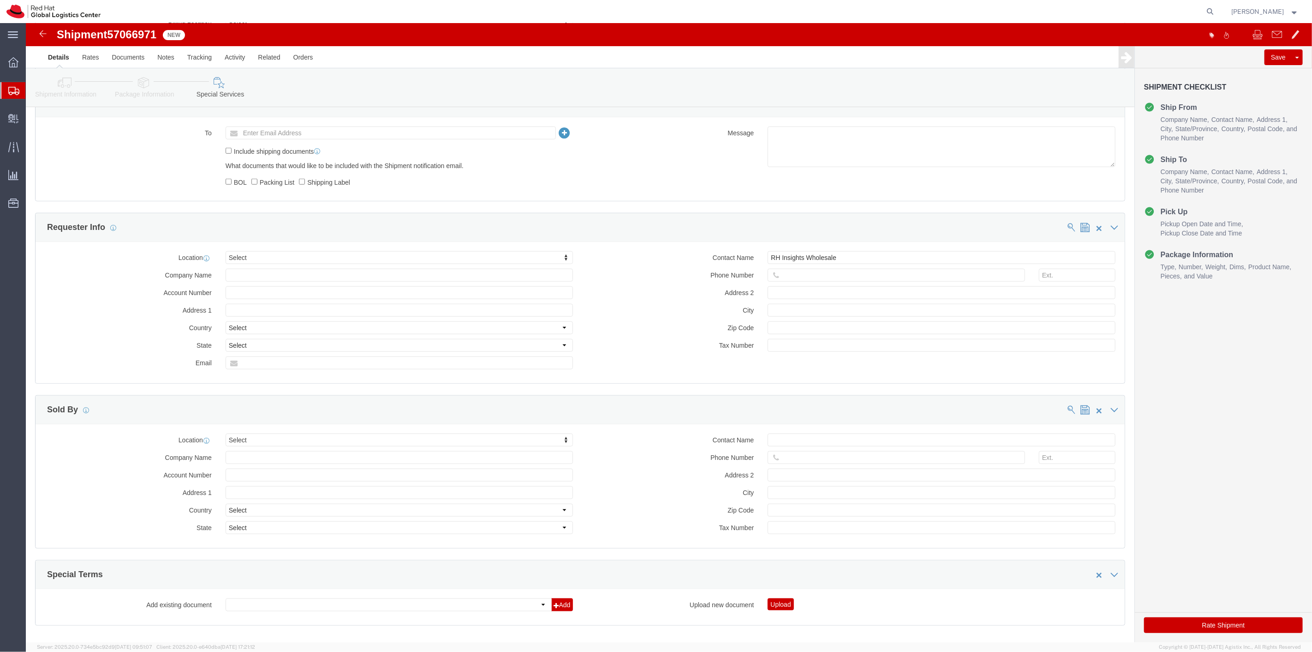
scroll to position [704, 0]
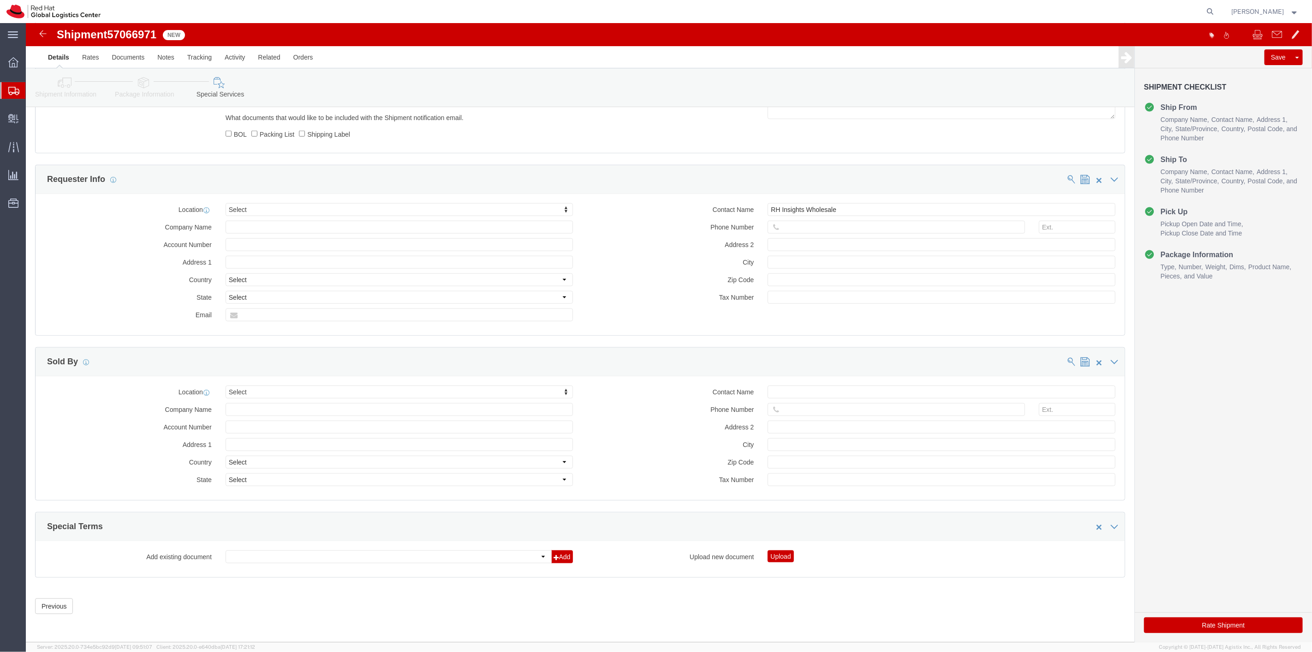
click button "Rate Shipment"
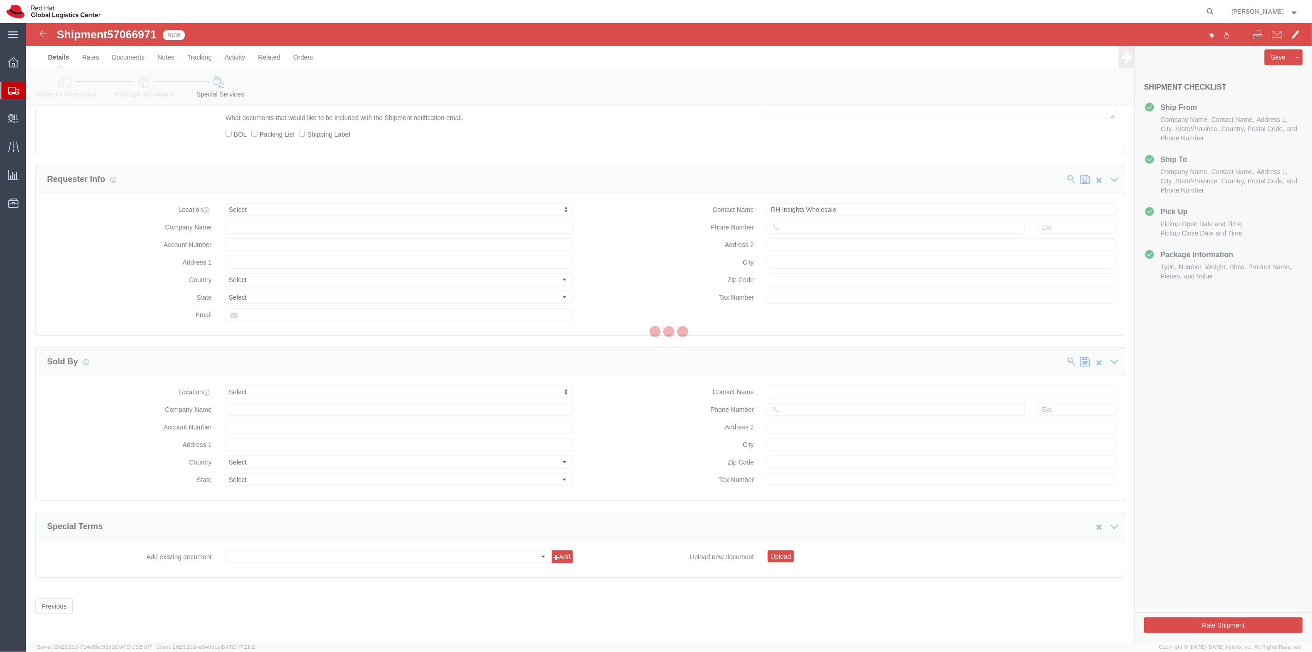
scroll to position [29, 0]
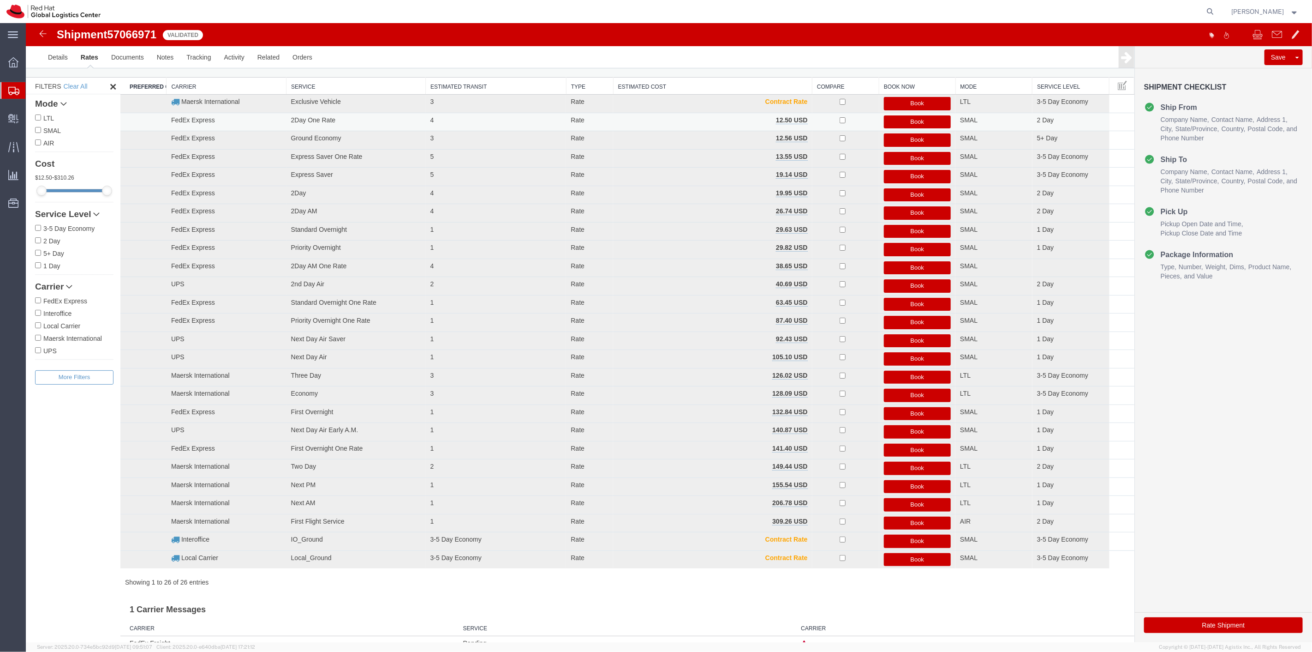
click at [912, 123] on button "Book" at bounding box center [917, 121] width 67 height 13
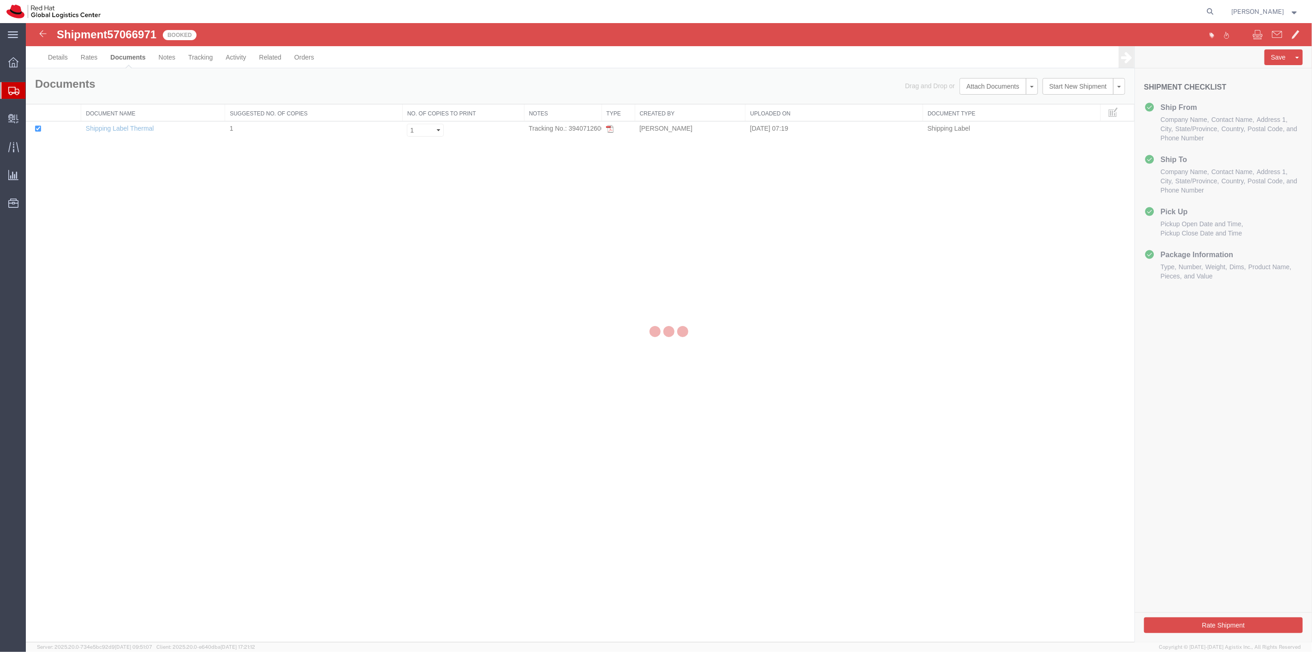
scroll to position [0, 0]
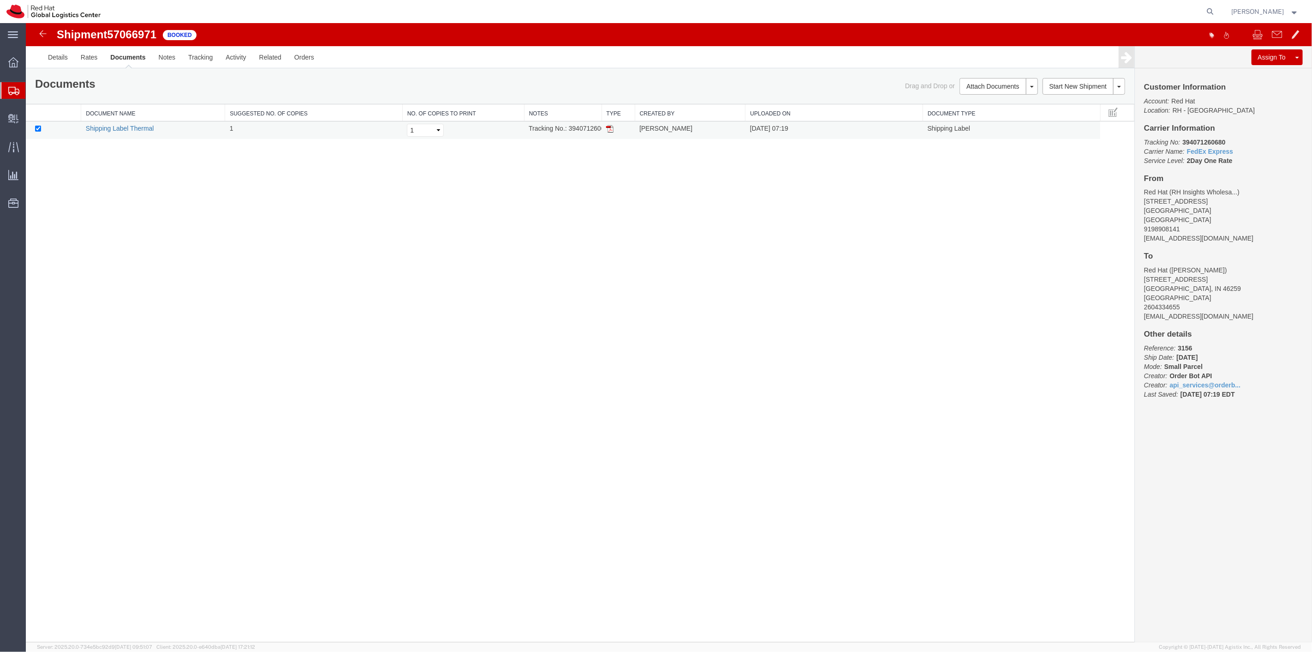
click at [122, 129] on link "Shipping Label Thermal" at bounding box center [119, 128] width 68 height 7
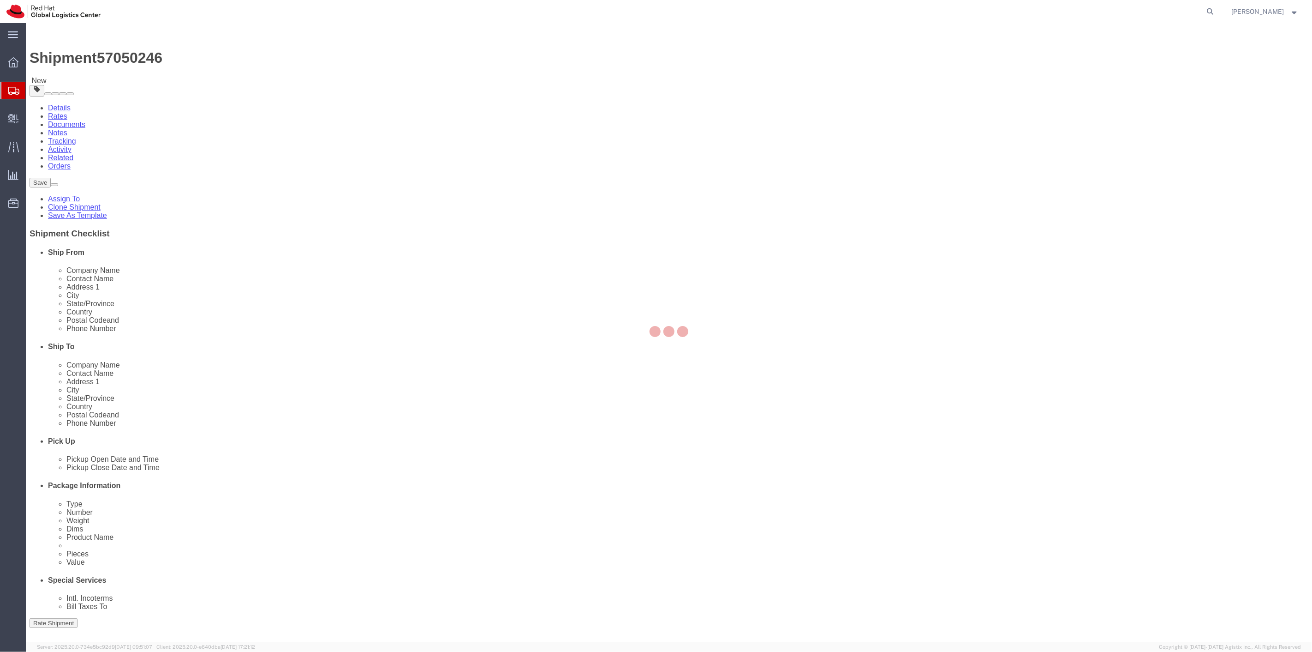
select select
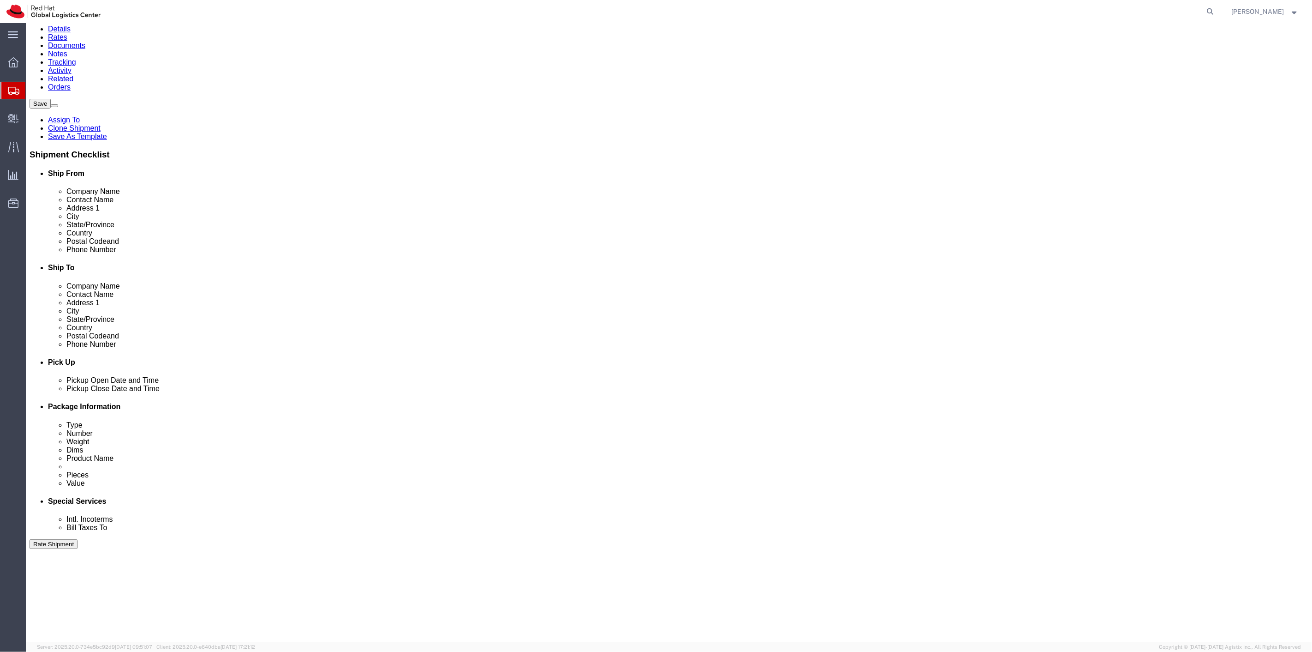
scroll to position [177, 0]
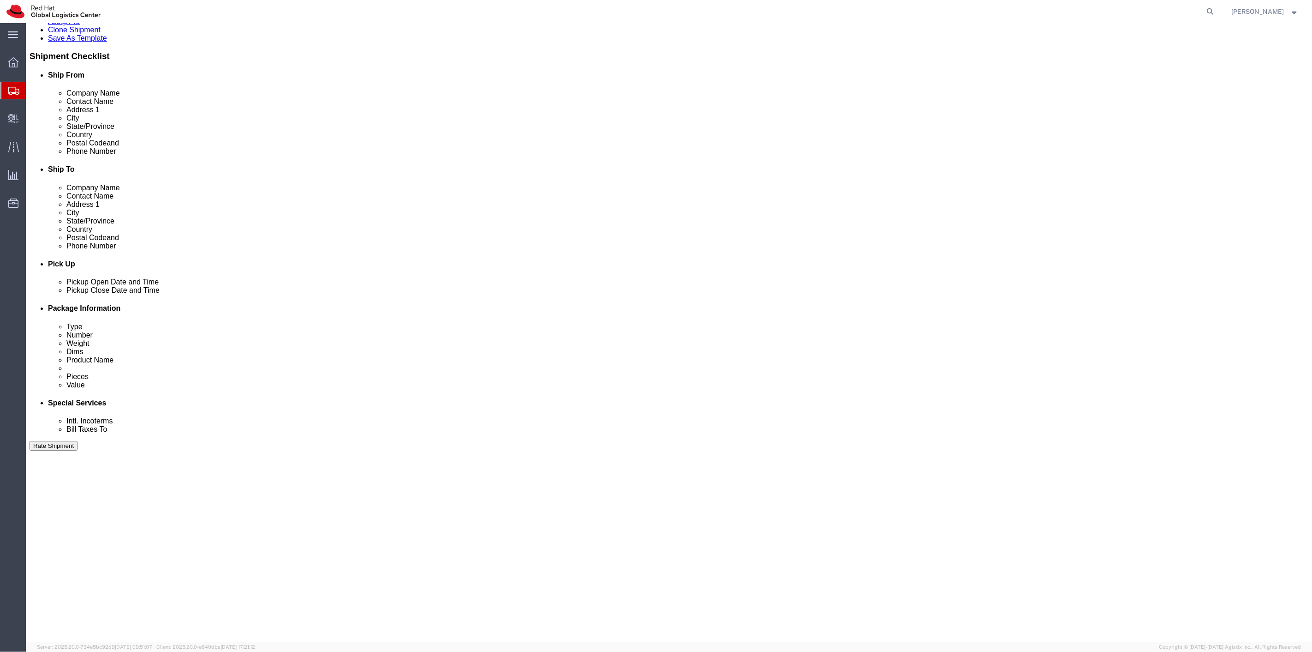
click button "Continue"
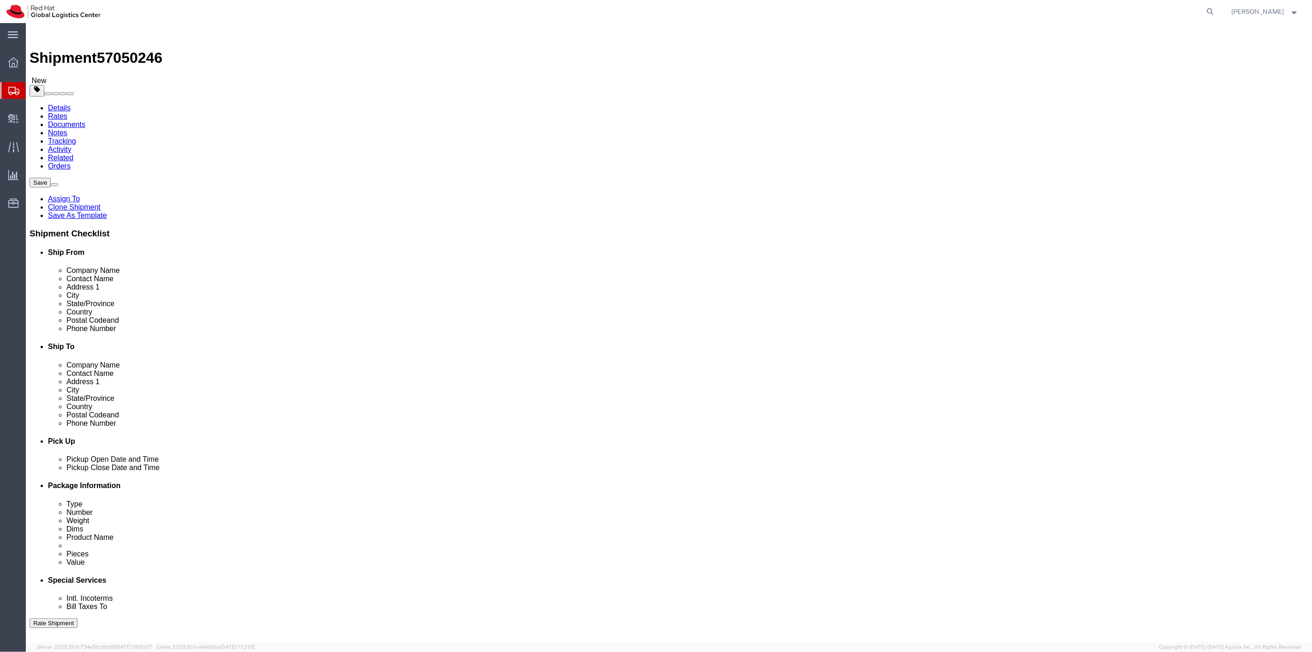
click select "Select Case(s) Crate(s) Envelope Large Box Medium Box PAK Skid(s) Small Box Sma…"
select select "PAK"
click select "Select Case(s) Crate(s) Envelope Large Box Medium Box PAK Skid(s) Small Box Sma…"
drag, startPoint x: 224, startPoint y: 218, endPoint x: 116, endPoint y: 210, distance: 108.3
click div "Weight 2.00 Select kgs lbs Ship. t°"
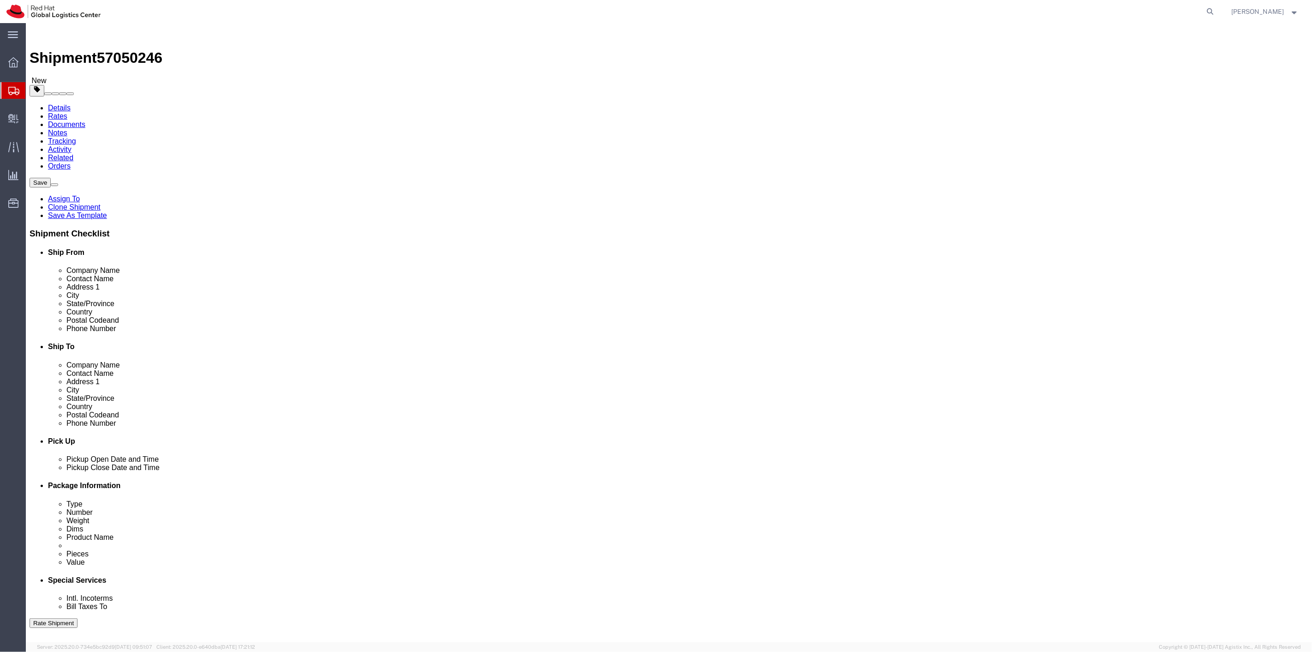
type input "1"
click div "Previous Continue"
click button "Continue"
click icon
click input "text"
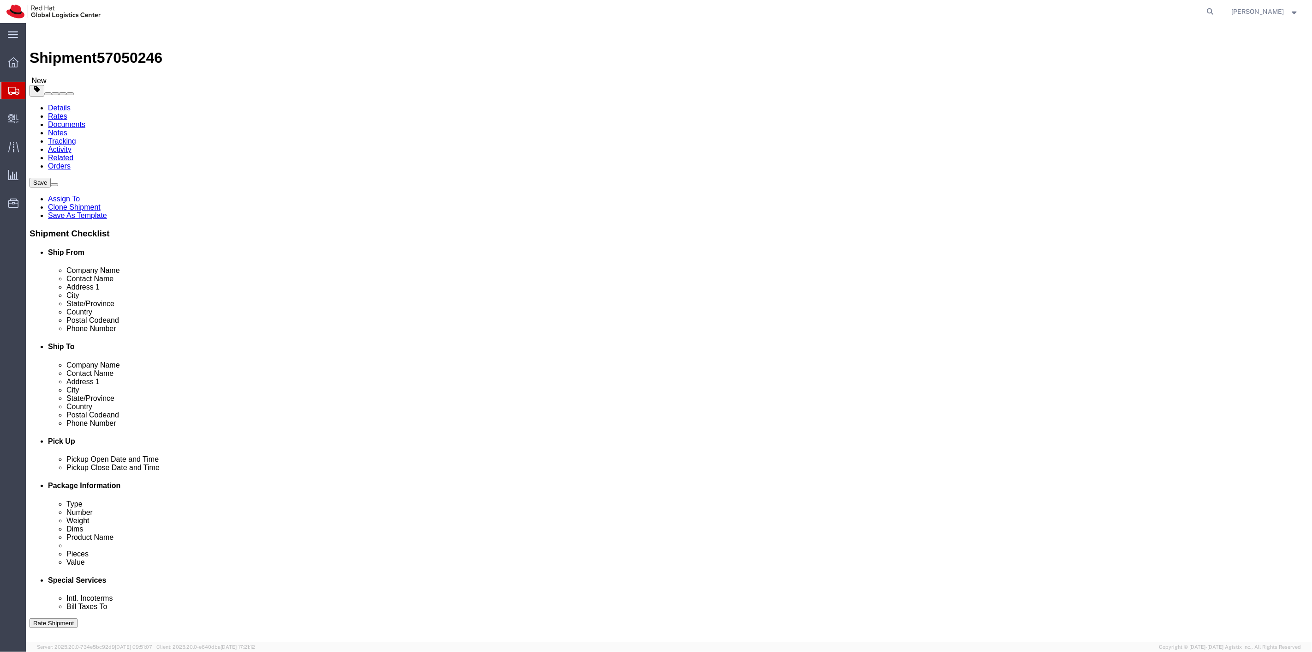
drag, startPoint x: 773, startPoint y: 176, endPoint x: 737, endPoint y: 171, distance: 36.3
click div "Company Name Red Hat"
type input "Red Hat"
click button "Rate Shipment"
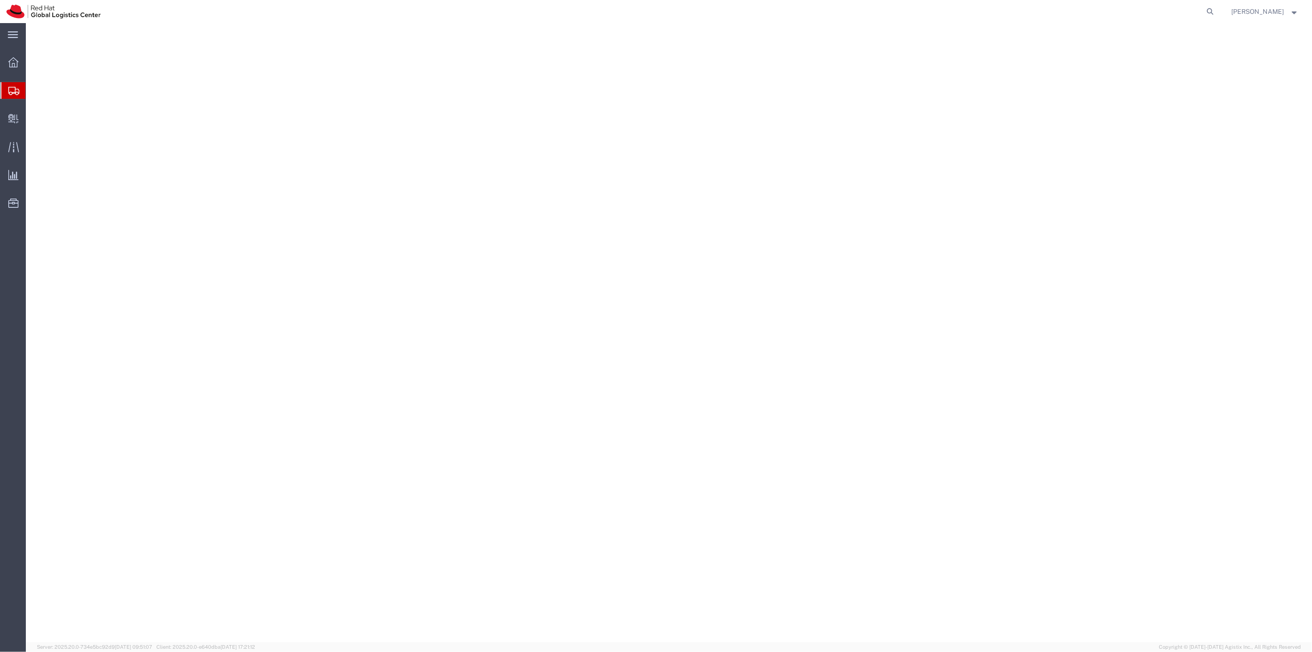
select select
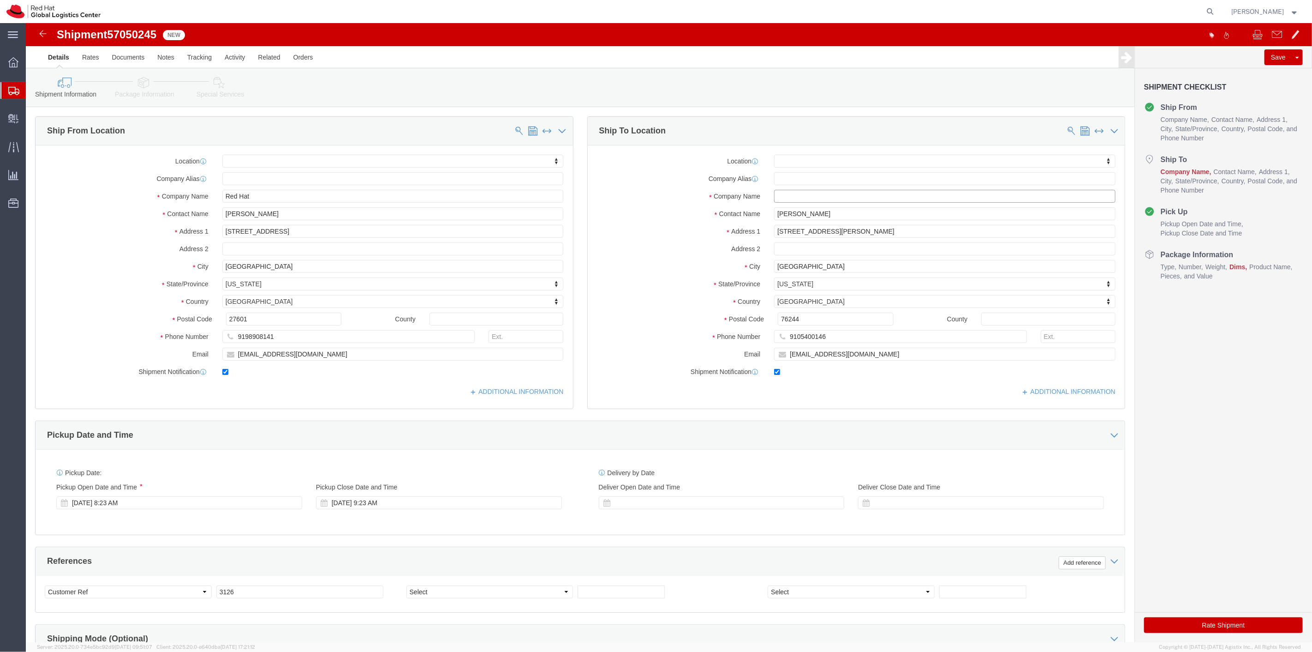
paste input "Red Hat"
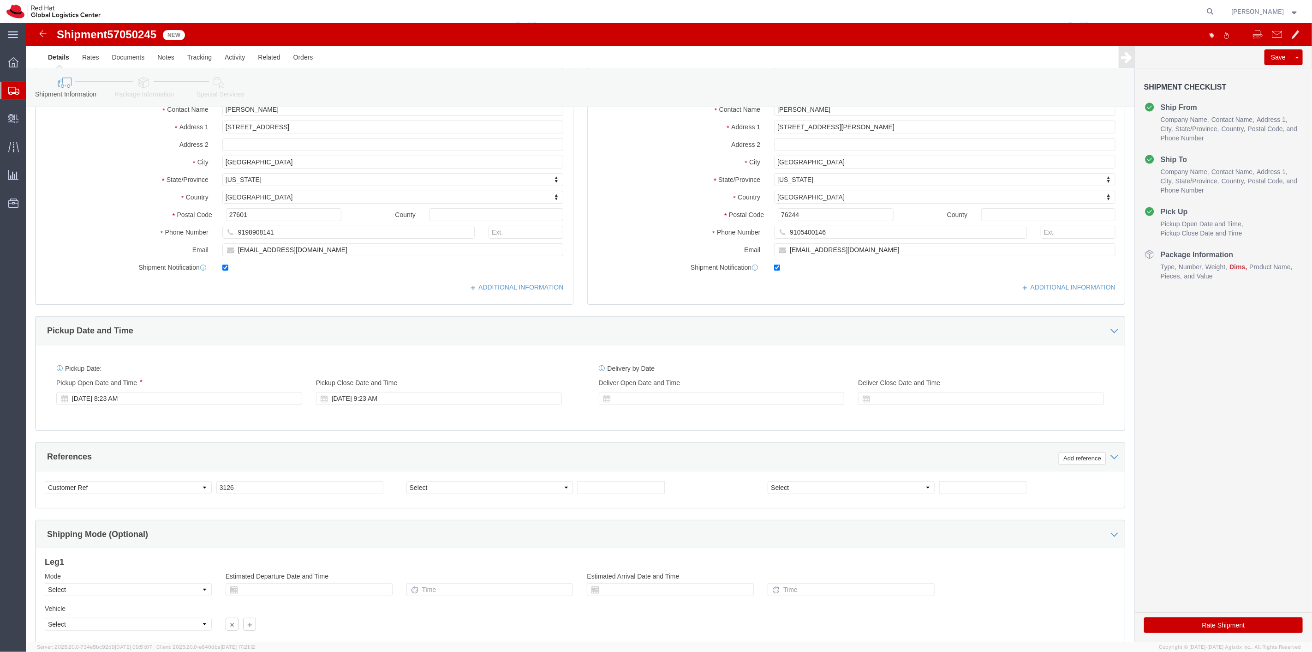
scroll to position [177, 0]
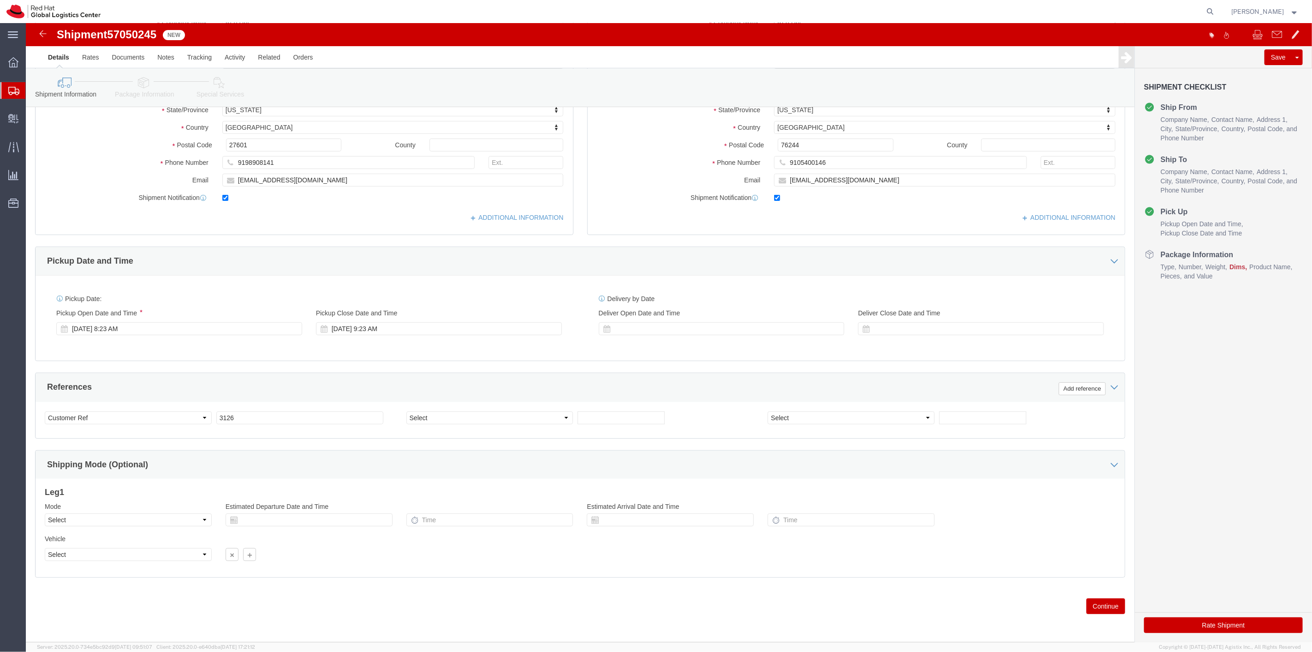
type input "Red Hat"
click button "Continue"
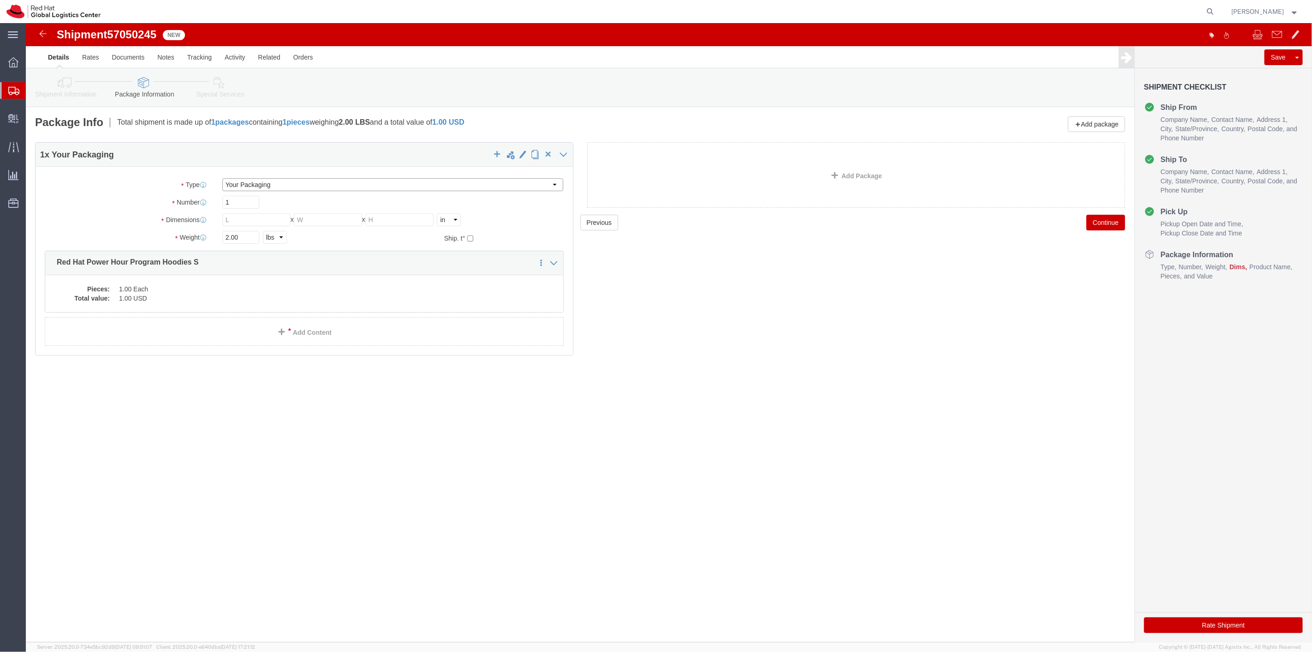
click select "Select Case(s) Crate(s) Envelope Large Box Medium Box PAK Skid(s) Small Box Sma…"
select select "PAK"
click select "Select Case(s) Crate(s) Envelope Large Box Medium Box PAK Skid(s) Small Box Sma…"
drag, startPoint x: 204, startPoint y: 214, endPoint x: 171, endPoint y: 213, distance: 33.3
click div "Weight Total weight of packages in pounds or kilograms 2.00 Select kgs lbs Ship…"
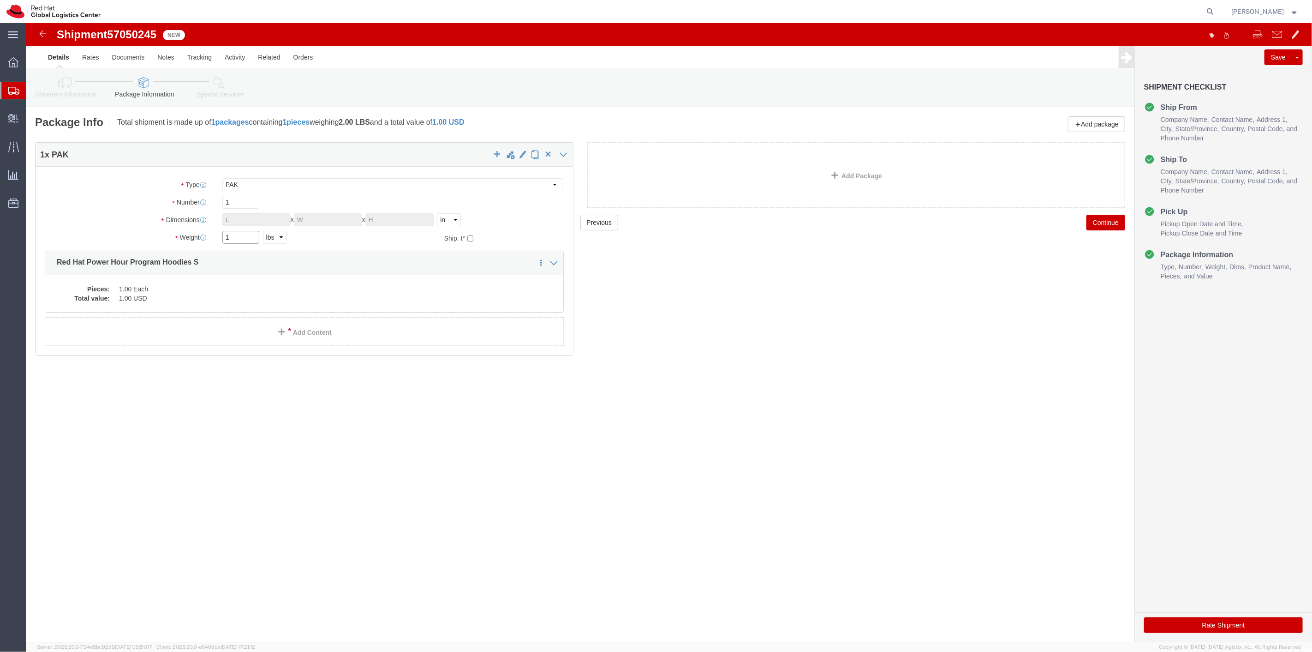
type input "1"
click div "Shipment 57050245 New Details Rates Documents Notes Tracking Activity Related O…"
click button "Continue"
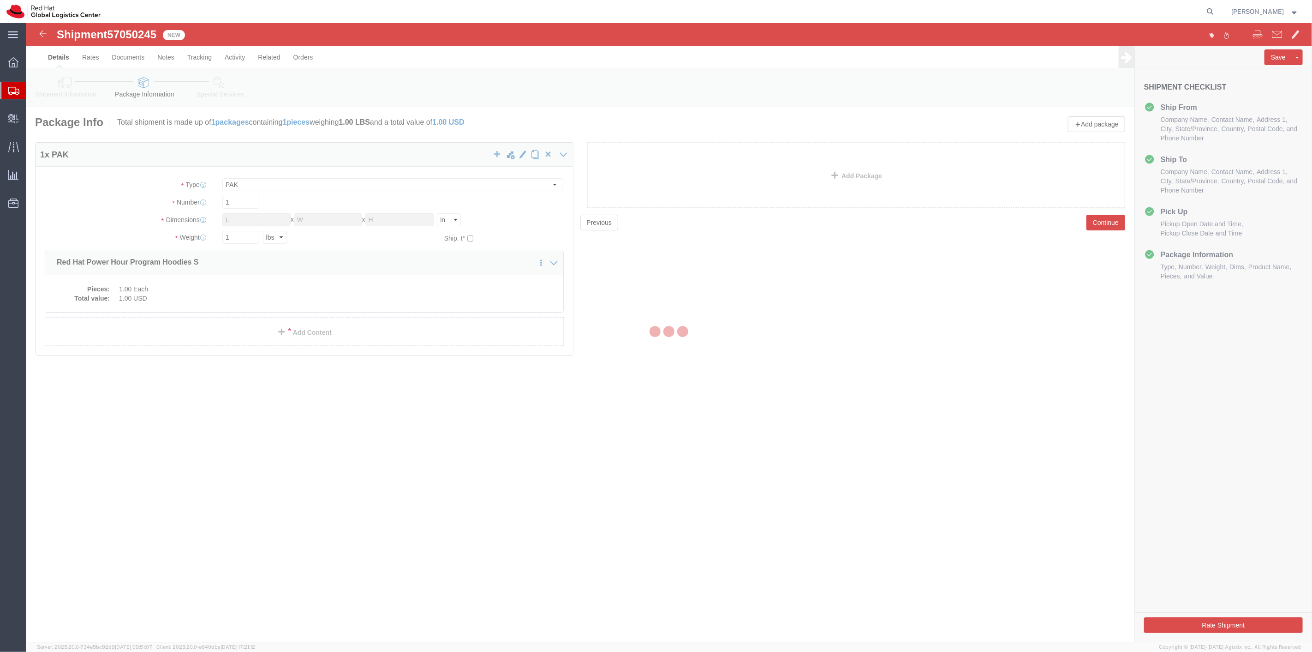
select select
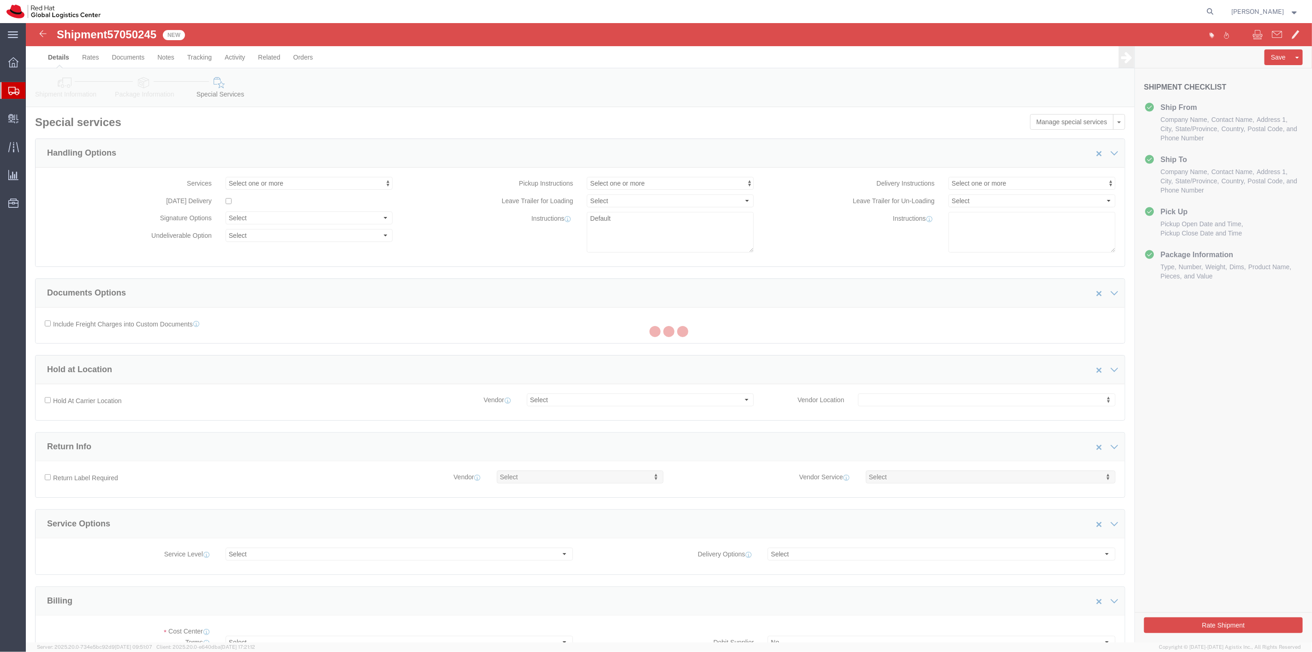
select select "COSTCENTER"
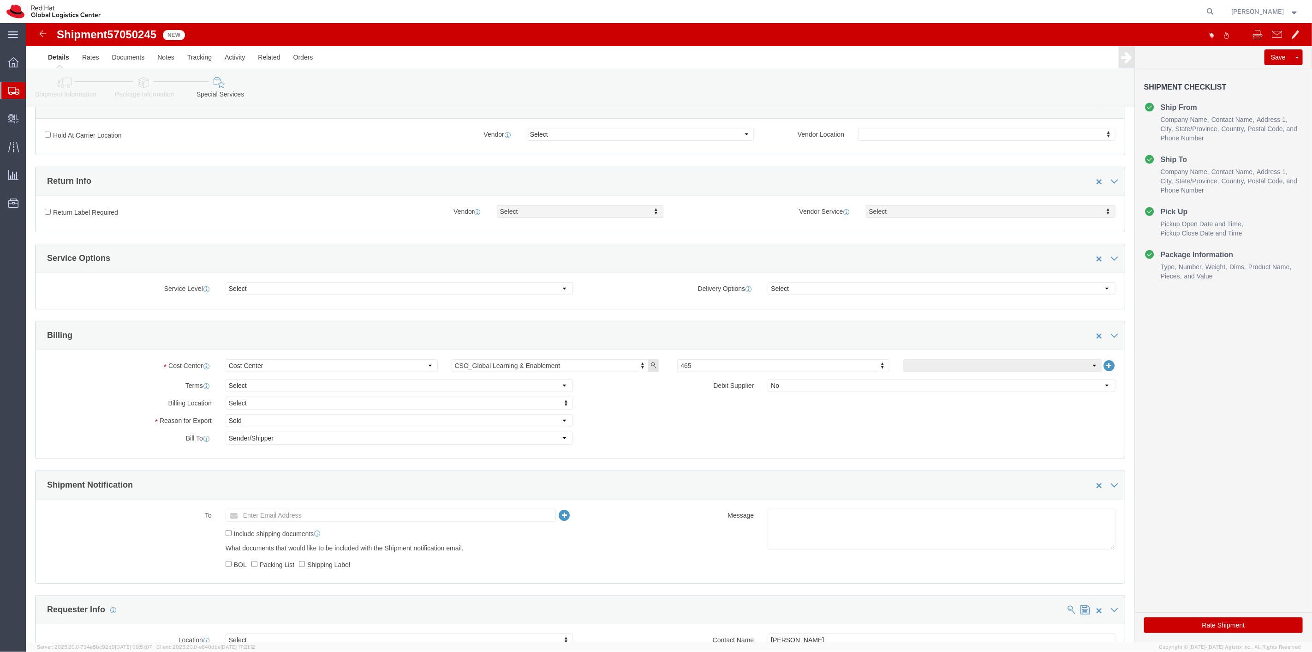
scroll to position [359, 0]
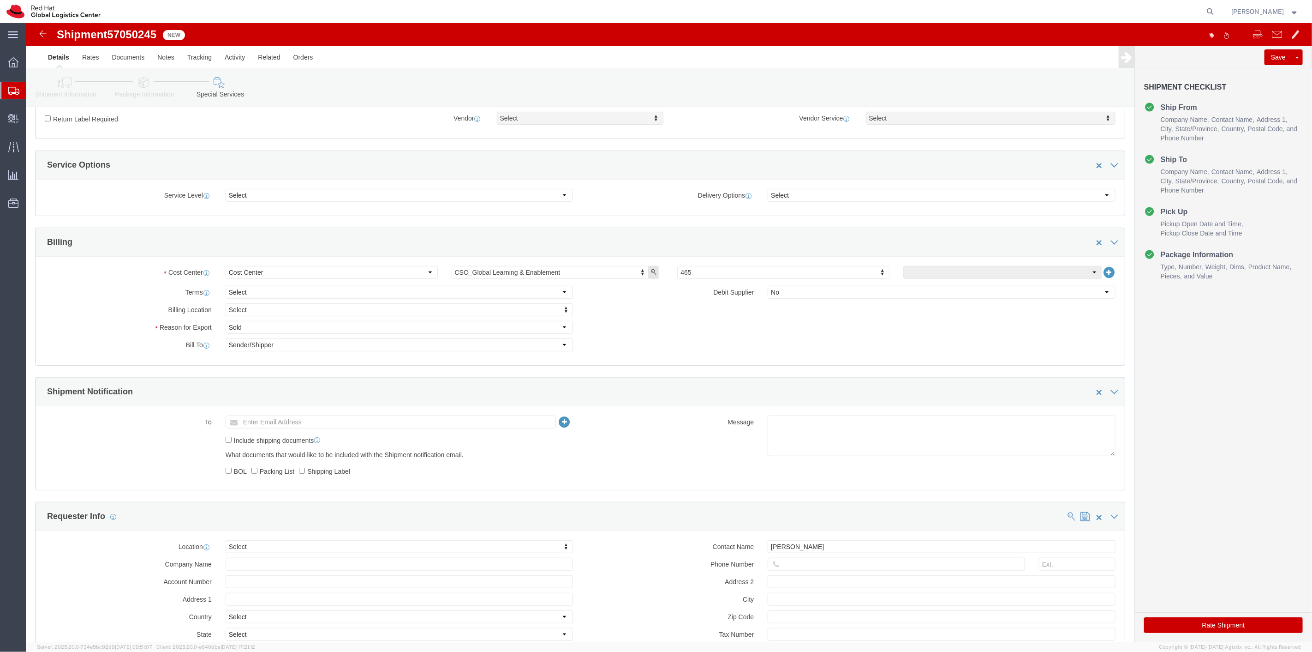
click button "Rate Shipment"
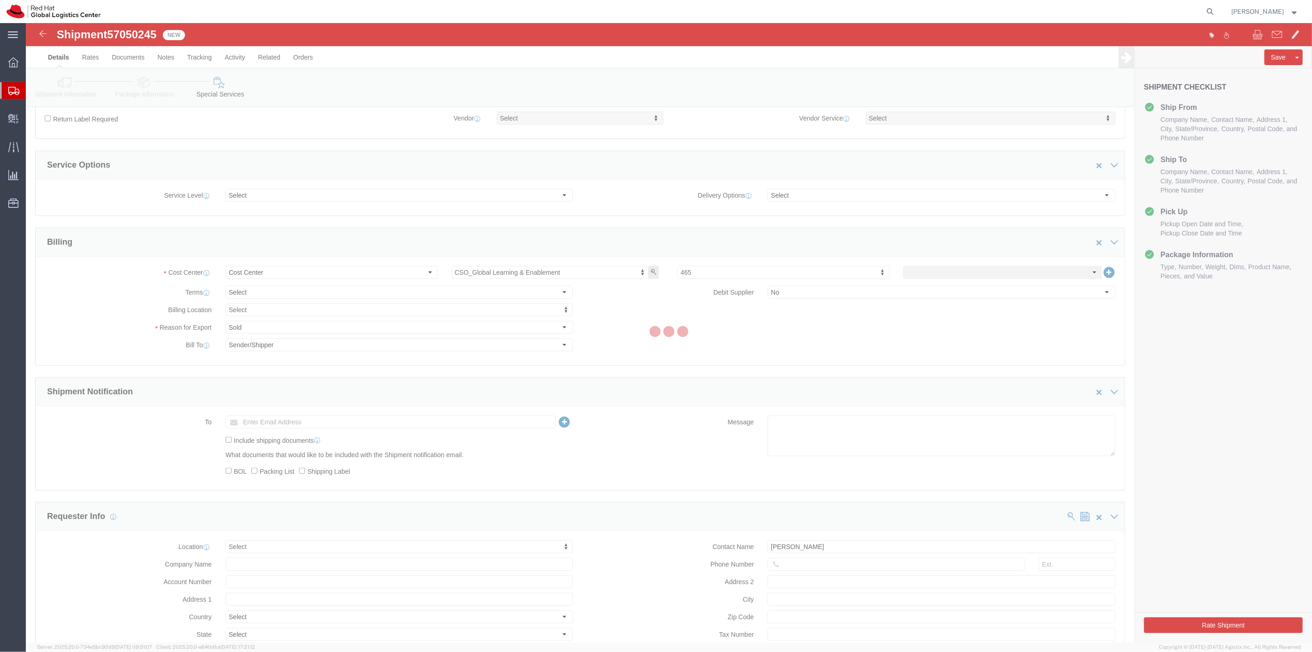
scroll to position [29, 0]
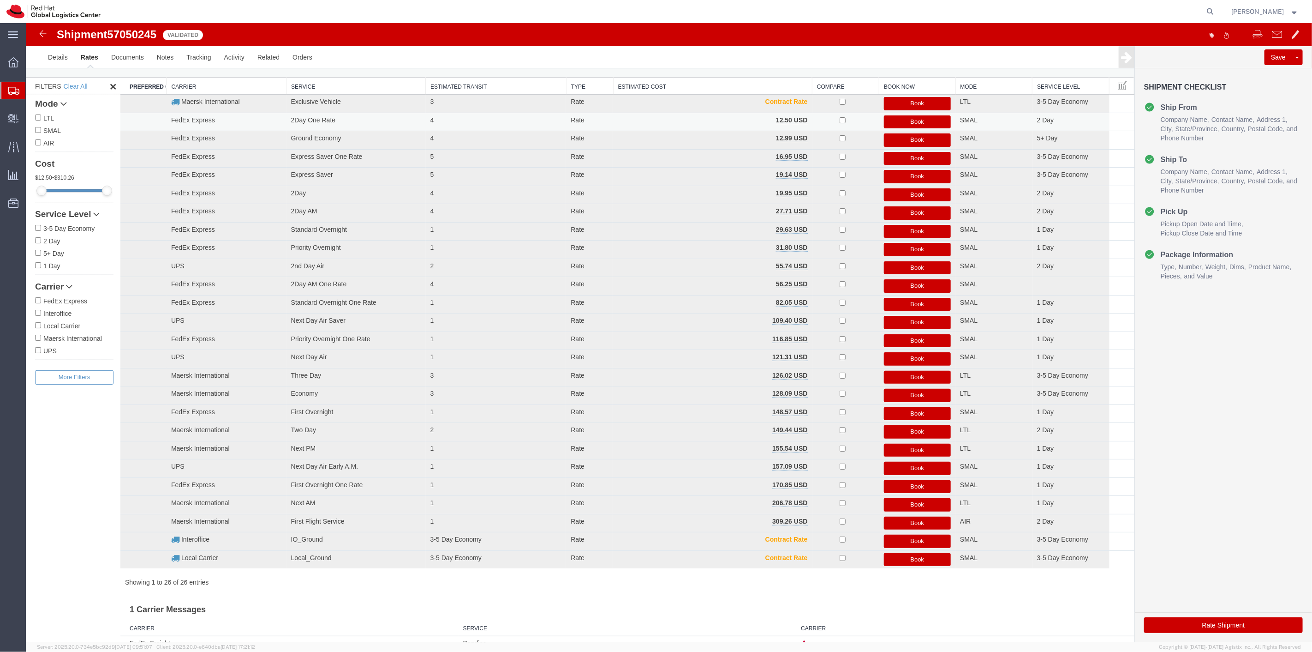
click at [911, 119] on button "Book" at bounding box center [917, 121] width 67 height 13
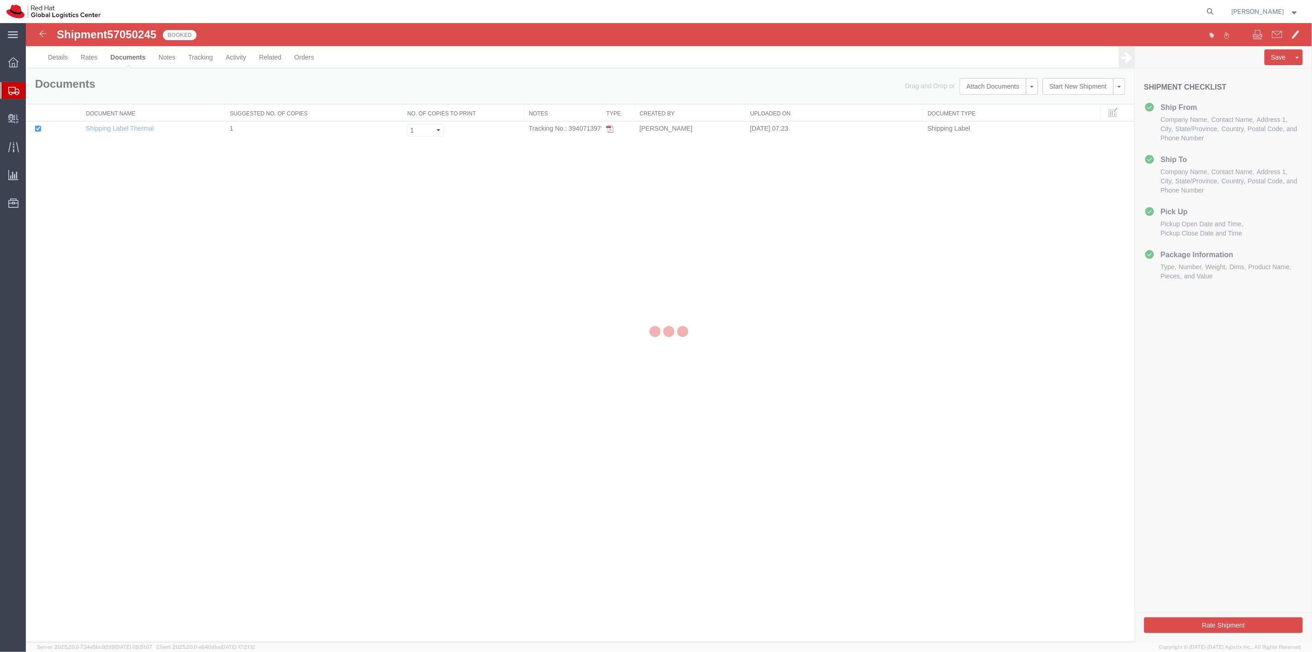
scroll to position [0, 0]
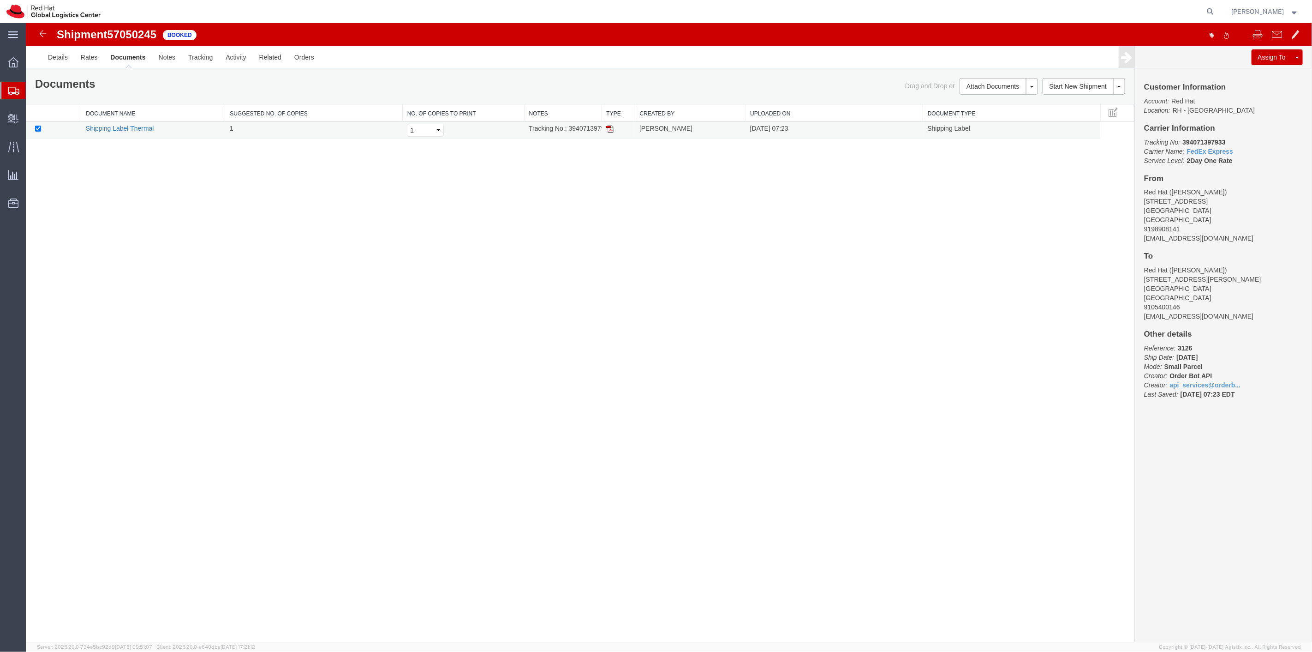
click at [107, 131] on link "Shipping Label Thermal" at bounding box center [119, 128] width 68 height 7
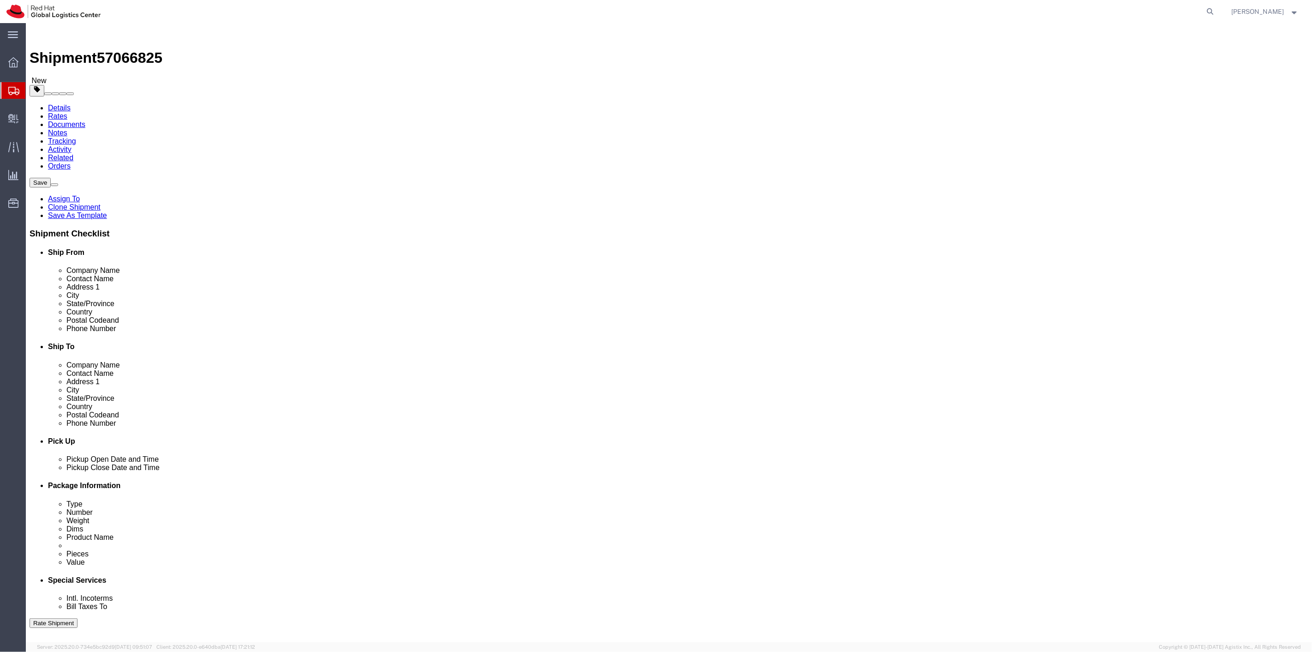
select select
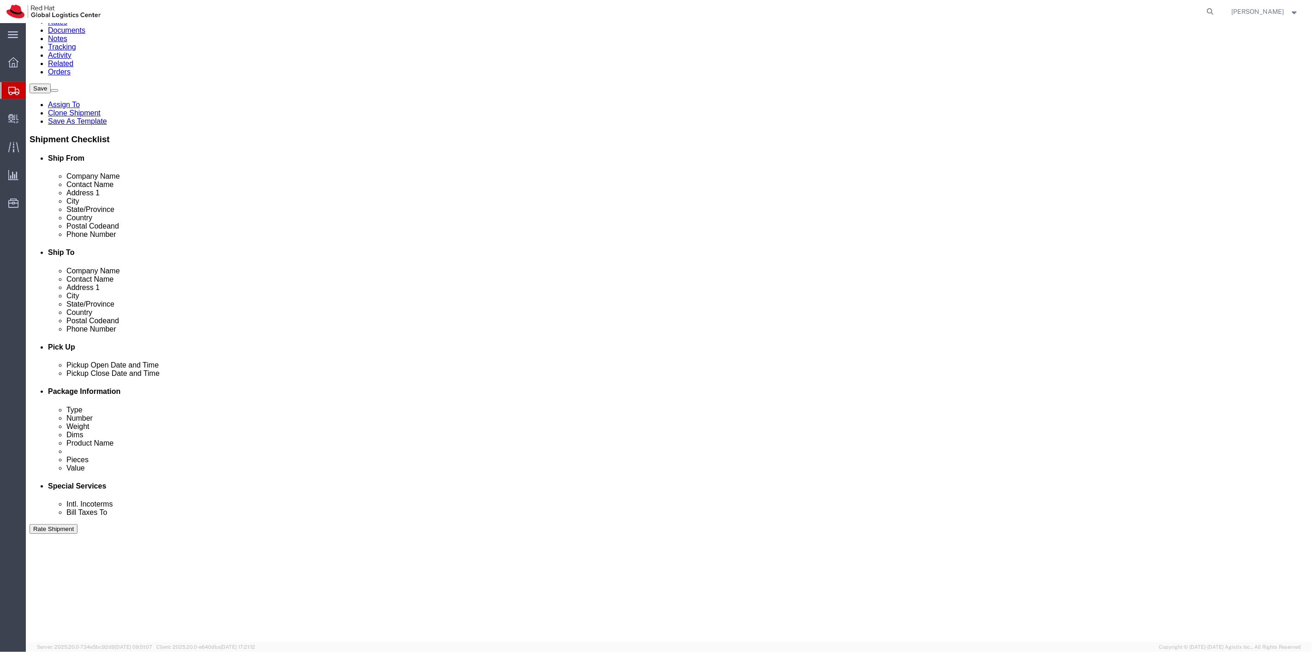
scroll to position [177, 0]
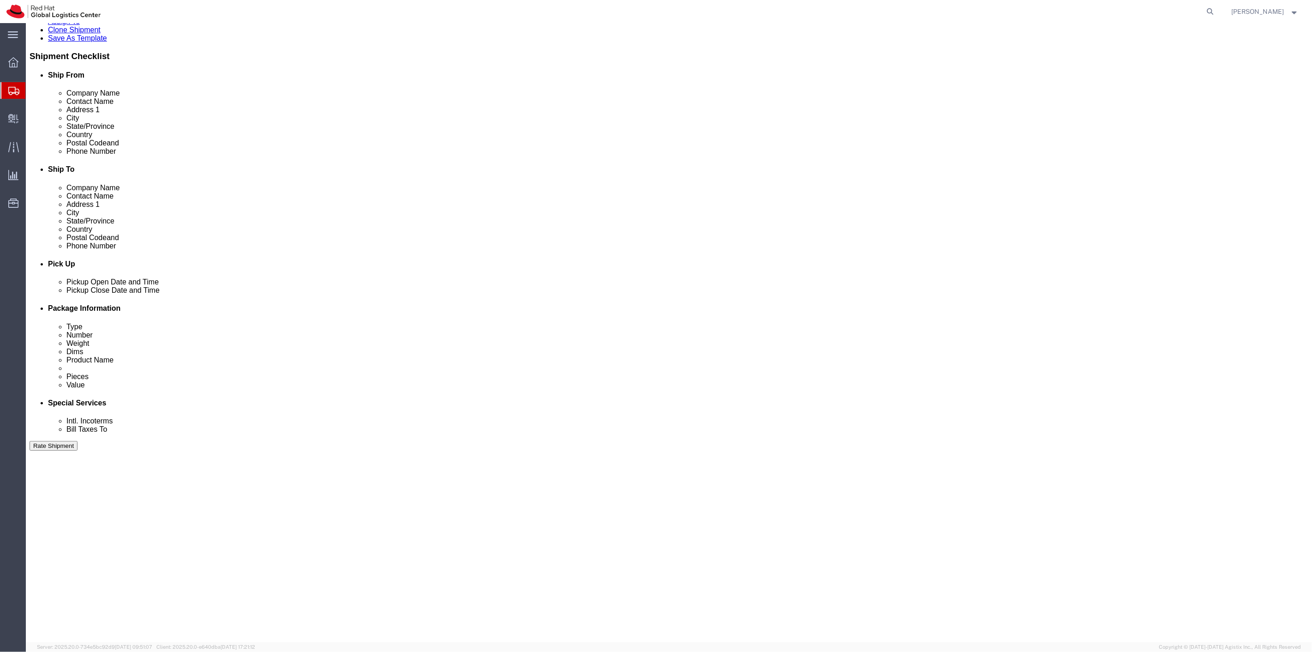
click button "Continue"
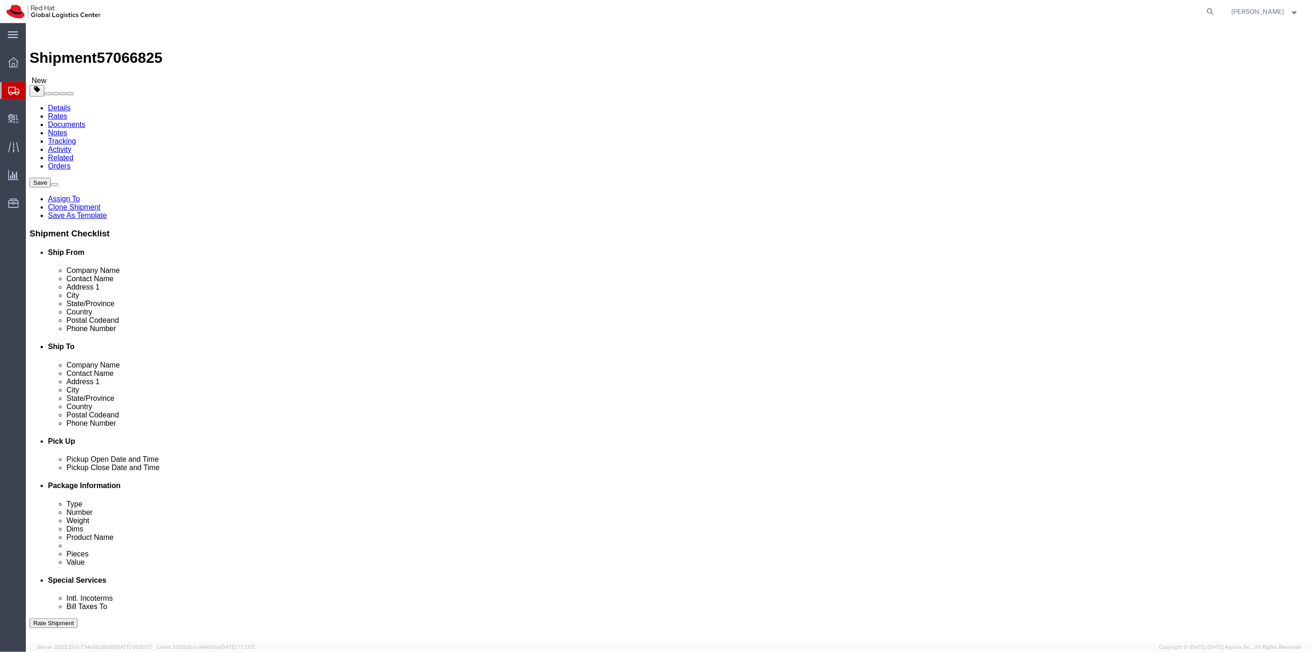
click select "Select Case(s) Crate(s) Envelope Large Box Medium Box PAK Skid(s) Small Box Sma…"
select select "PAK"
click select "Select Case(s) Crate(s) Envelope Large Box Medium Box PAK Skid(s) Small Box Sma…"
drag, startPoint x: 217, startPoint y: 214, endPoint x: 176, endPoint y: 218, distance: 41.8
click div "Weight 12.00 Select kgs lbs Ship. t°"
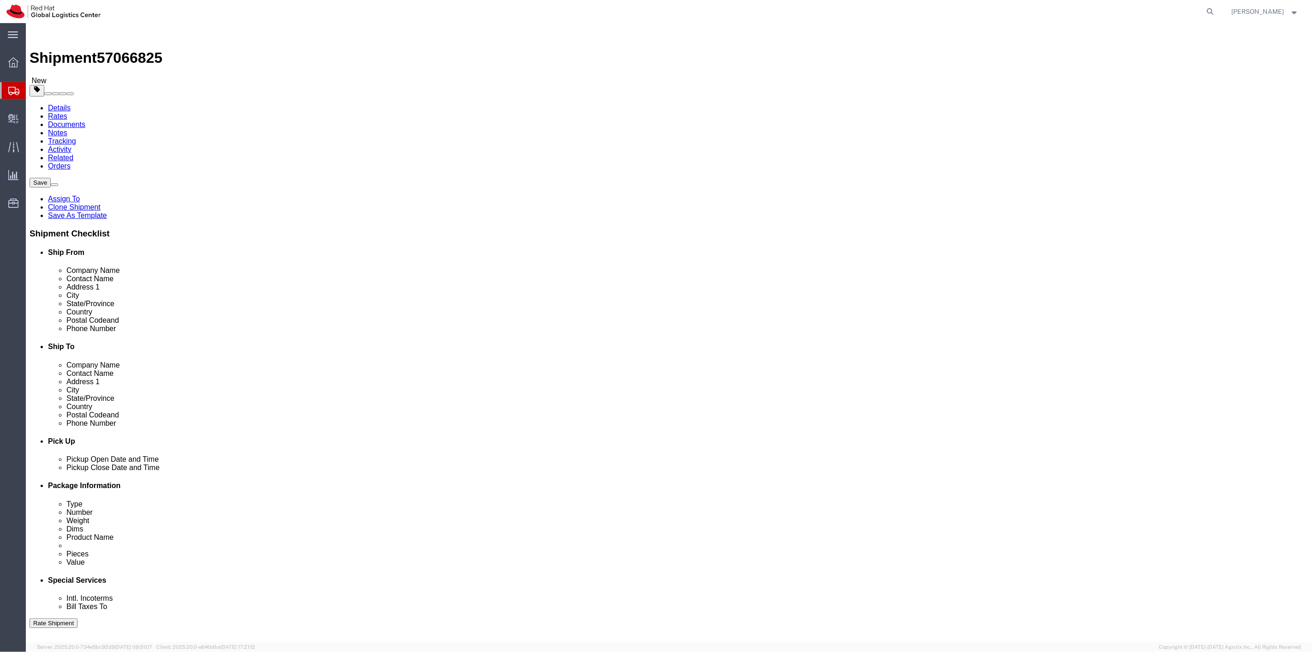
type input "1"
click div "Previous Continue"
click button "Continue"
click button "Rate Shipment"
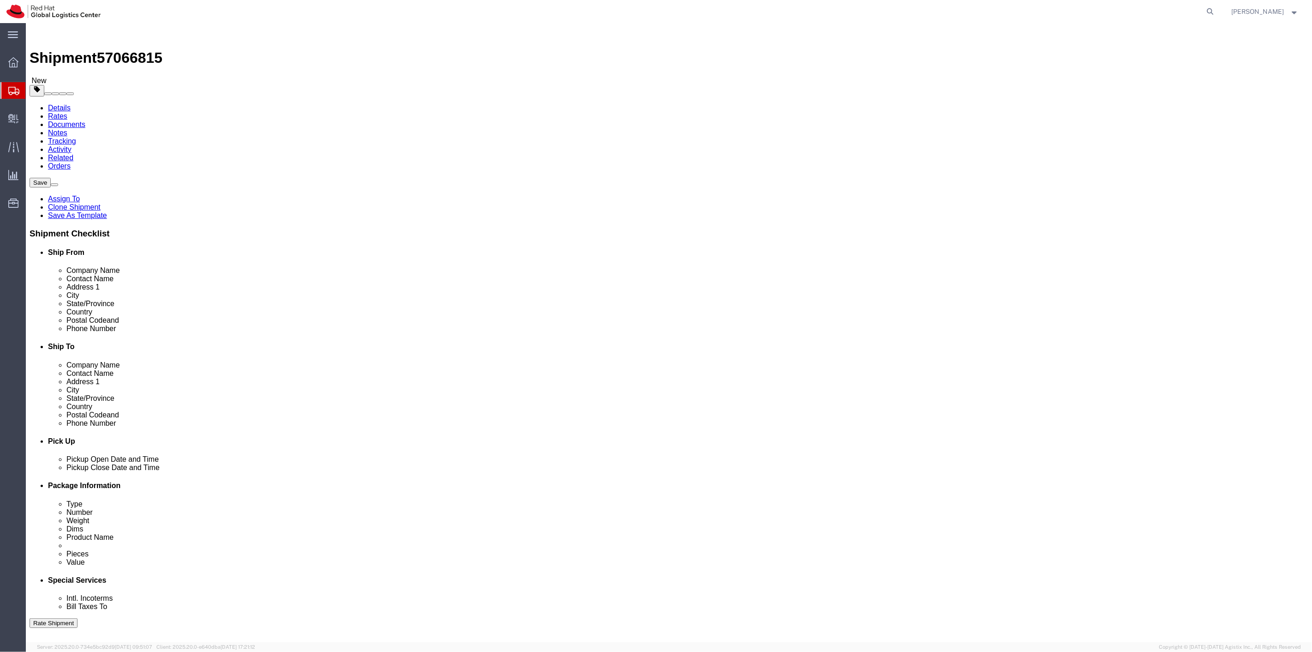
select select
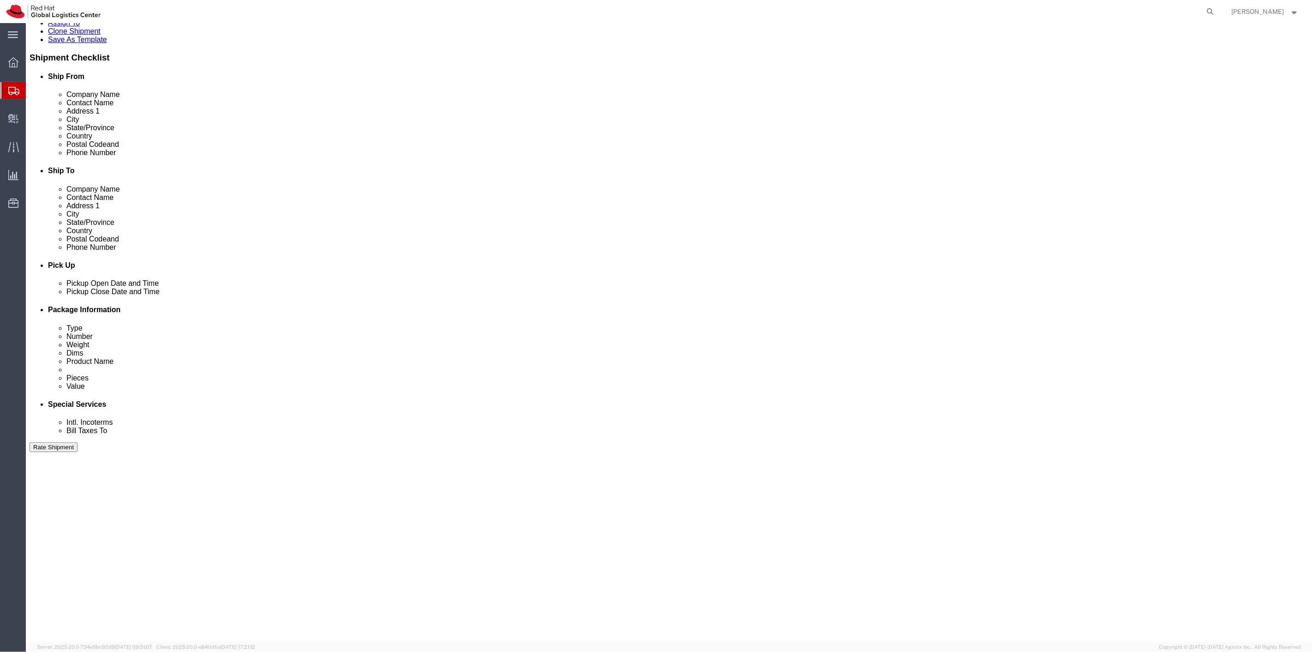
scroll to position [177, 0]
click button "Continue"
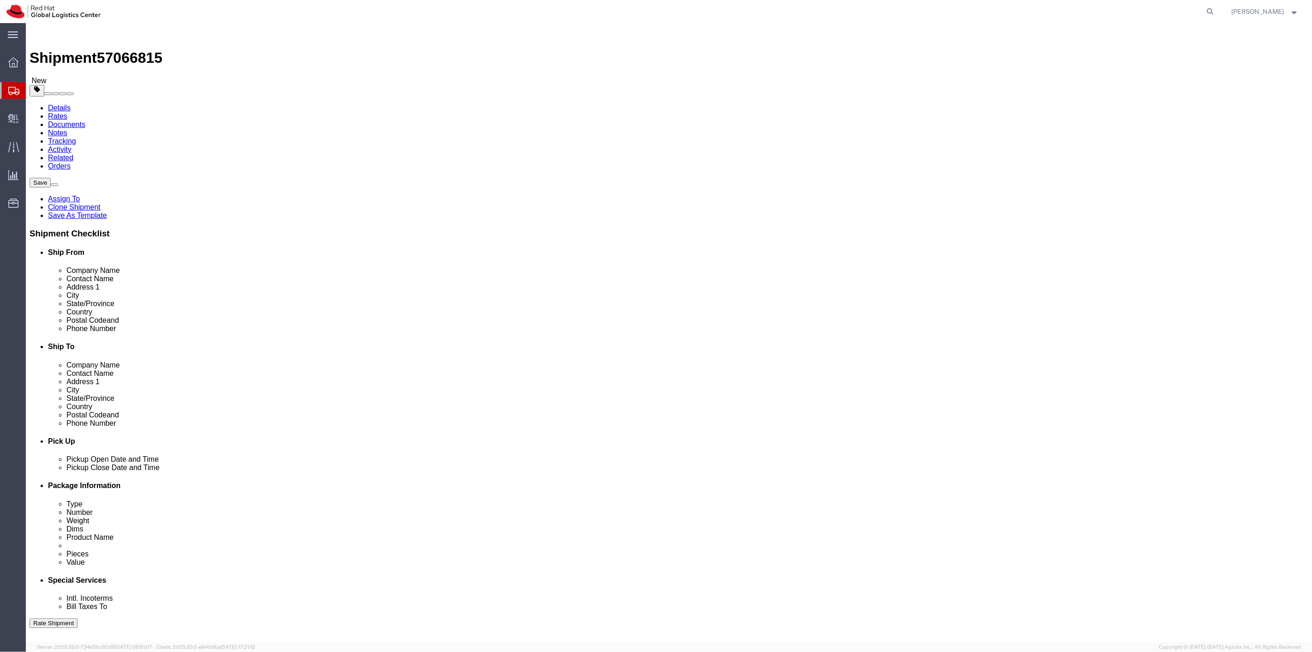
click select "Select Case(s) Crate(s) Envelope Large Box Medium Box PAK Skid(s) Small Box Sma…"
select select "PAK"
click select "Select Case(s) Crate(s) Envelope Large Box Medium Box PAK Skid(s) Small Box Sma…"
drag, startPoint x: 219, startPoint y: 217, endPoint x: 178, endPoint y: 217, distance: 41.1
click div "Weight 12.00 Select kgs lbs Ship. t°"
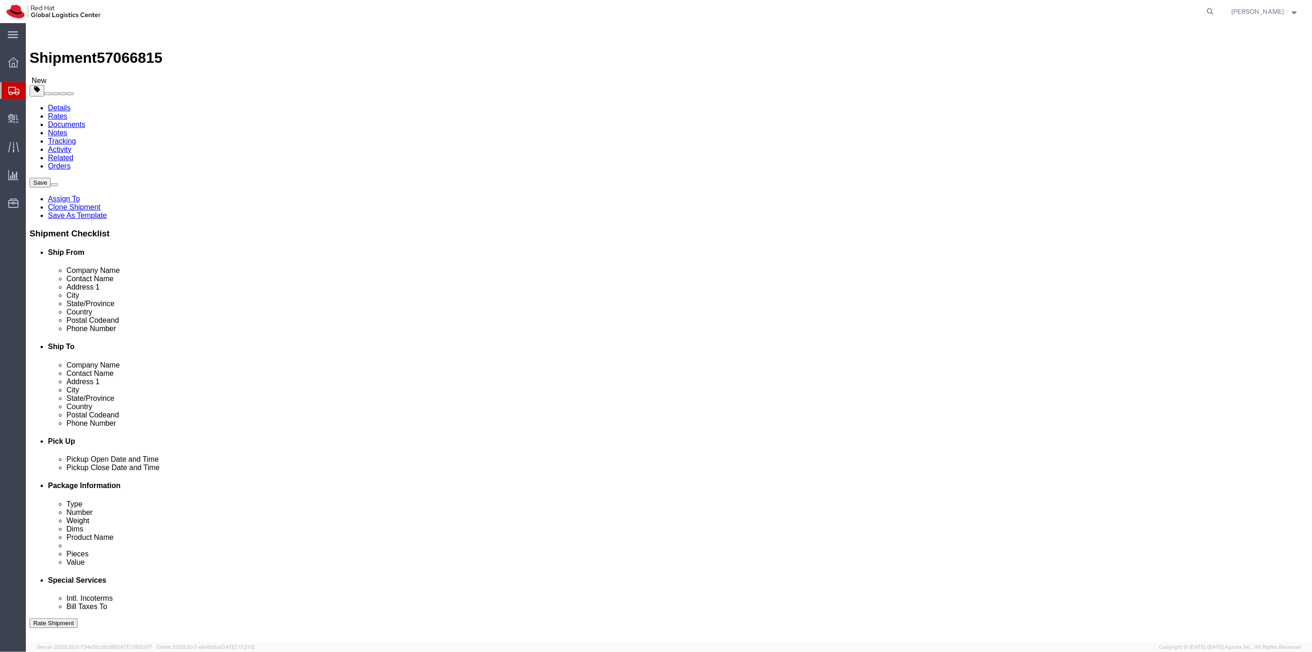
type input "1"
click div "Previous Continue"
click button "Rate Shipment"
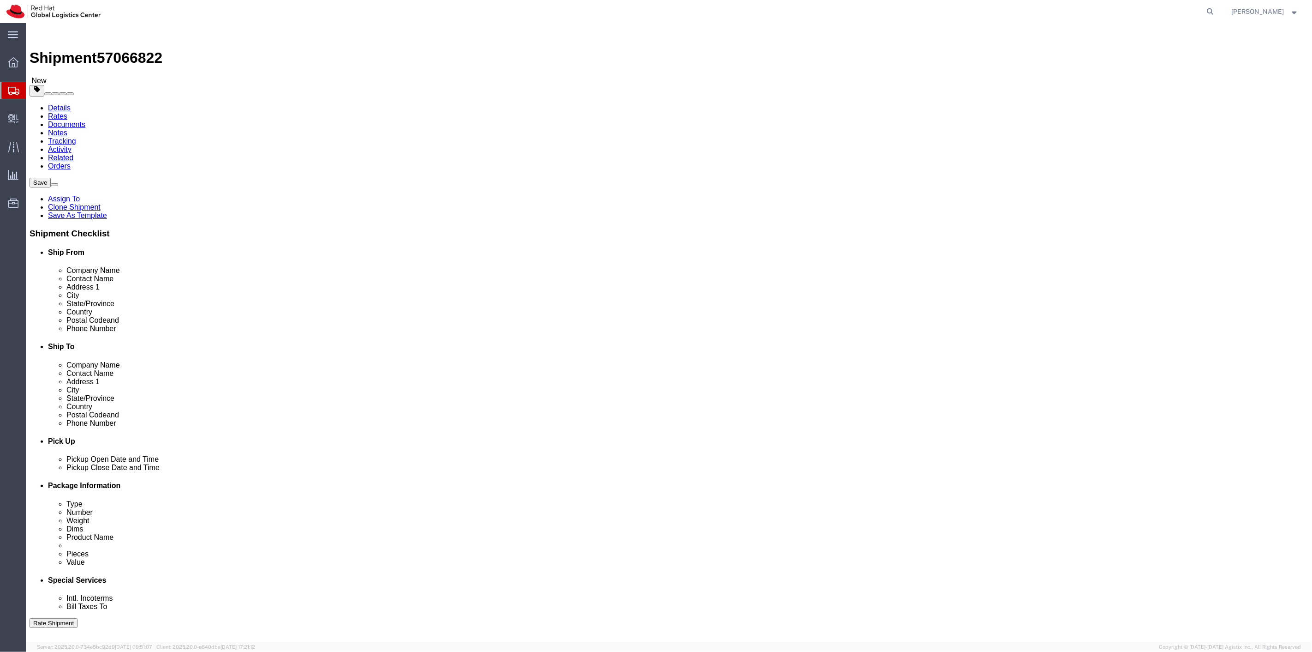
select select
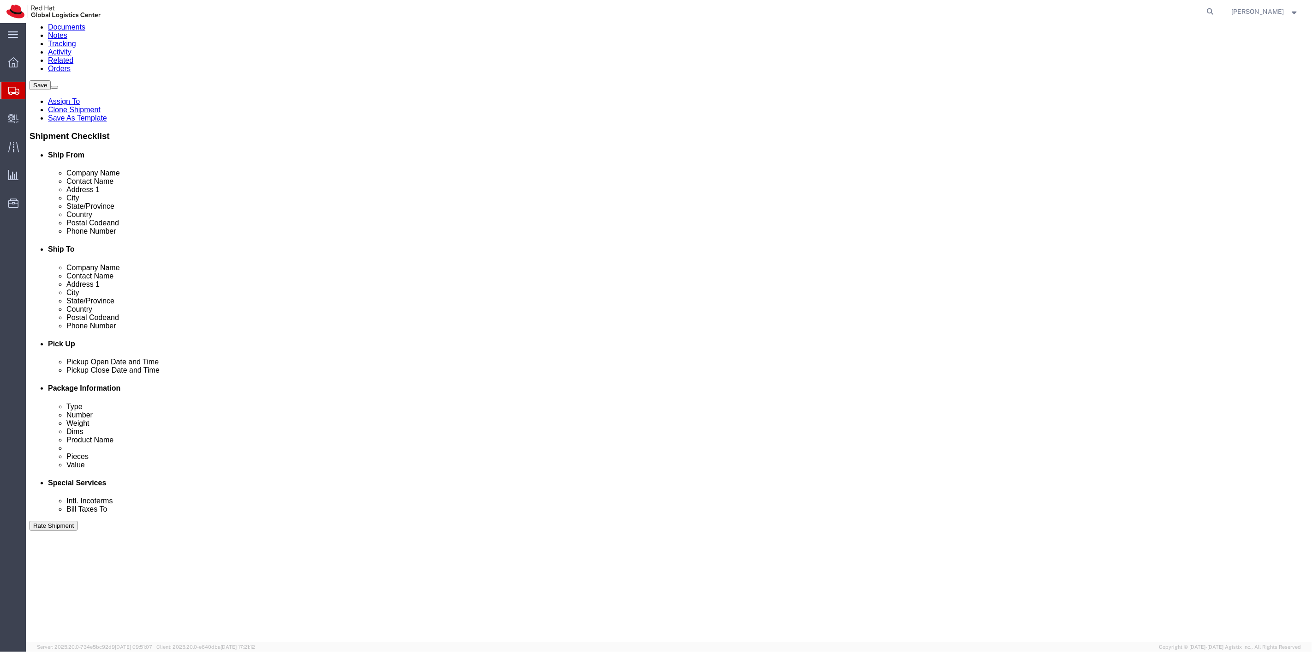
scroll to position [177, 0]
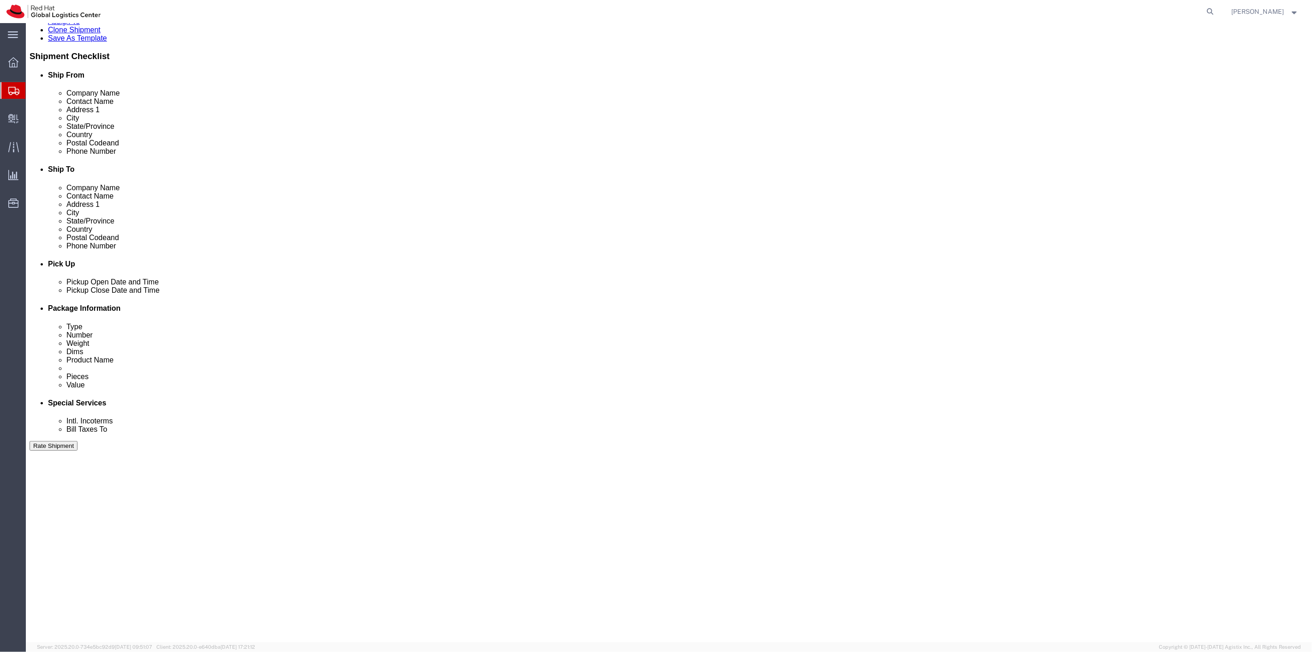
click button "Continue"
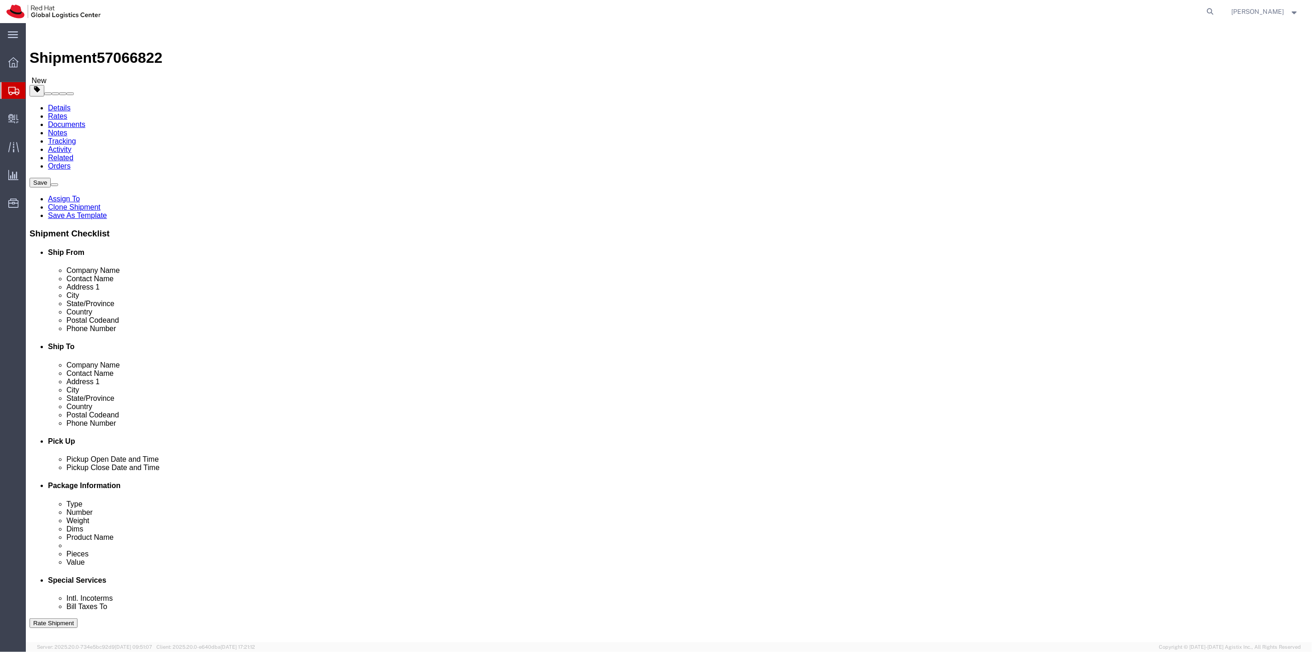
click select "Select Case(s) Crate(s) Envelope Large Box Medium Box PAK Skid(s) Small Box Sma…"
select select "PAK"
click select "Select Case(s) Crate(s) Envelope Large Box Medium Box PAK Skid(s) Small Box Sma…"
drag, startPoint x: 218, startPoint y: 214, endPoint x: 194, endPoint y: 214, distance: 23.5
click div "12.00 Select kgs lbs"
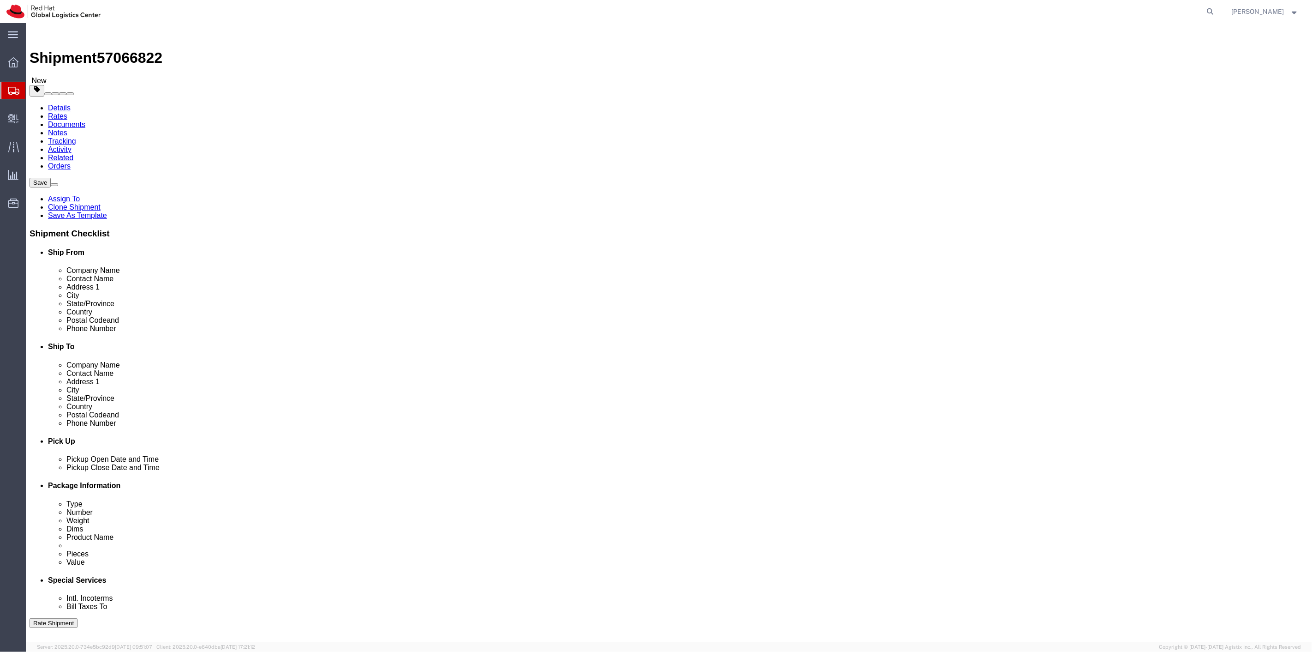
type input "1"
click div "Previous Continue"
click button "Rate Shipment"
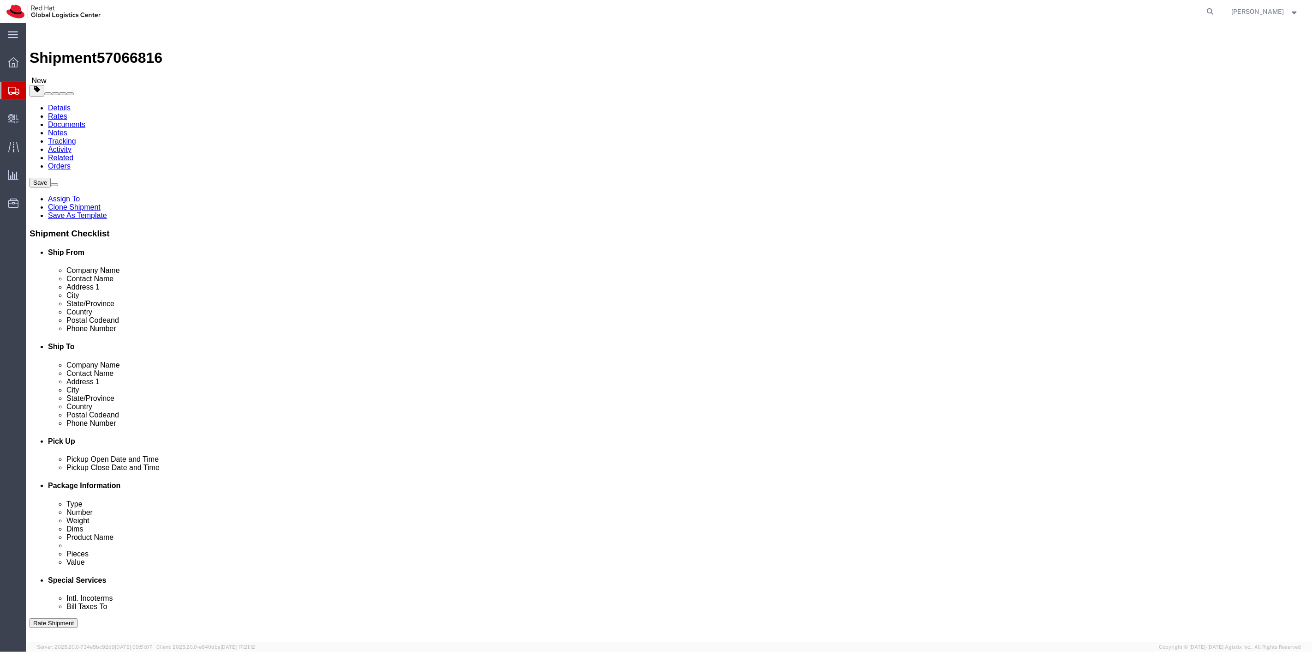
select select
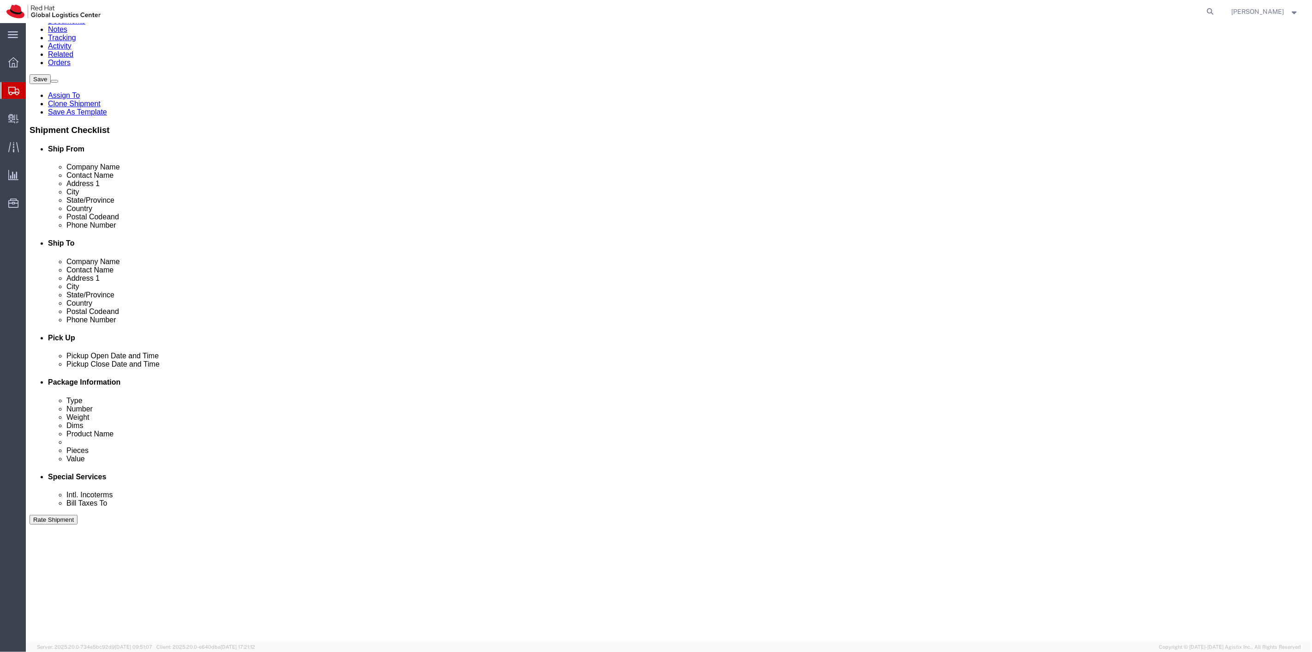
scroll to position [177, 0]
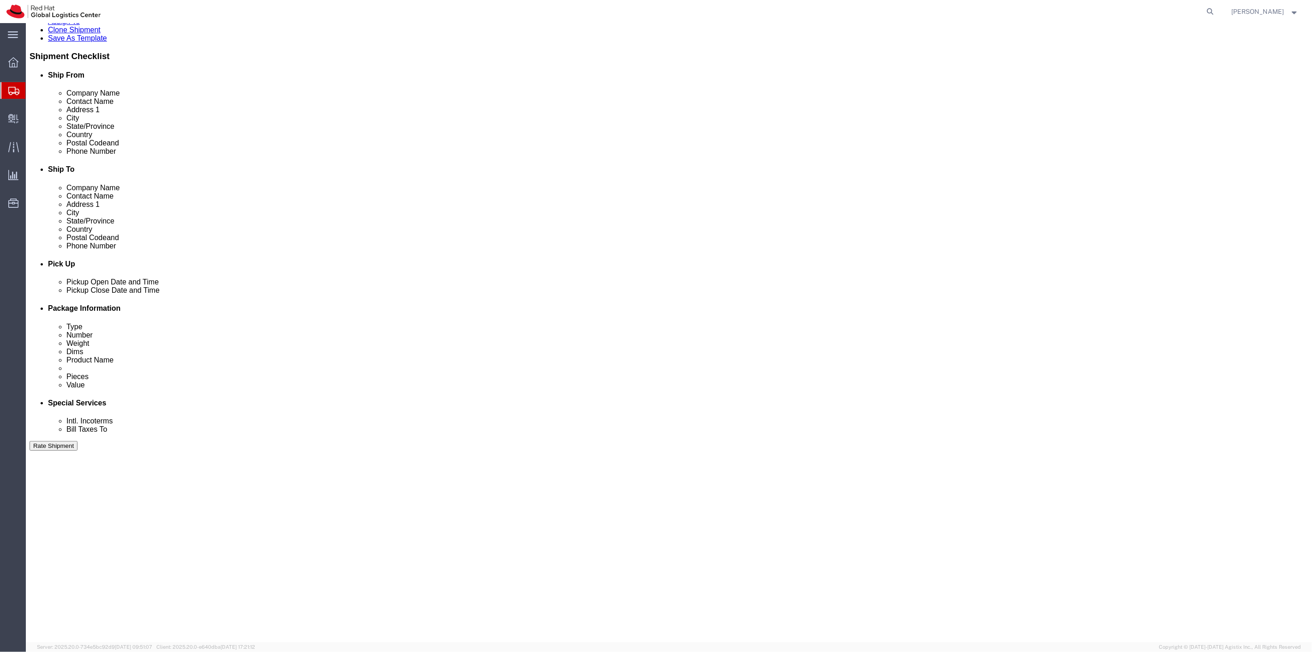
click button "Continue"
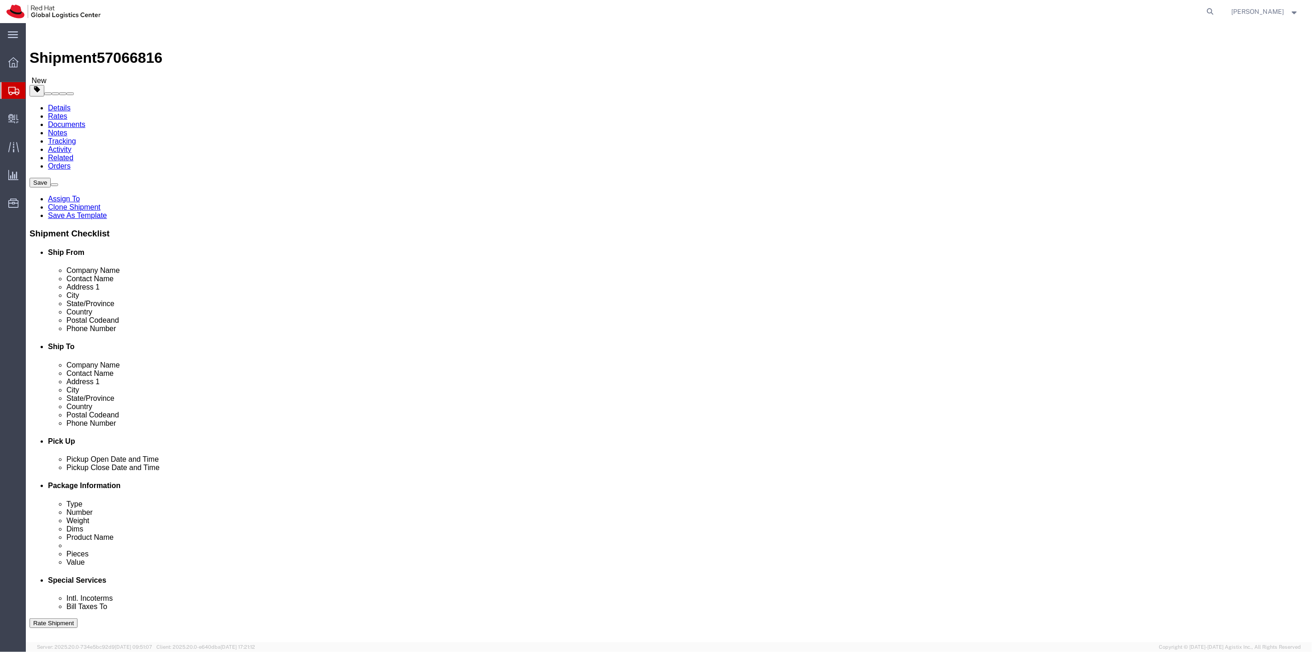
click select "Select Case(s) Crate(s) Envelope Large Box Medium Box PAK Skid(s) Small Box Sma…"
select select "PAK"
click select "Select Case(s) Crate(s) Envelope Large Box Medium Box PAK Skid(s) Small Box Sma…"
drag, startPoint x: 222, startPoint y: 214, endPoint x: 180, endPoint y: 216, distance: 42.1
click div "Weight 12.00 Select kgs lbs Ship. t°"
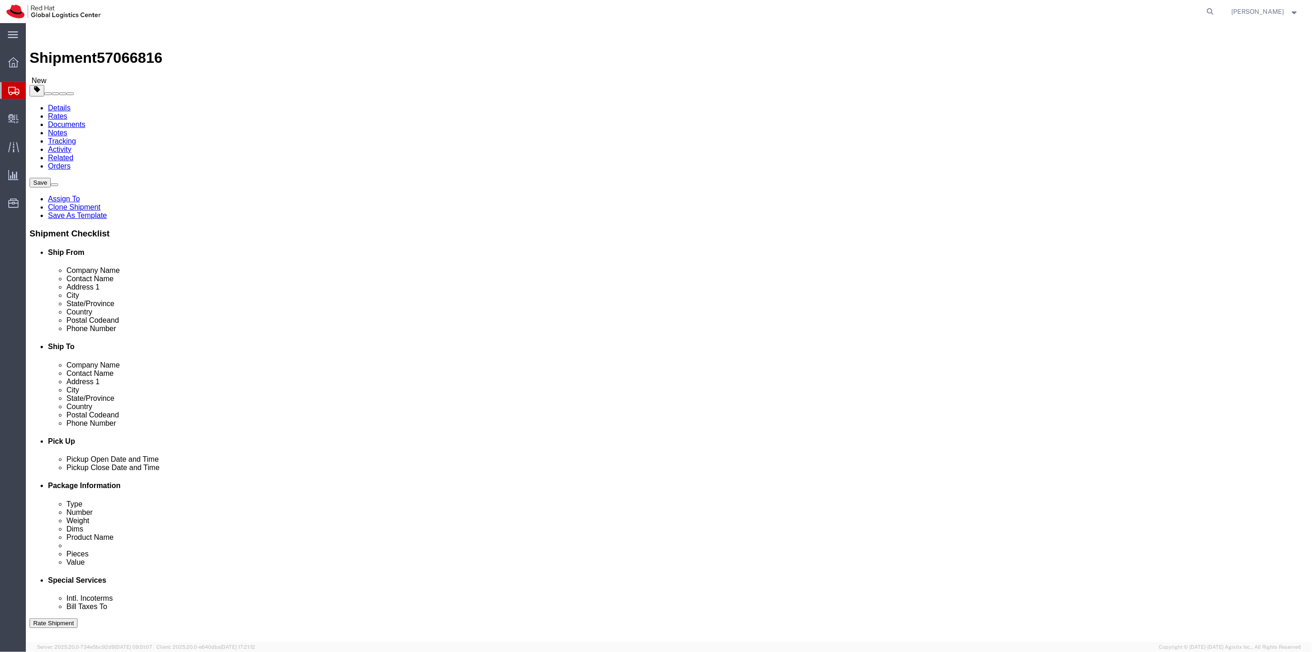
type input "1"
click div "Ship. t°"
click button "Continue"
click button "Rate Shipment"
